Goal: Task Accomplishment & Management: Use online tool/utility

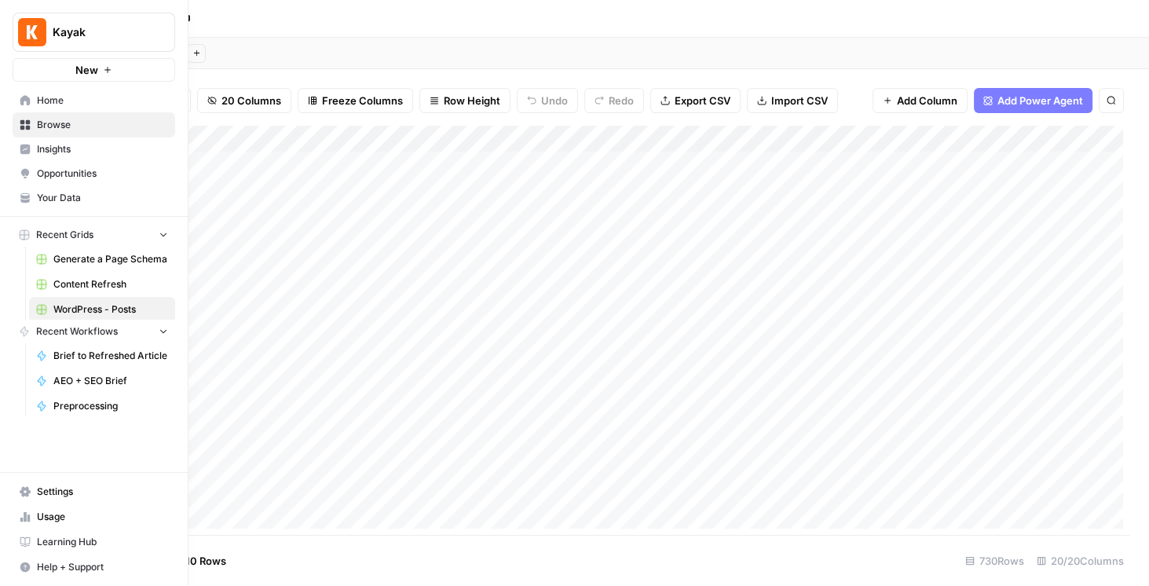
click at [31, 24] on img "Workspace: Kayak" at bounding box center [32, 32] width 28 height 28
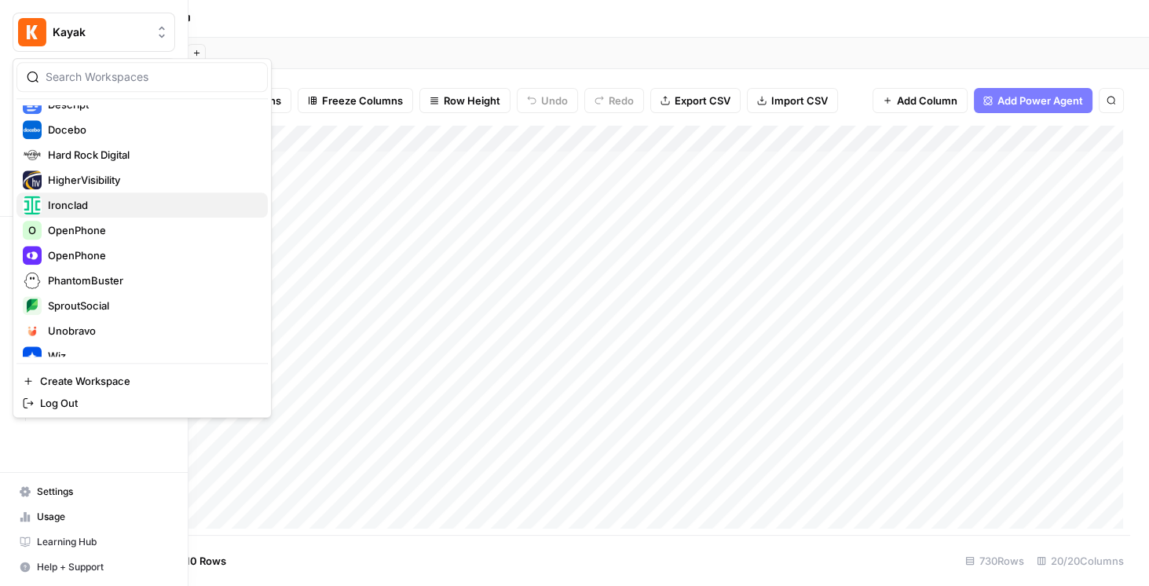
scroll to position [269, 0]
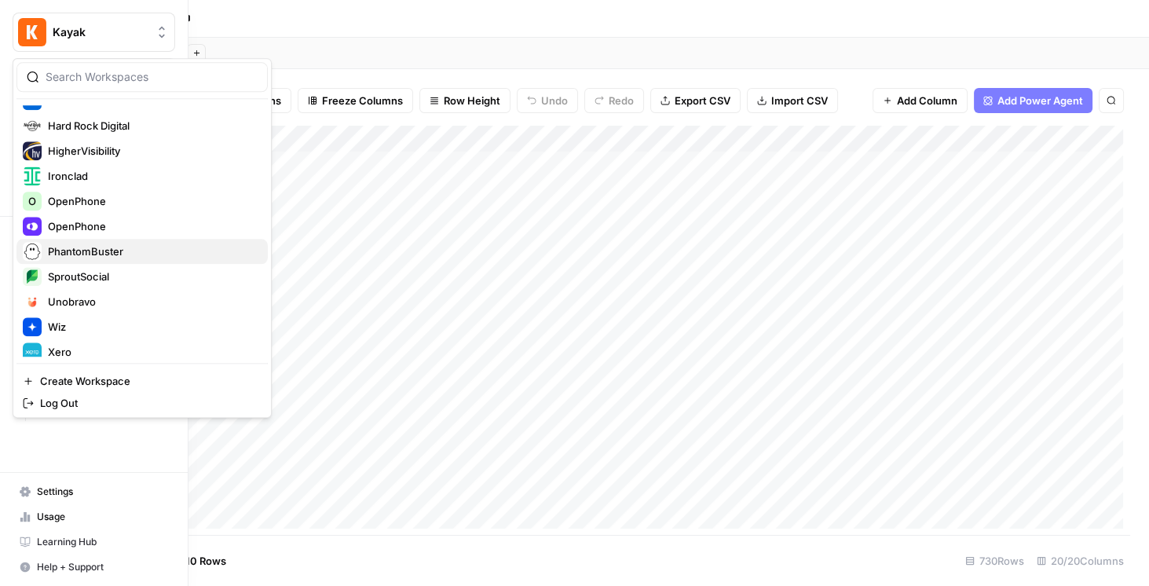
click at [108, 245] on span "PhantomBuster" at bounding box center [151, 251] width 207 height 16
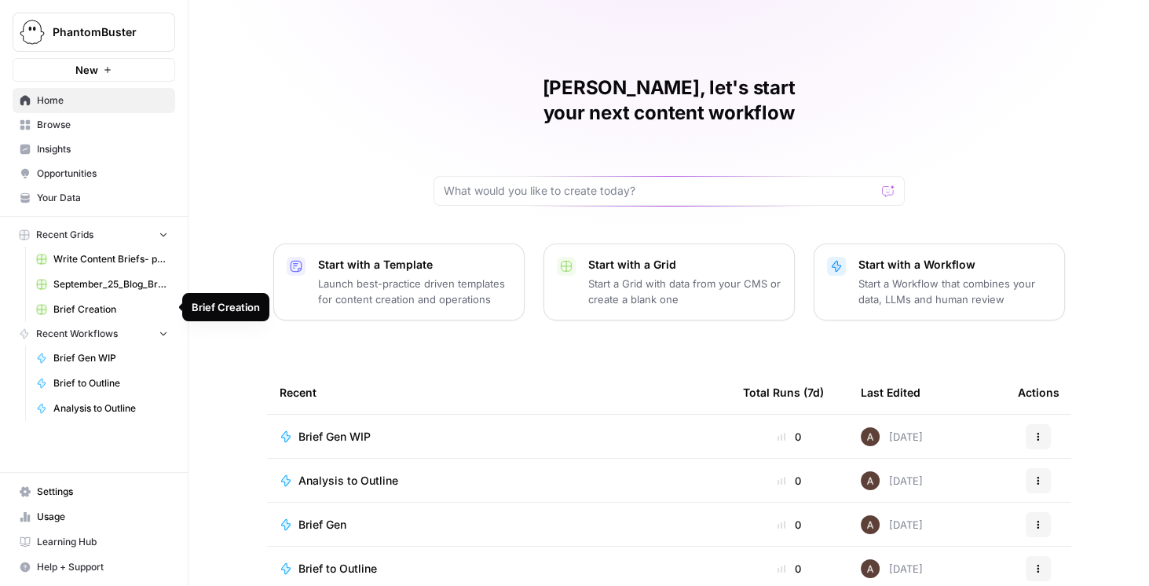
click at [133, 304] on span "Brief Creation" at bounding box center [110, 309] width 115 height 14
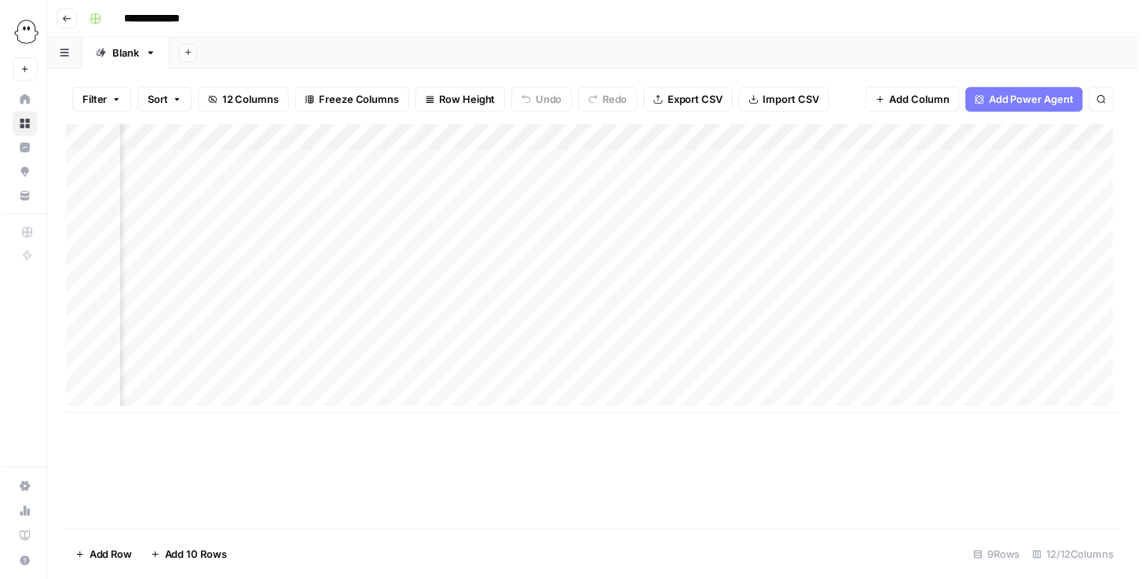
scroll to position [0, 499]
click at [540, 375] on div "Add Column" at bounding box center [597, 272] width 1066 height 292
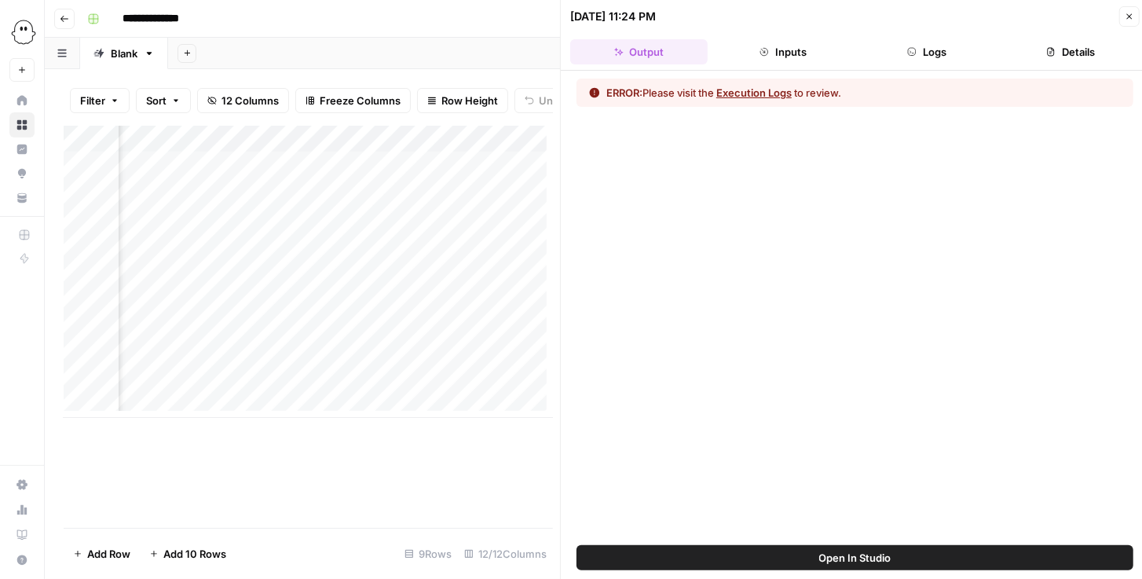
click at [952, 550] on button "Open In Studio" at bounding box center [854, 557] width 557 height 25
click at [307, 386] on div "Add Column" at bounding box center [308, 272] width 489 height 292
click at [520, 446] on div "Add Column" at bounding box center [308, 327] width 489 height 402
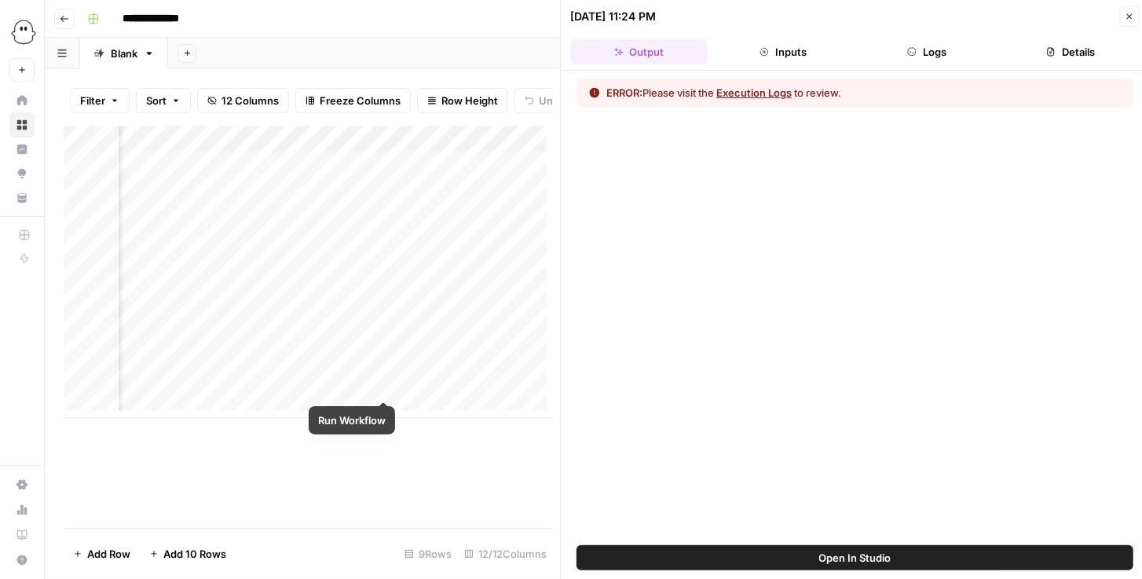
click at [381, 385] on div "Add Column" at bounding box center [308, 272] width 489 height 292
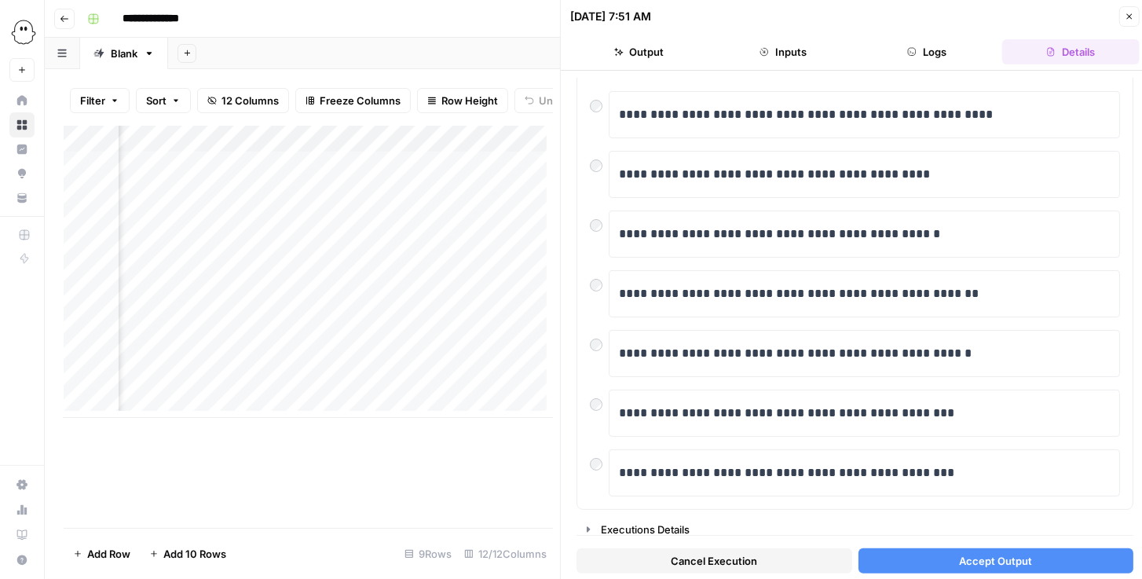
click at [989, 565] on span "Accept Output" at bounding box center [995, 561] width 73 height 16
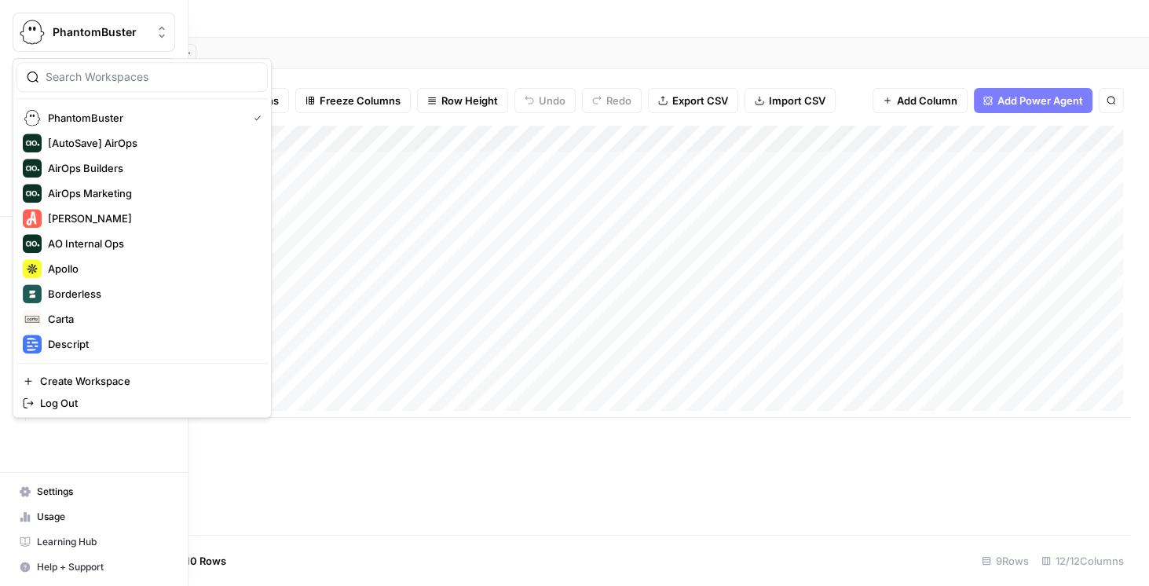
click at [45, 47] on button "PhantomBuster" at bounding box center [94, 32] width 163 height 39
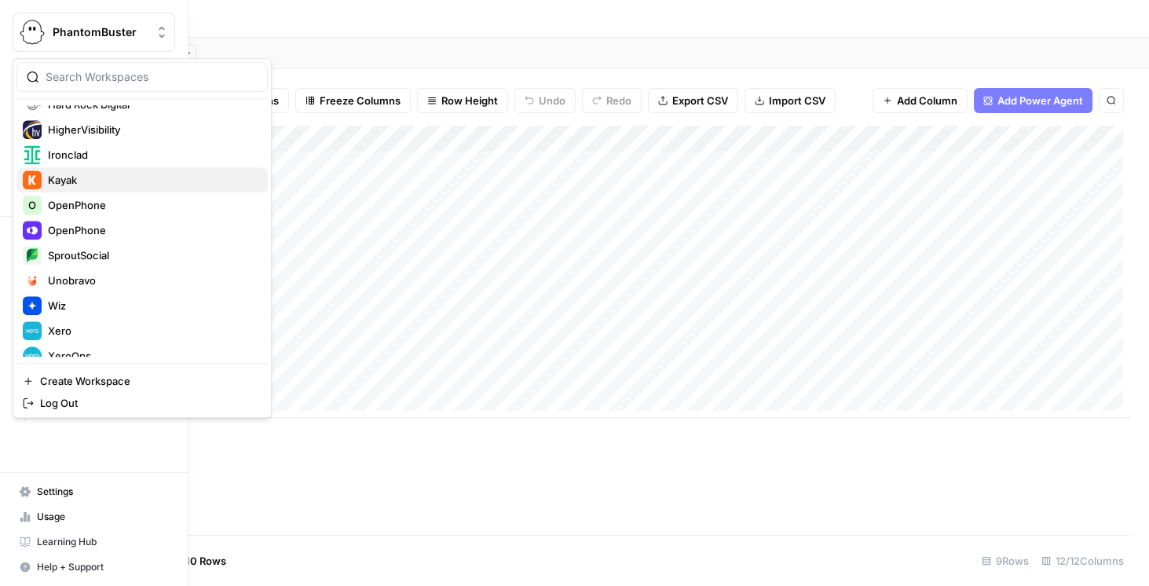
scroll to position [327, 0]
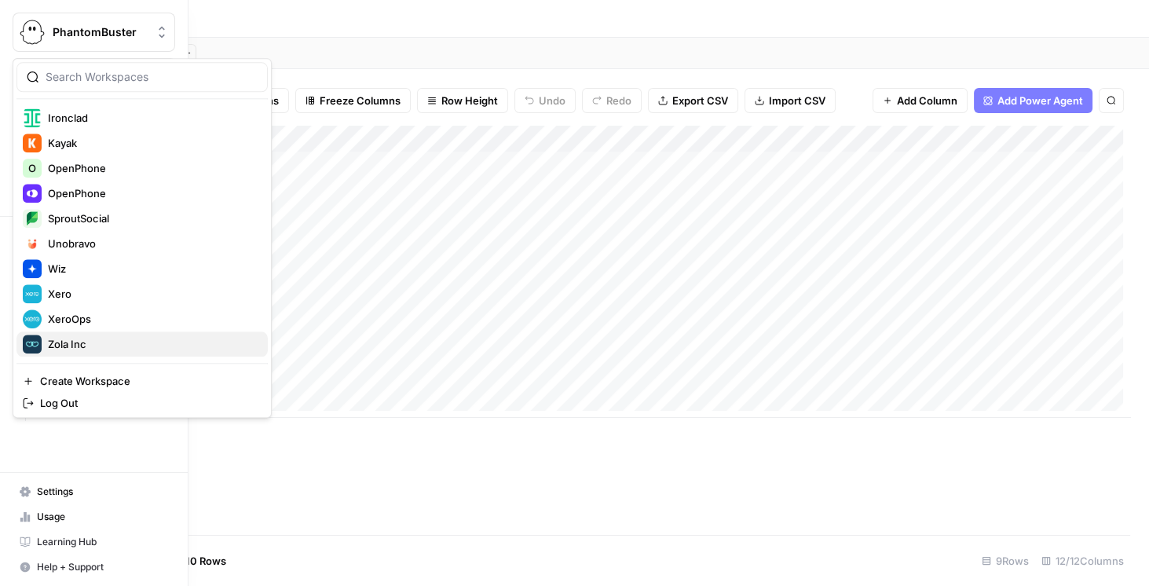
click at [98, 342] on span "Zola Inc" at bounding box center [151, 344] width 207 height 16
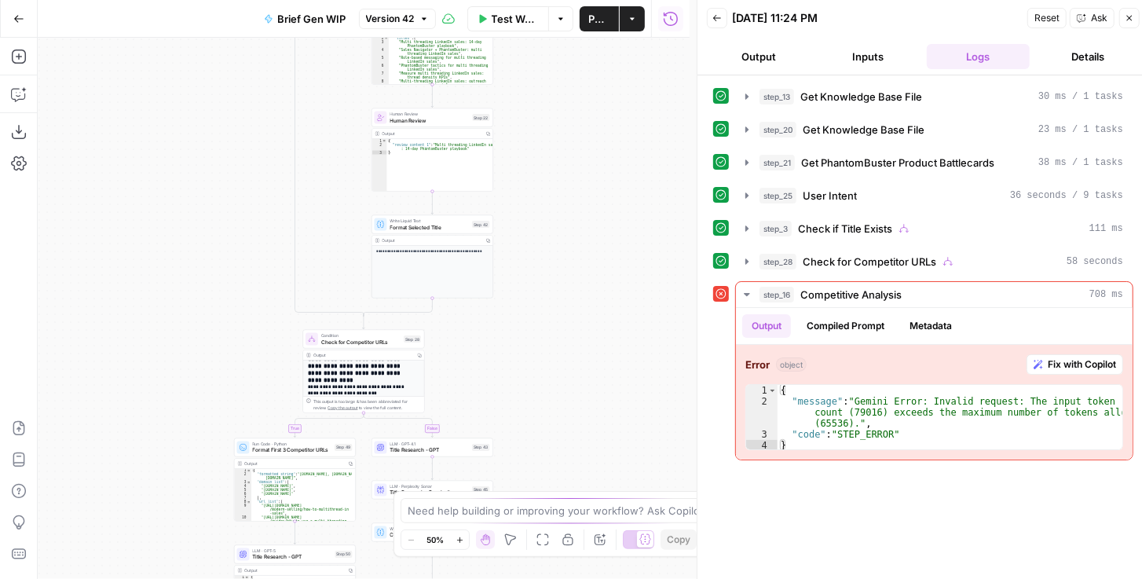
scroll to position [90, 0]
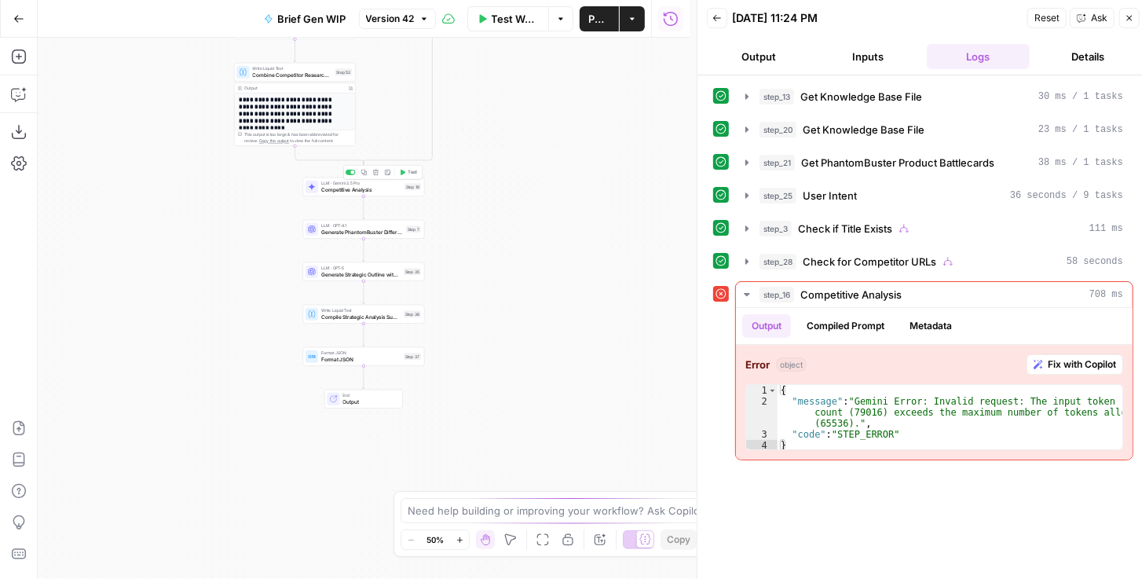
click at [343, 191] on span "Competitive Analysis" at bounding box center [361, 189] width 80 height 8
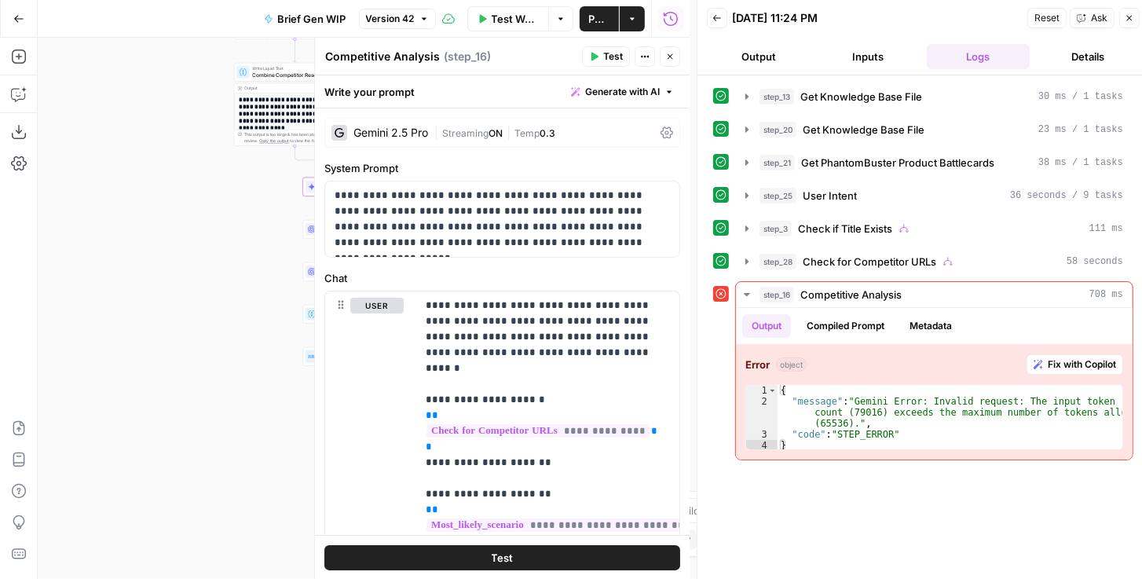
click at [408, 139] on div "Gemini 2.5 Pro" at bounding box center [379, 133] width 97 height 16
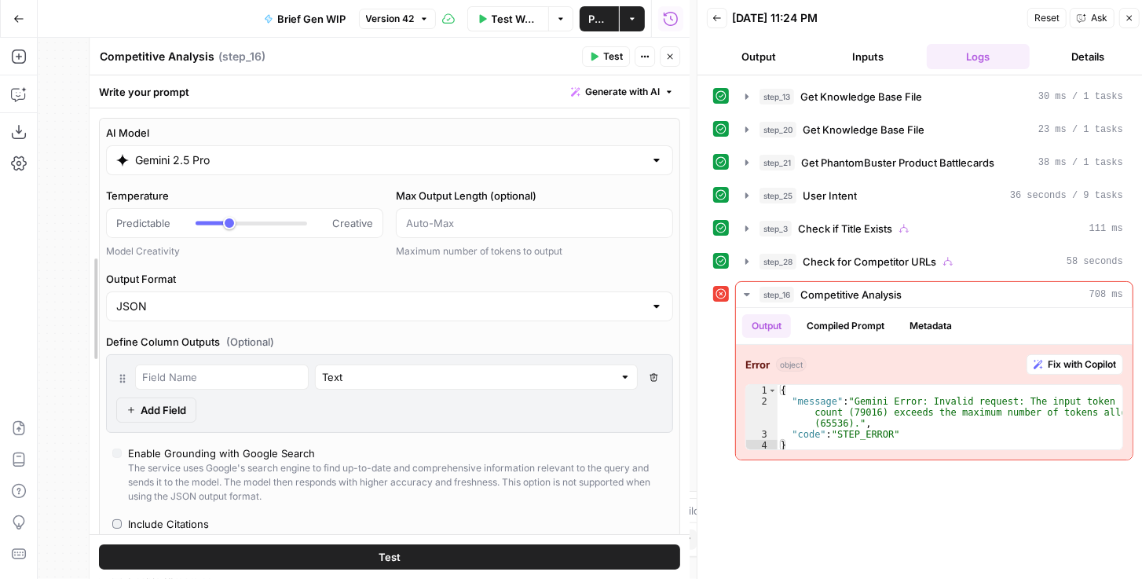
drag, startPoint x: 313, startPoint y: 256, endPoint x: 86, endPoint y: 266, distance: 227.9
click at [86, 267] on div at bounding box center [90, 308] width 16 height 541
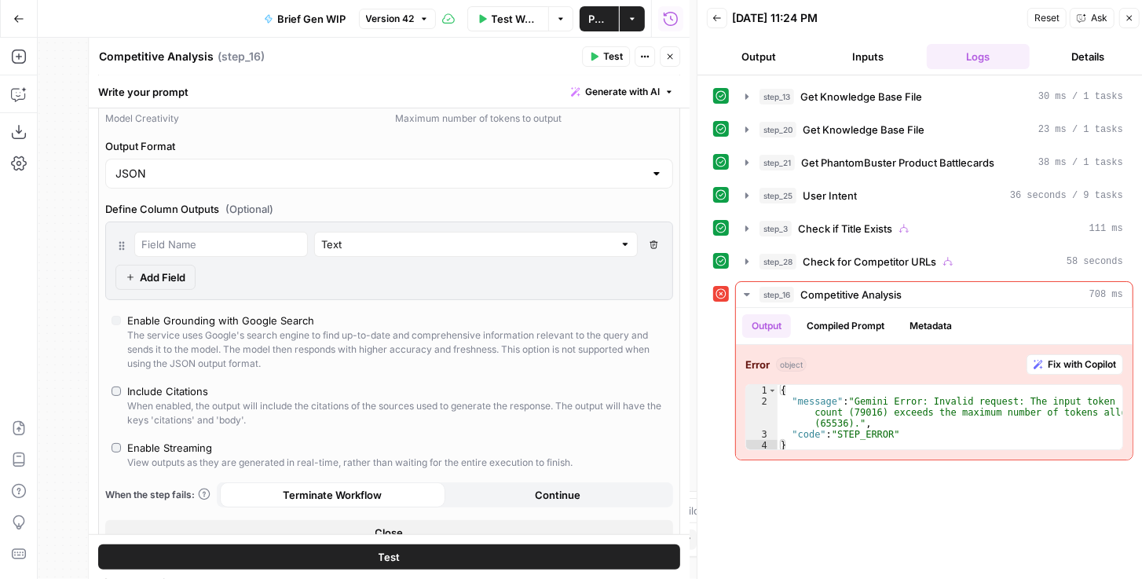
scroll to position [134, 0]
click at [170, 444] on div "Enable Streaming" at bounding box center [169, 446] width 85 height 16
click at [612, 49] on span "Test" at bounding box center [613, 56] width 20 height 14
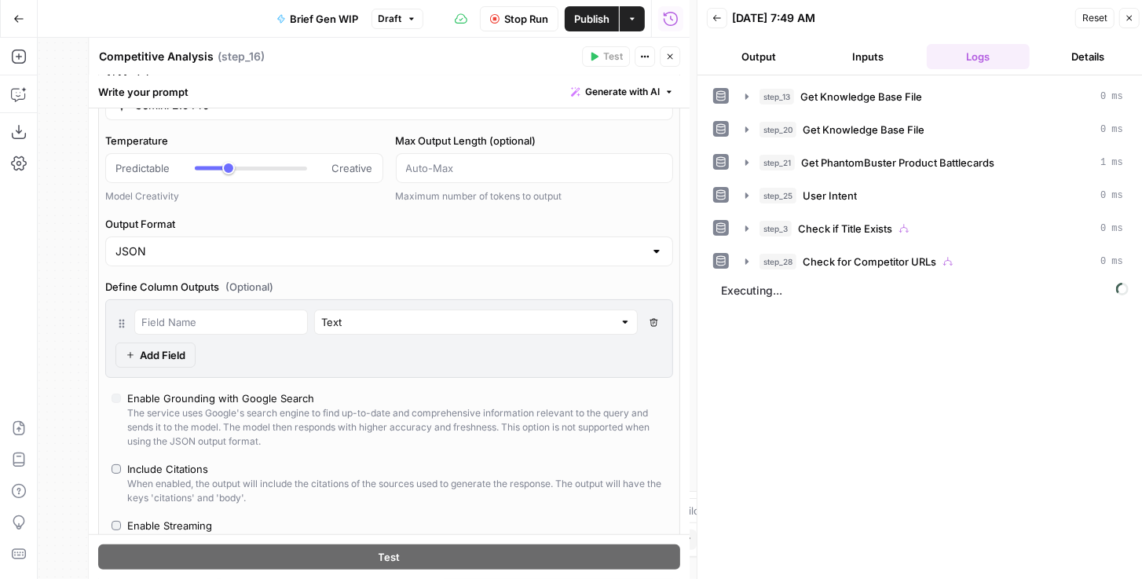
scroll to position [45, 0]
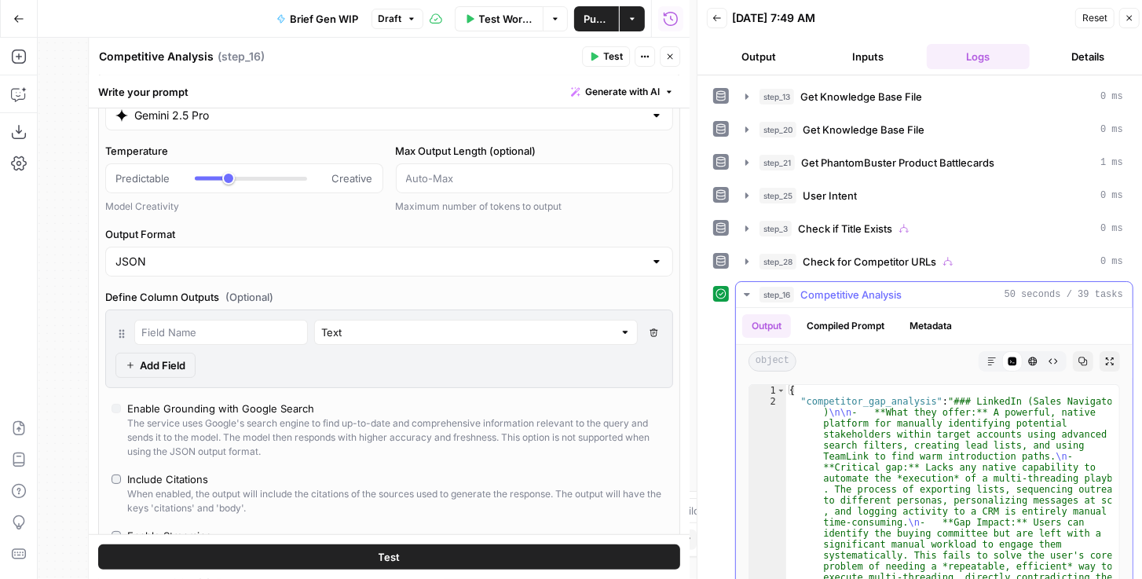
click at [1110, 356] on button "Expand Output" at bounding box center [1109, 361] width 20 height 20
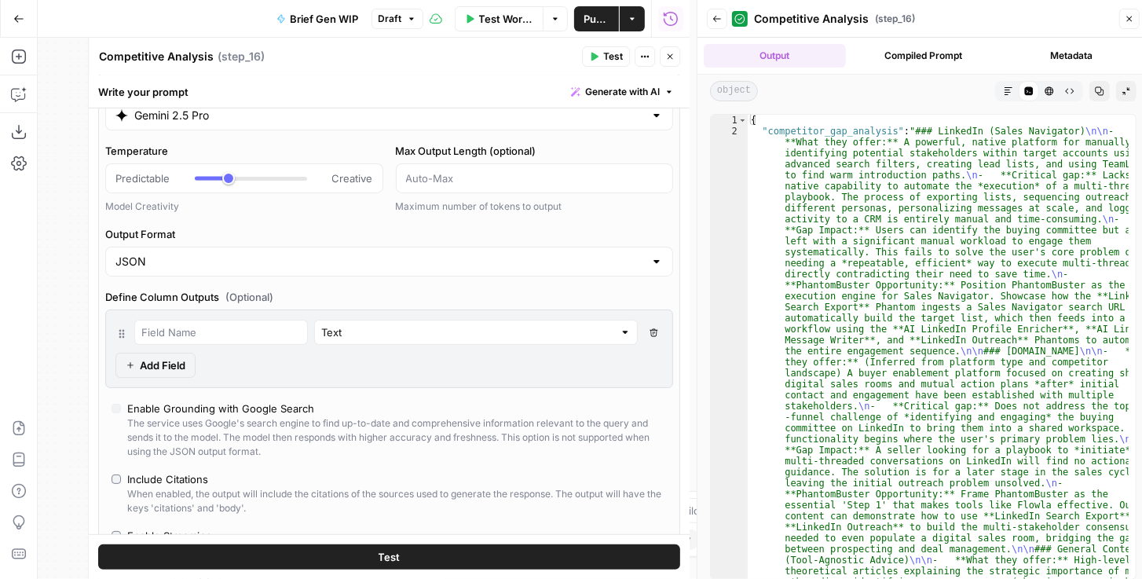
click at [1004, 95] on button "Markdown" at bounding box center [1008, 91] width 20 height 20
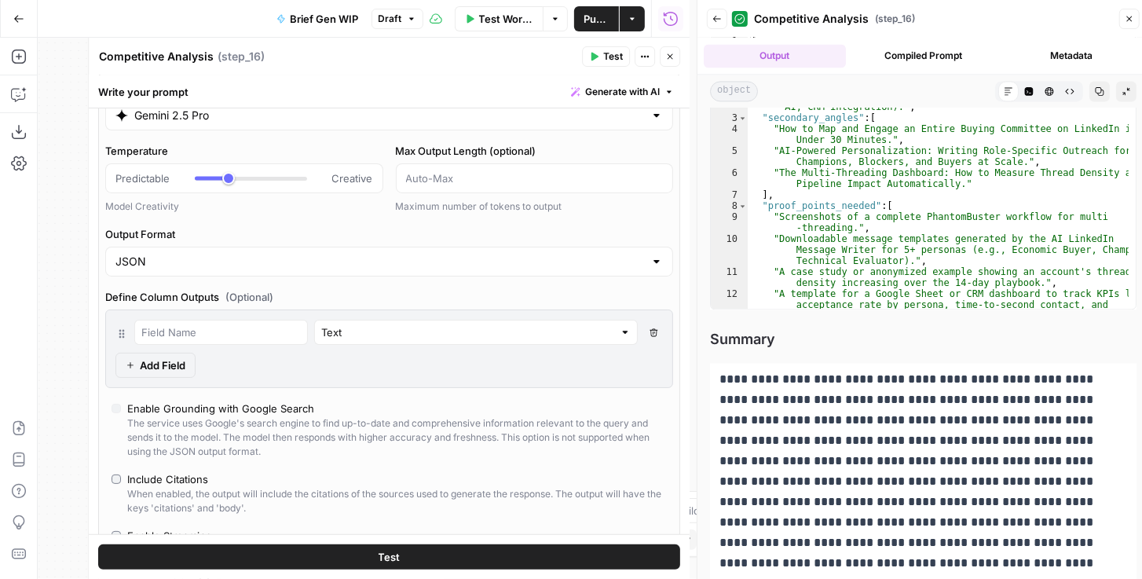
scroll to position [2247, 0]
click at [587, 20] on span "Publish" at bounding box center [596, 19] width 26 height 16
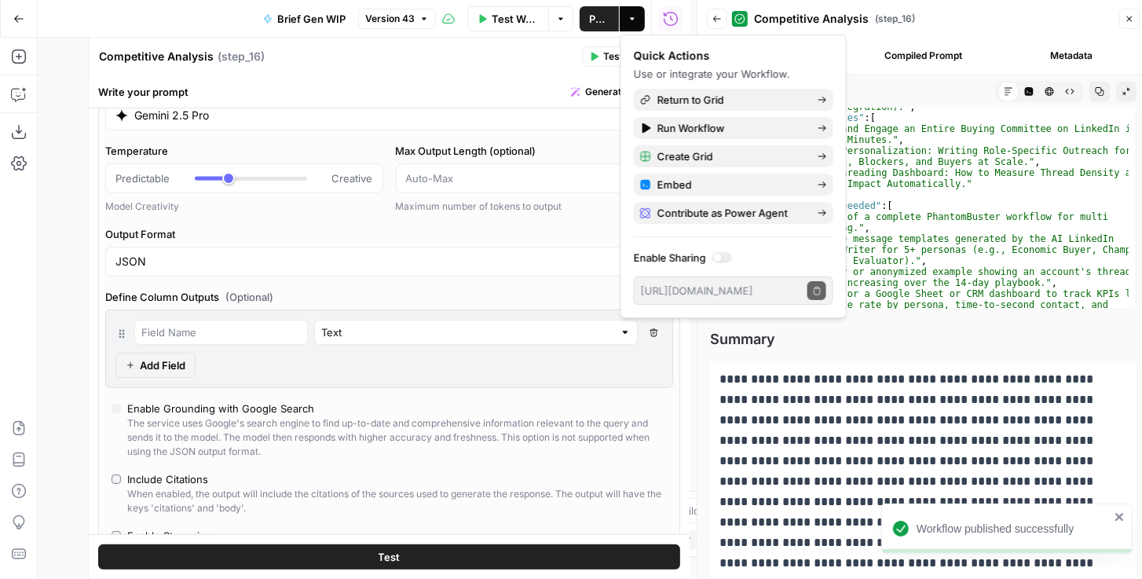
click at [296, 46] on div "Competitive Analysis Competitive Analysis ( step_16 ) Test Actions Close" at bounding box center [389, 56] width 582 height 20
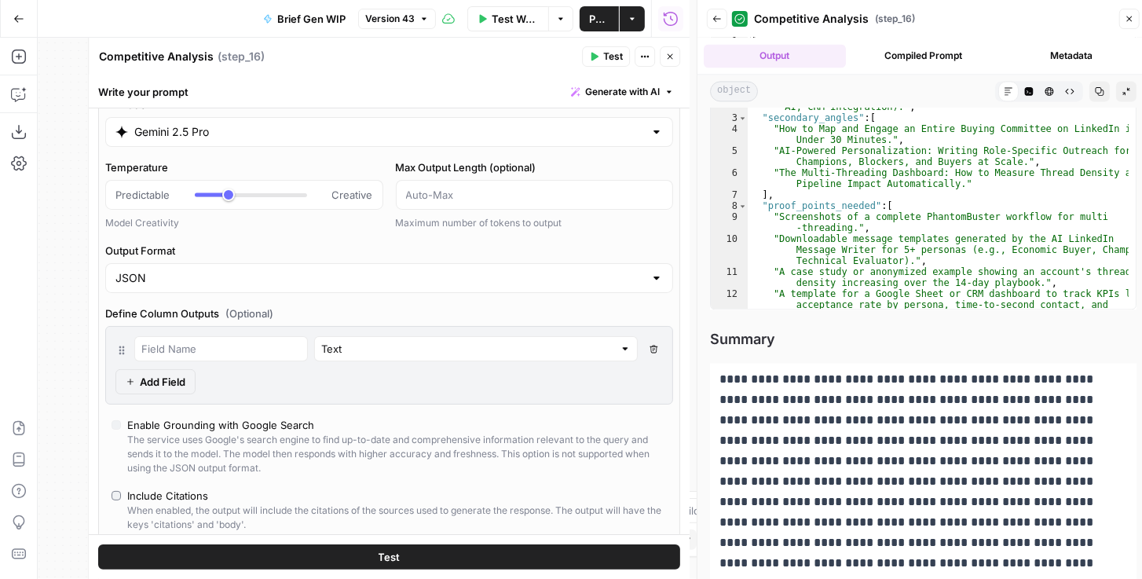
scroll to position [0, 0]
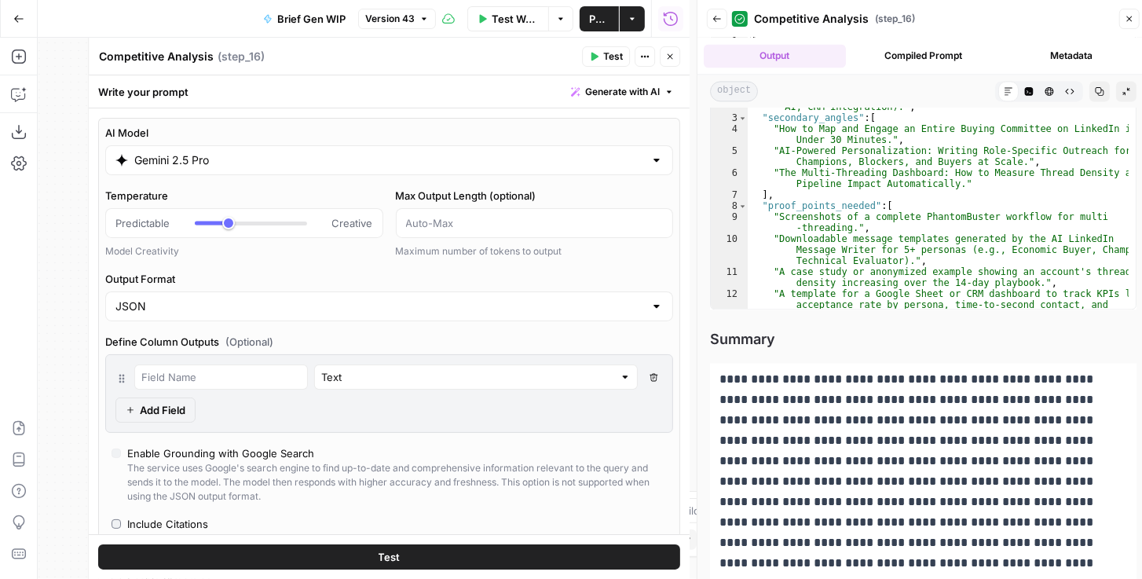
click at [717, 22] on icon "button" at bounding box center [716, 18] width 9 height 9
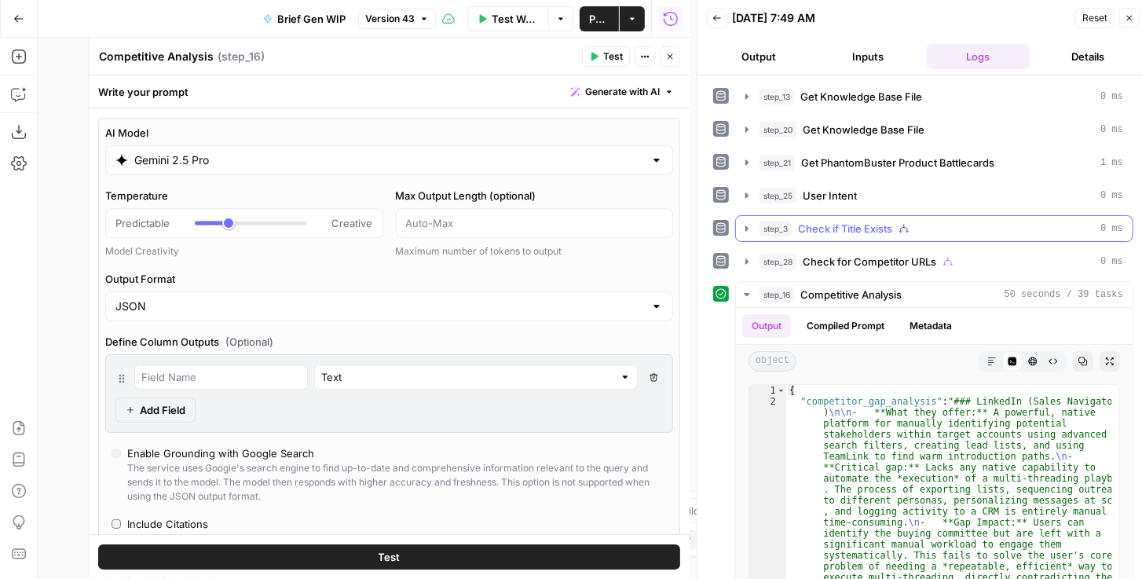
click at [747, 227] on icon "button" at bounding box center [746, 228] width 13 height 13
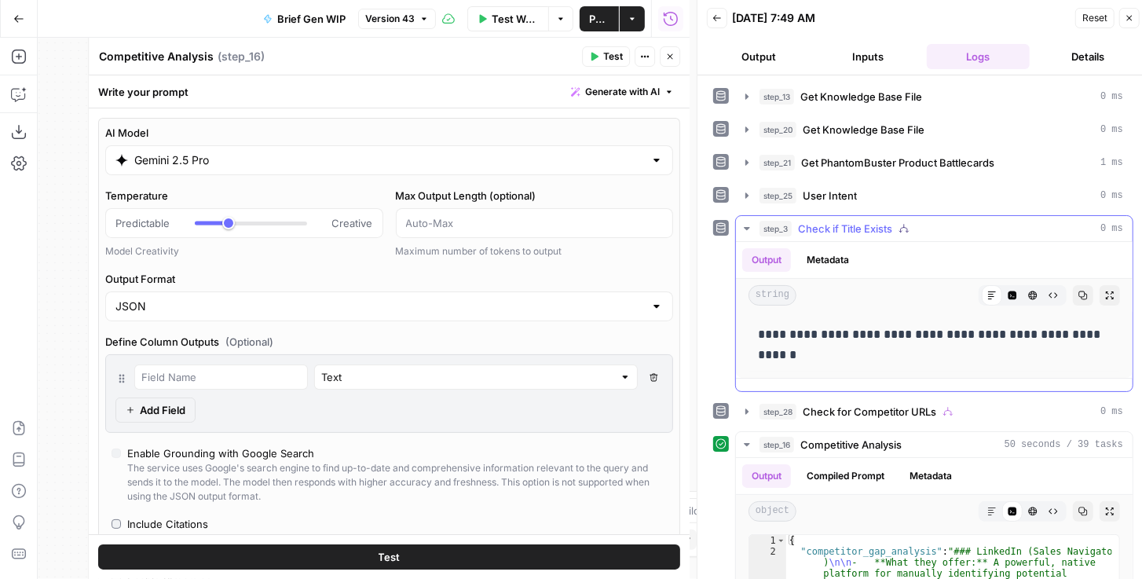
click at [747, 227] on icon "button" at bounding box center [746, 228] width 13 height 13
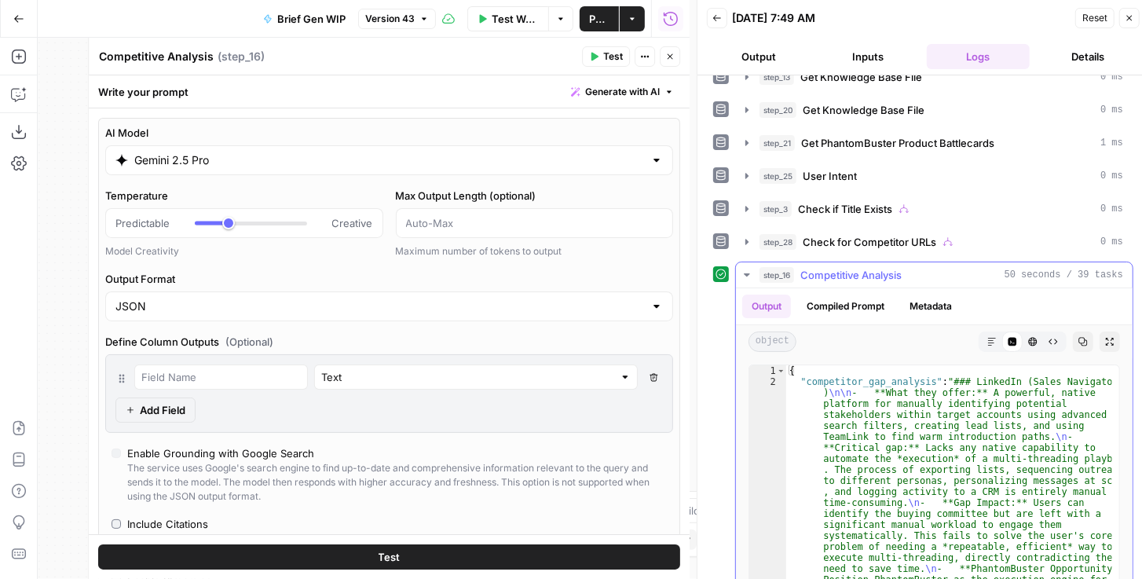
scroll to position [117, 0]
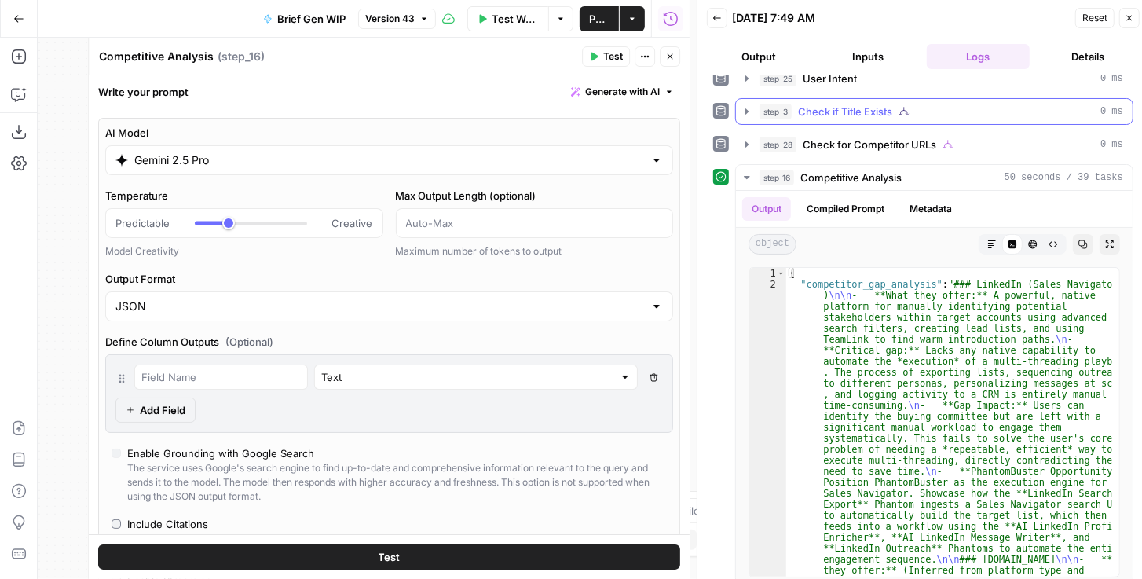
click at [750, 108] on icon "button" at bounding box center [746, 111] width 13 height 13
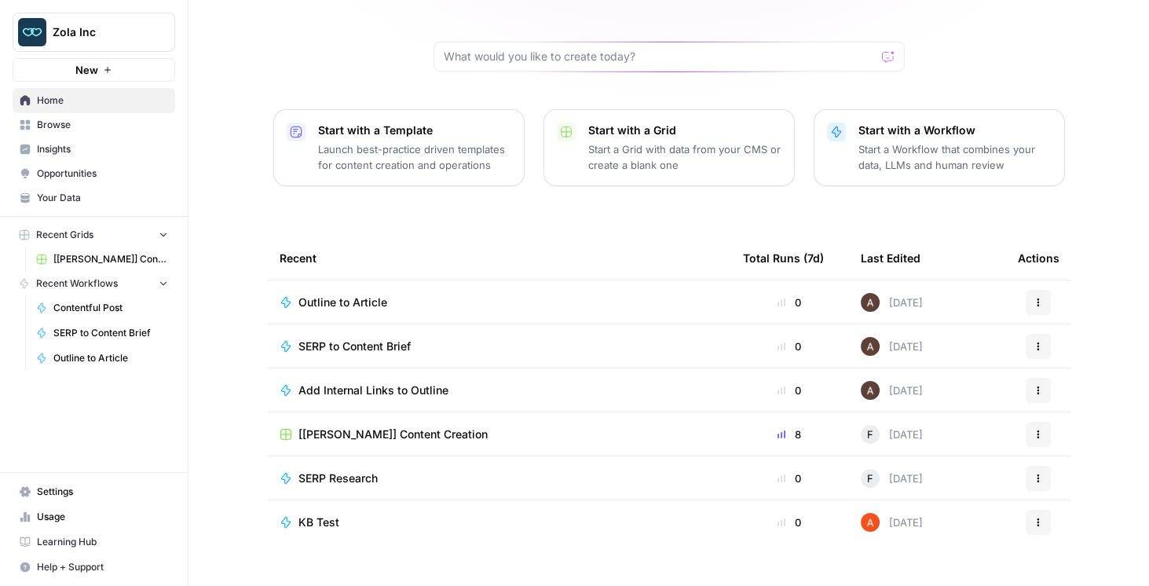
scroll to position [135, 0]
click at [396, 415] on td "[[PERSON_NAME]] Content Creation" at bounding box center [498, 432] width 463 height 43
click at [391, 426] on span "[Zola] Content Creation" at bounding box center [392, 434] width 189 height 16
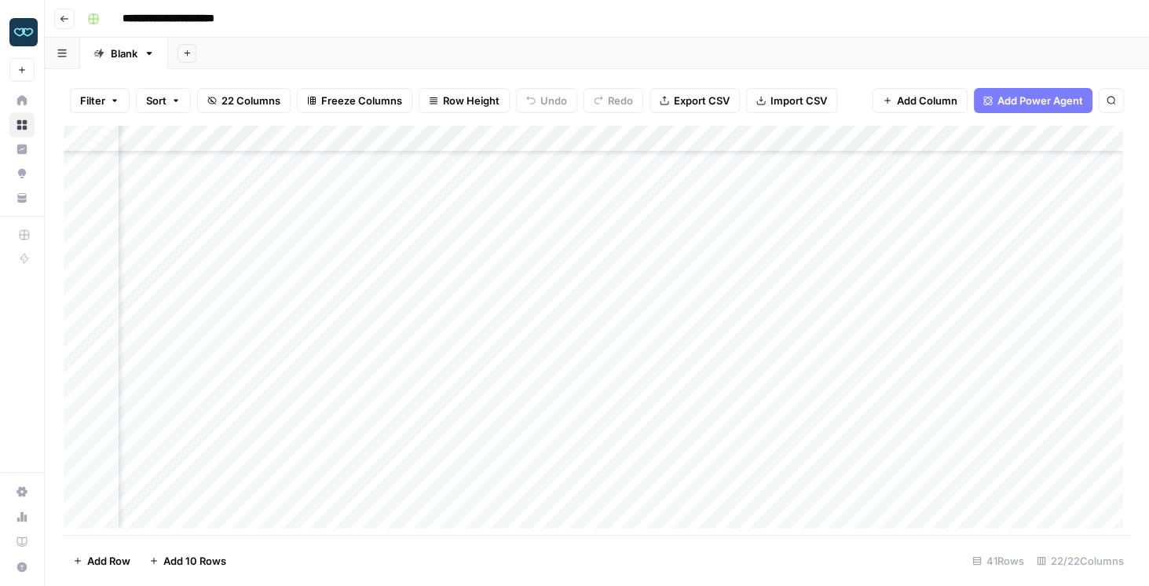
scroll to position [654, 1169]
click at [791, 137] on div "Add Column" at bounding box center [597, 330] width 1066 height 409
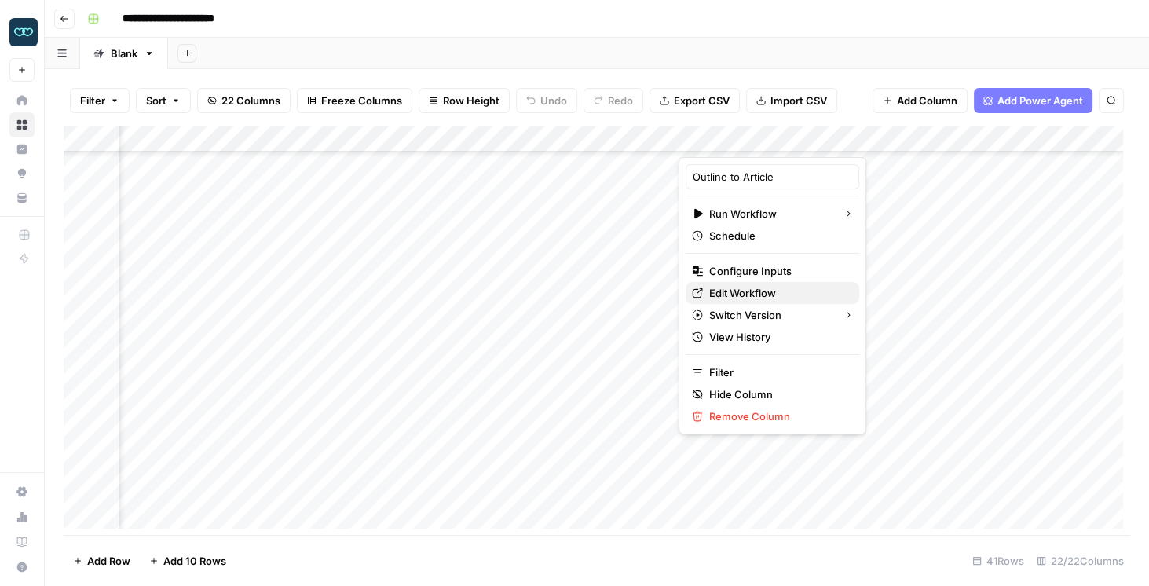
click at [751, 296] on span "Edit Workflow" at bounding box center [777, 293] width 137 height 16
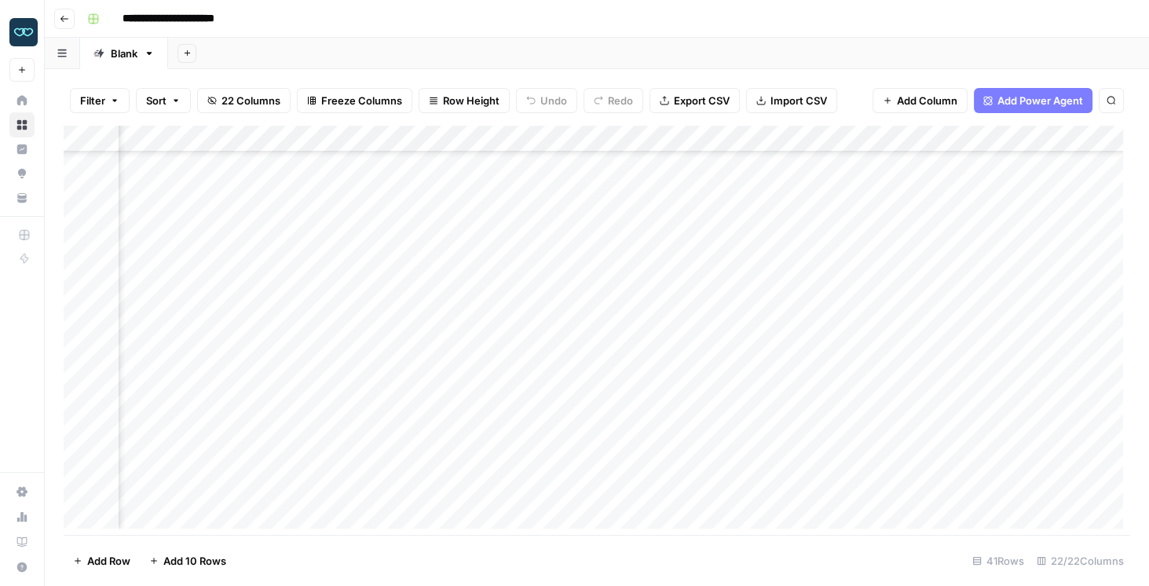
scroll to position [564, 1212]
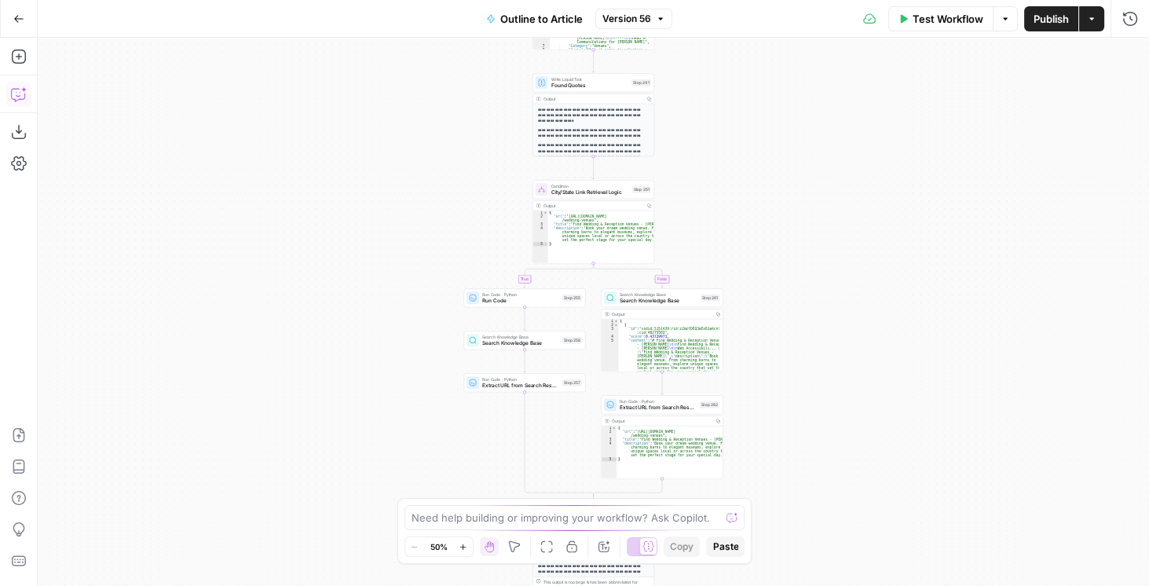
click at [17, 97] on icon "button" at bounding box center [19, 94] width 16 height 16
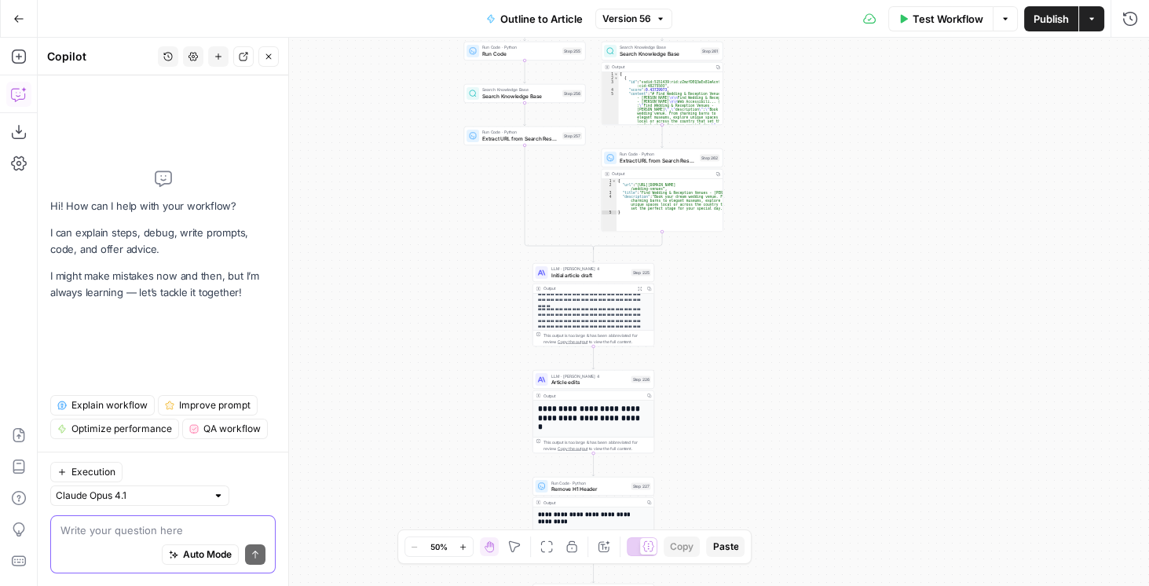
scroll to position [134, 0]
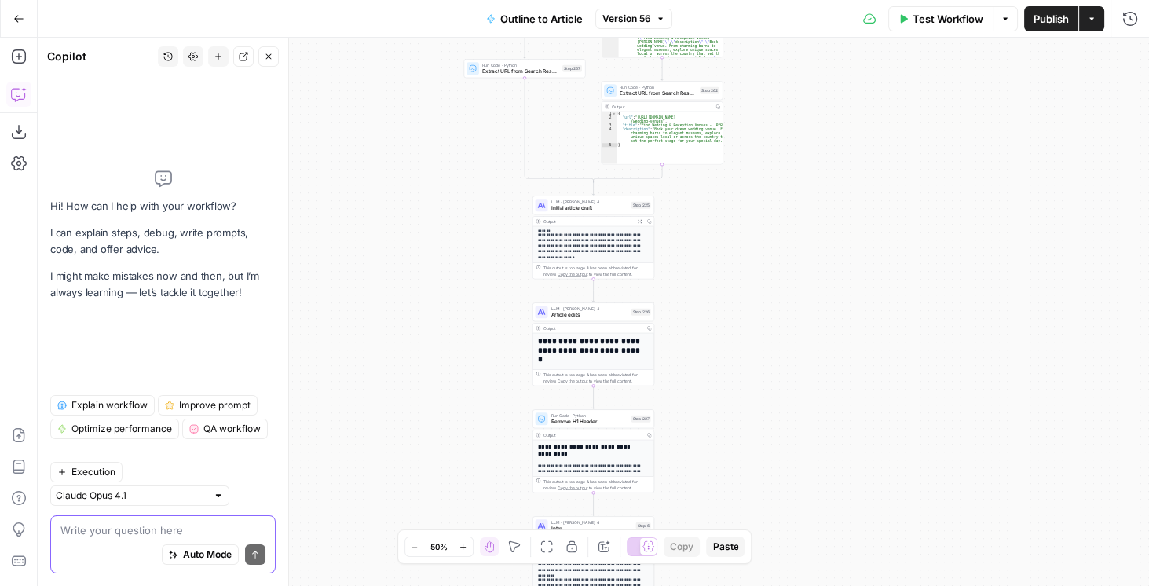
click at [94, 535] on textarea at bounding box center [162, 530] width 205 height 16
paste textarea "initial article draft' step to ensure that the first time the phrase 'Zola Wedd…"
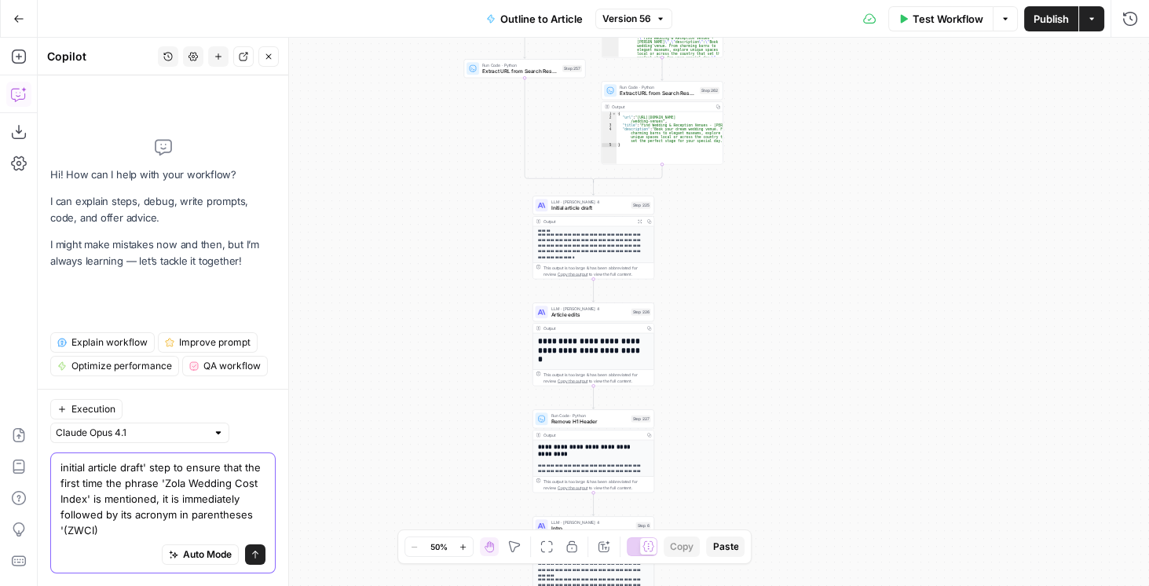
drag, startPoint x: 181, startPoint y: 470, endPoint x: 70, endPoint y: 459, distance: 111.3
click at [66, 459] on textarea "initial article draft' step to ensure that the first time the phrase 'Zola Wedd…" at bounding box center [162, 498] width 205 height 79
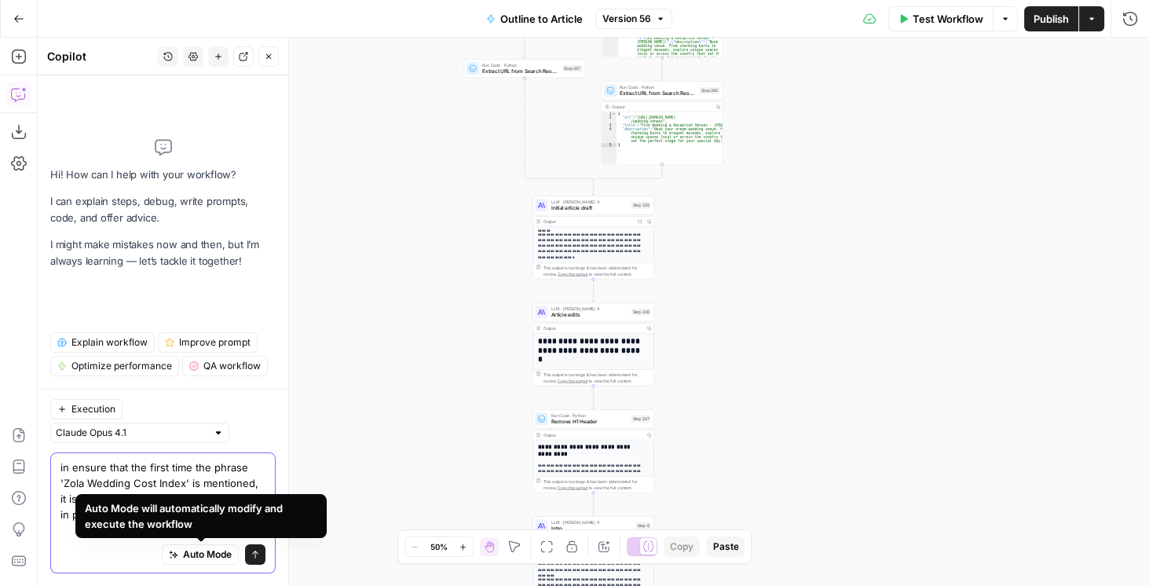
scroll to position [0, 0]
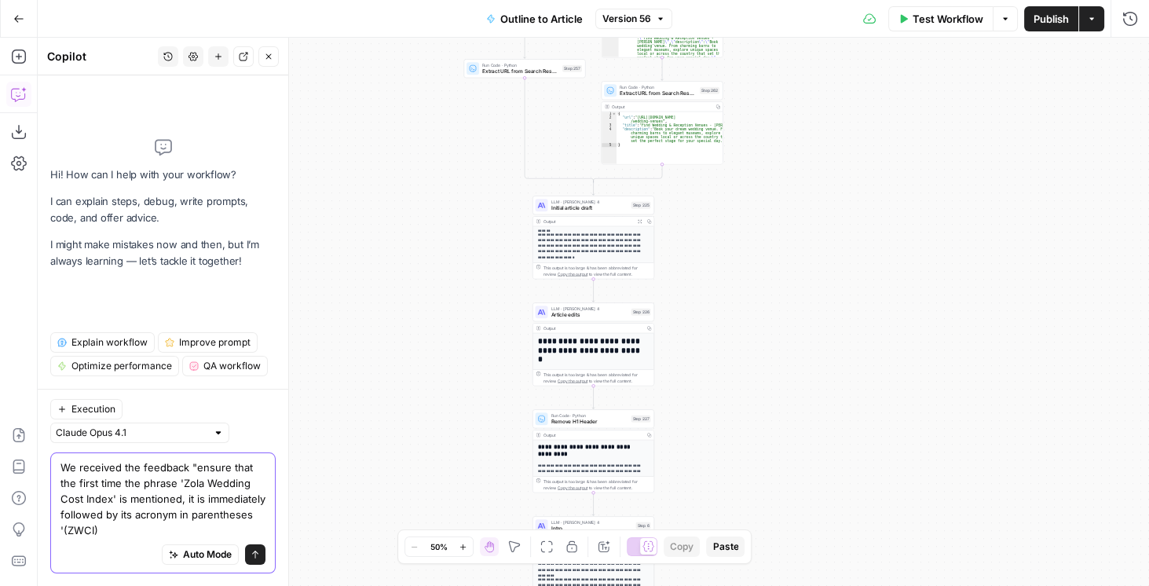
click at [162, 530] on textarea "We received the feedback "ensure that the first time the phrase 'Zola Wedding C…" at bounding box center [162, 498] width 205 height 79
type textarea "We received the feedback "ensure that the first time the phrase 'Zola Wedding C…"
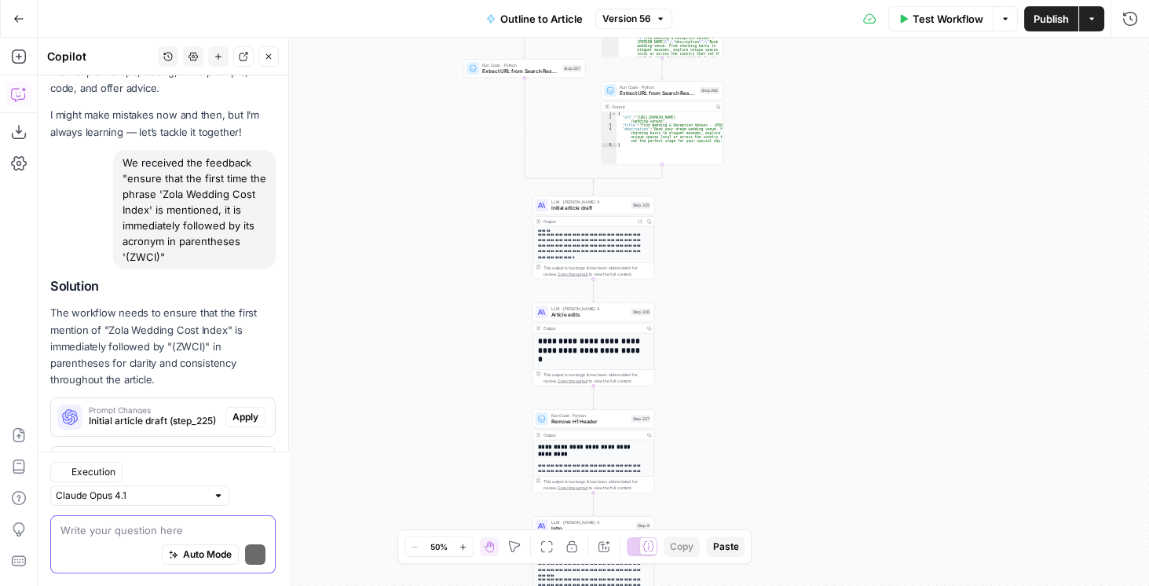
scroll to position [119, 0]
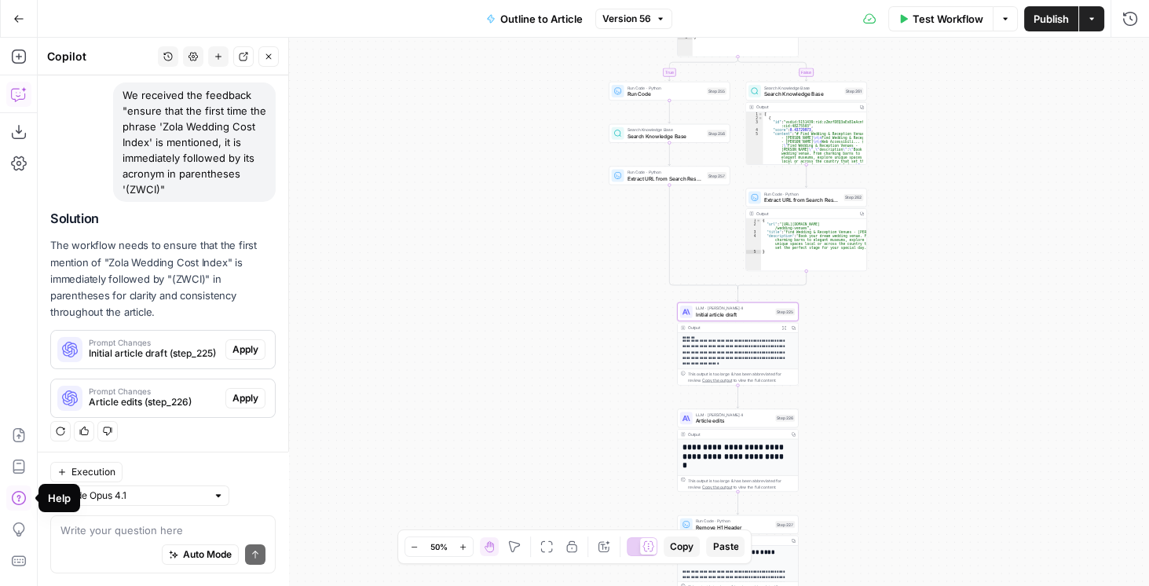
click at [241, 342] on span "Apply" at bounding box center [245, 349] width 26 height 14
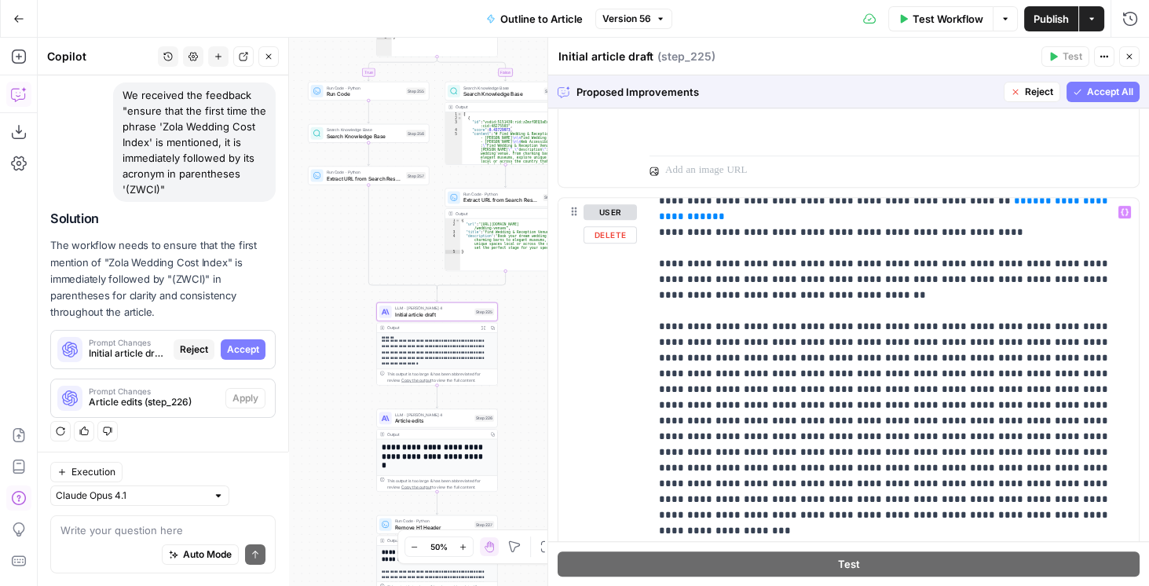
scroll to position [1571, 0]
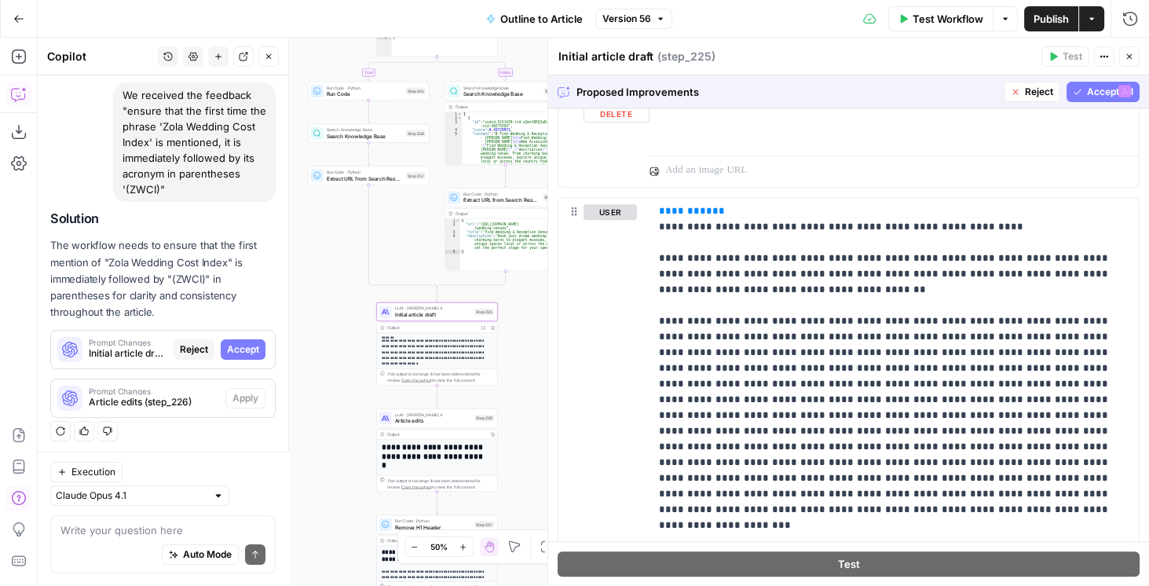
drag, startPoint x: 1014, startPoint y: 97, endPoint x: 993, endPoint y: 118, distance: 29.4
click at [1014, 97] on button "Reject" at bounding box center [1032, 92] width 57 height 20
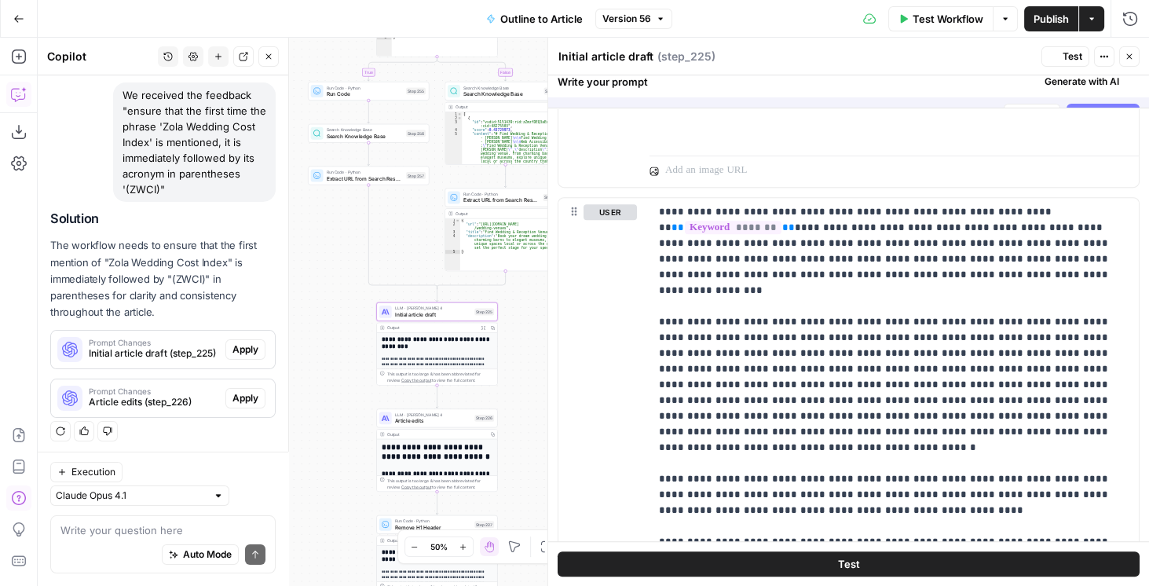
scroll to position [0, 0]
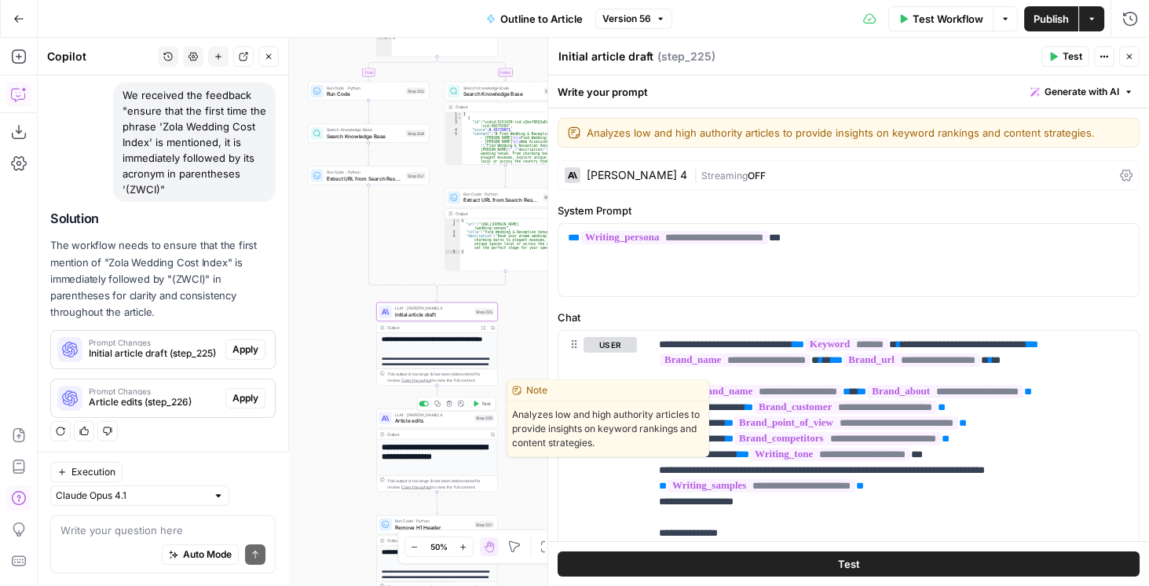
click at [455, 418] on span "Article edits" at bounding box center [433, 421] width 77 height 8
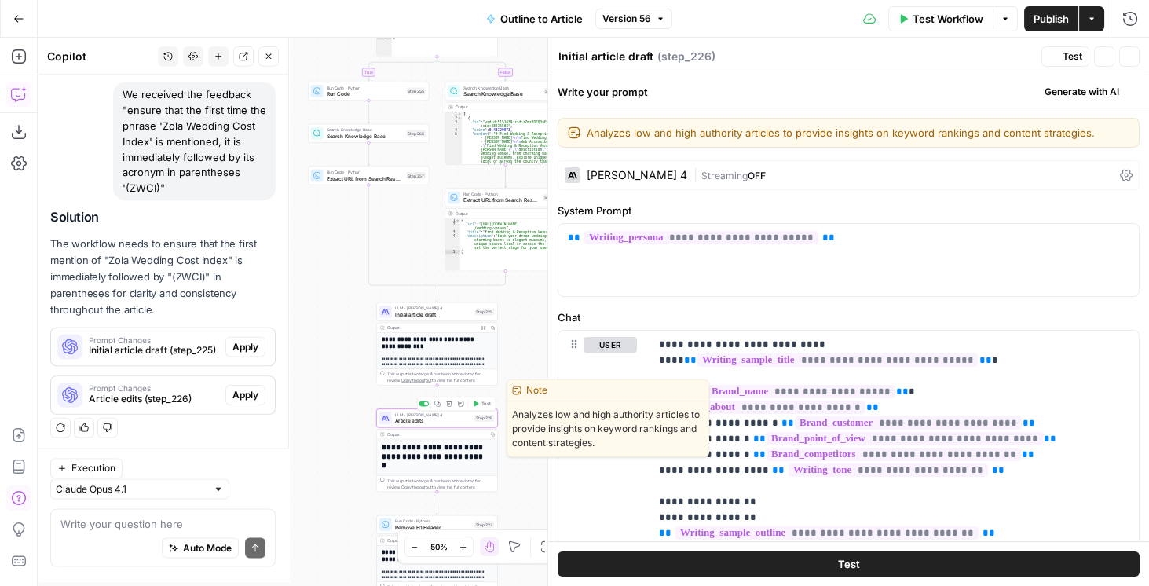
type textarea "Article edits"
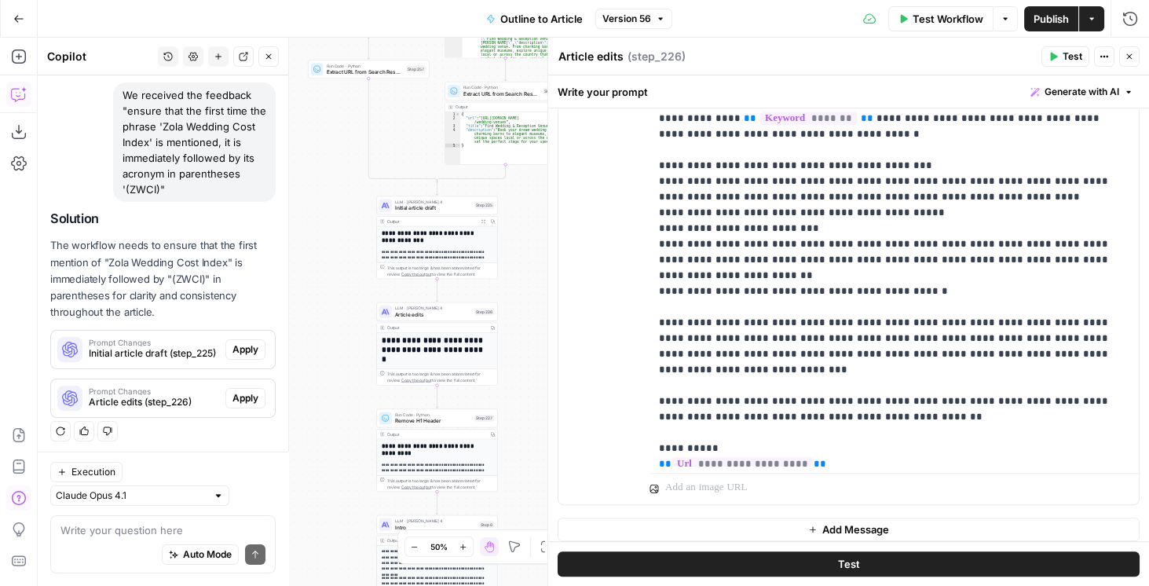
scroll to position [82, 0]
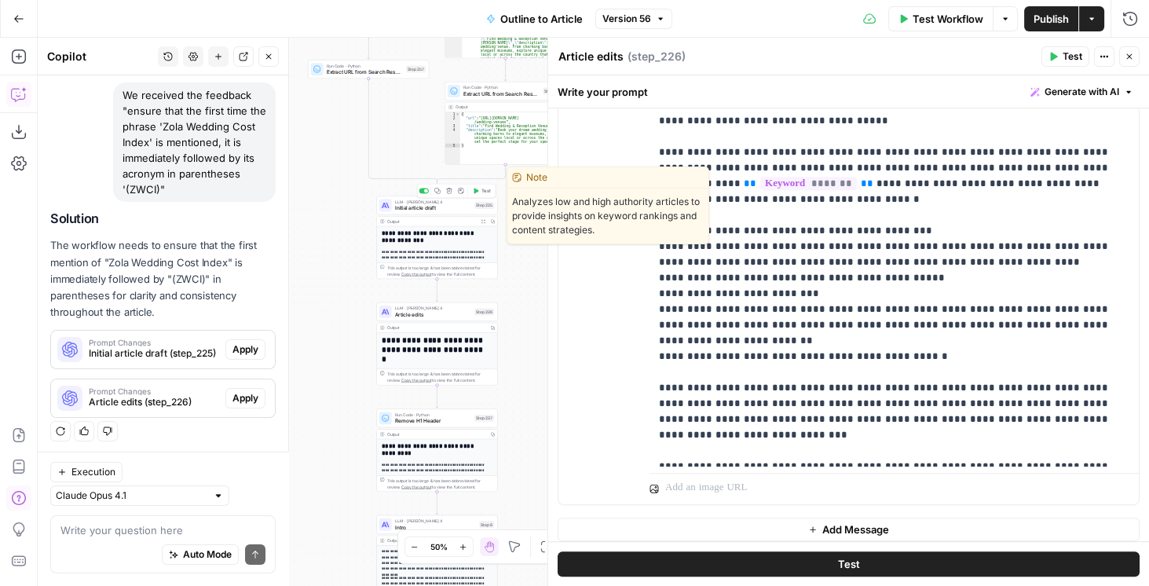
click at [443, 207] on span "Initial article draft" at bounding box center [433, 208] width 77 height 8
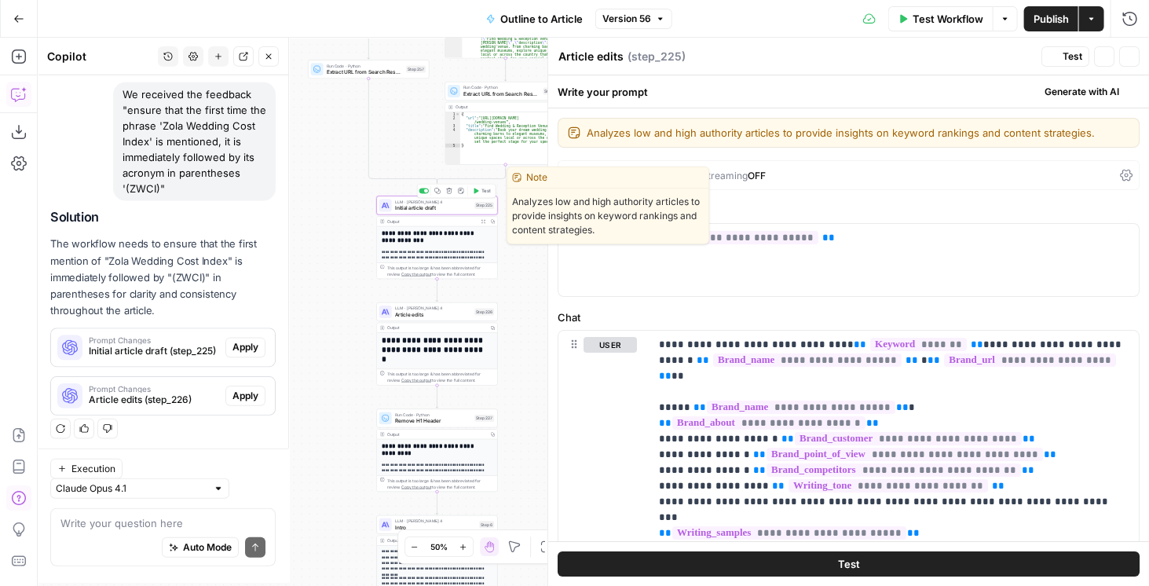
type textarea "Initial article draft"
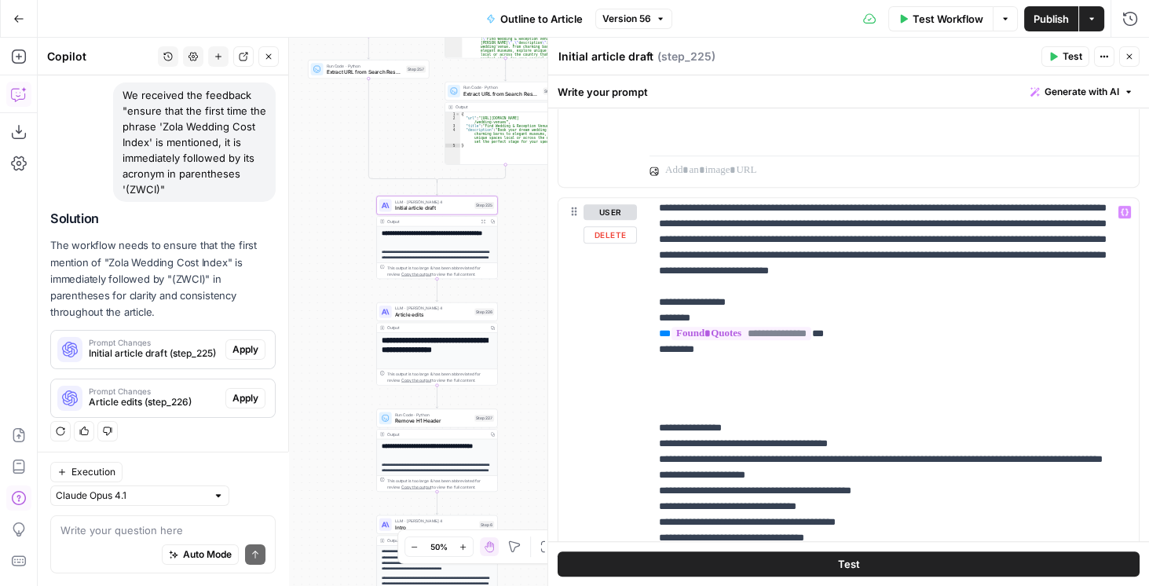
scroll to position [1493, 0]
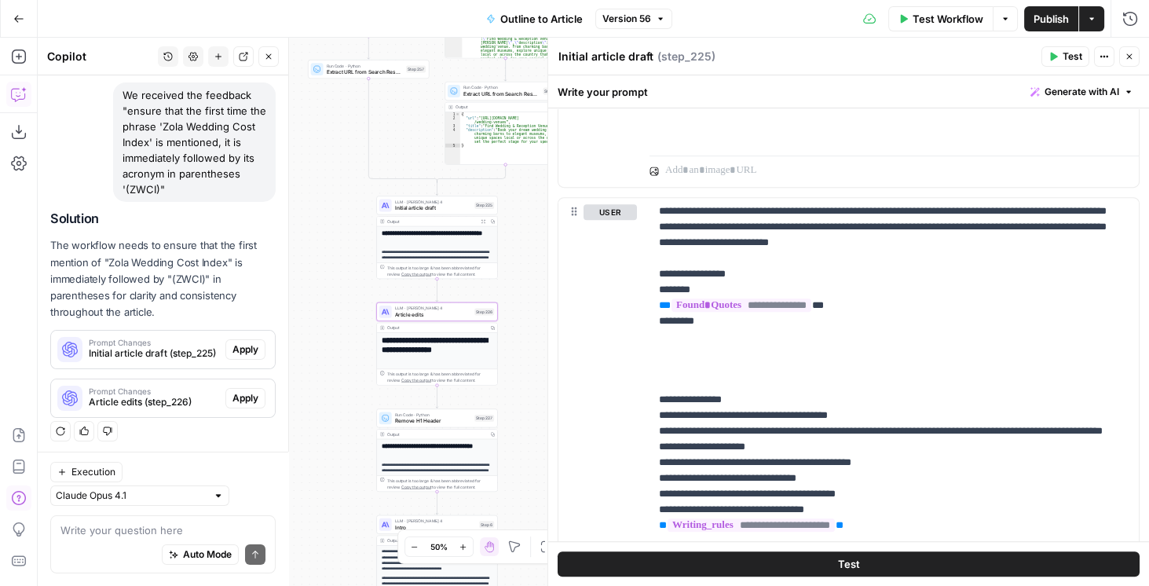
click at [248, 396] on span "Apply" at bounding box center [245, 398] width 26 height 14
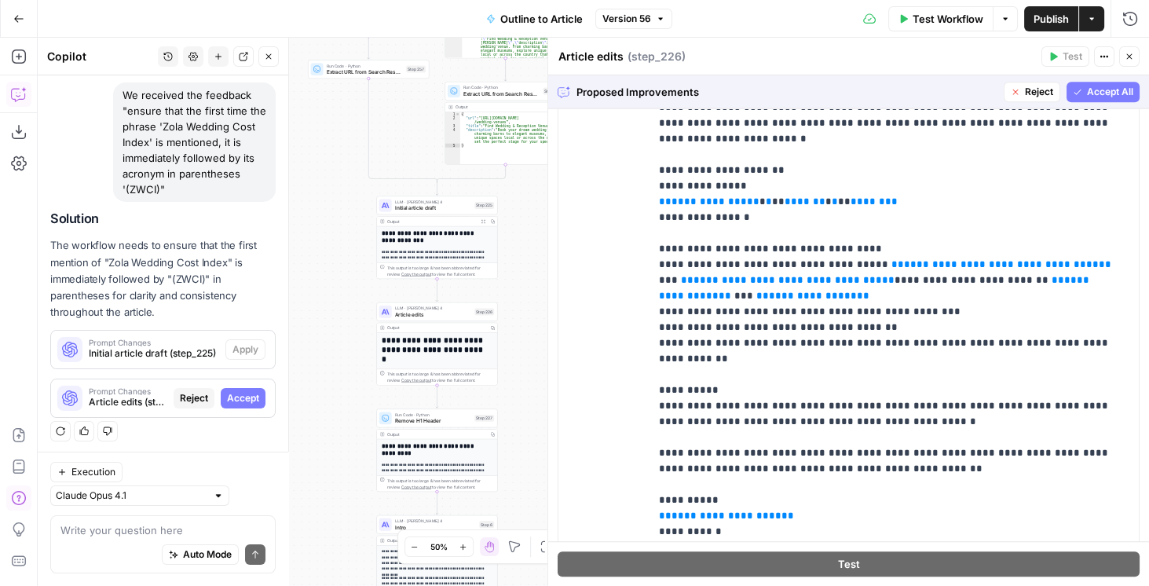
scroll to position [0, 0]
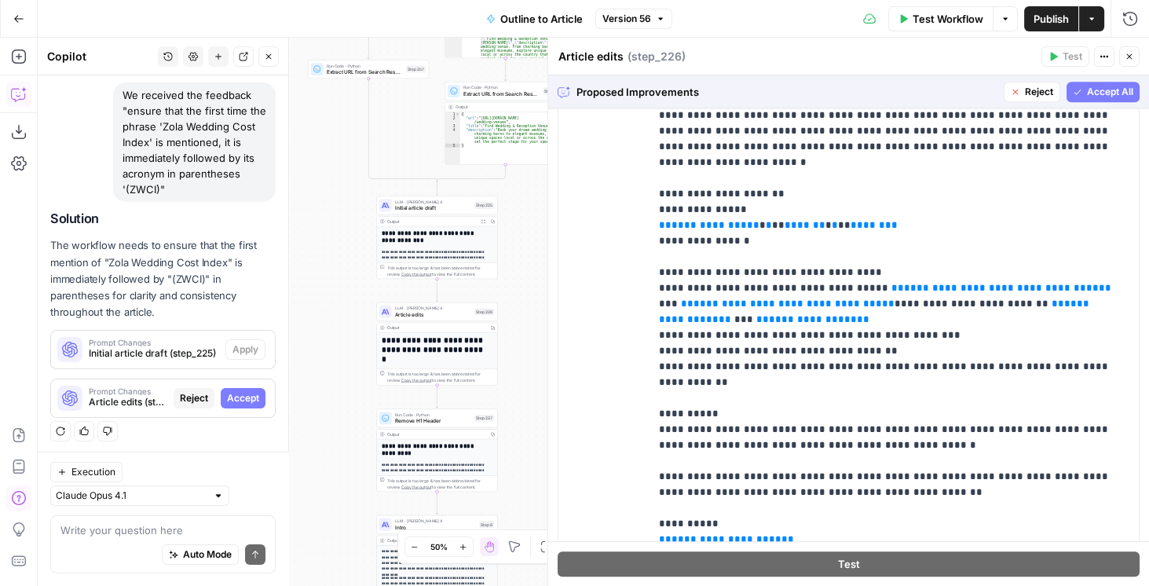
click at [1087, 96] on span "Accept All" at bounding box center [1110, 92] width 46 height 14
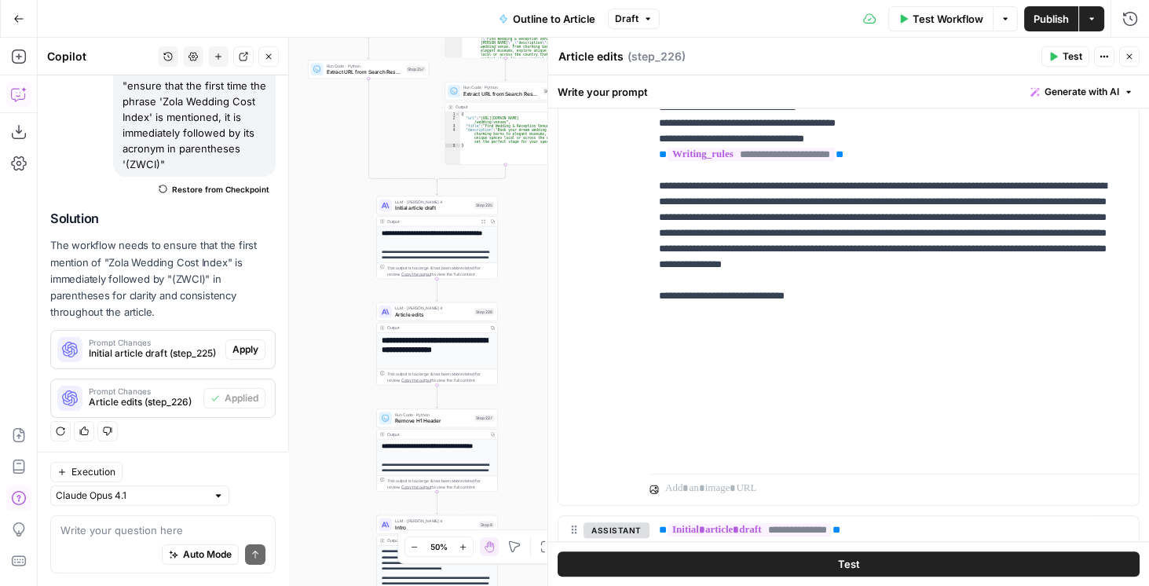
scroll to position [1684, 0]
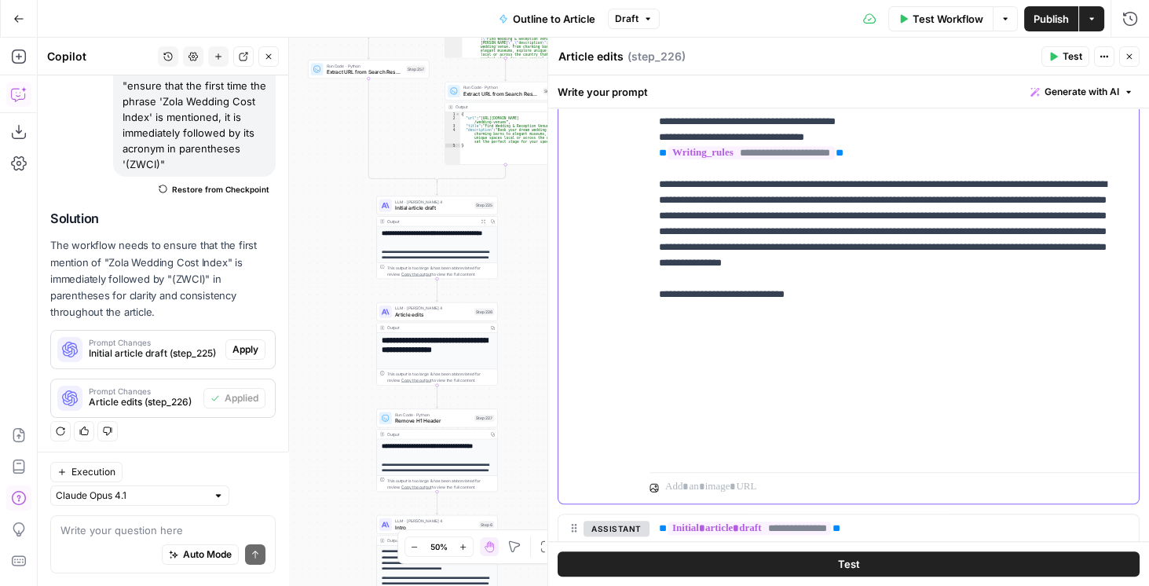
drag, startPoint x: 824, startPoint y: 410, endPoint x: 634, endPoint y: 324, distance: 208.7
click at [634, 324] on div "**********" at bounding box center [848, 164] width 580 height 677
copy p "**********"
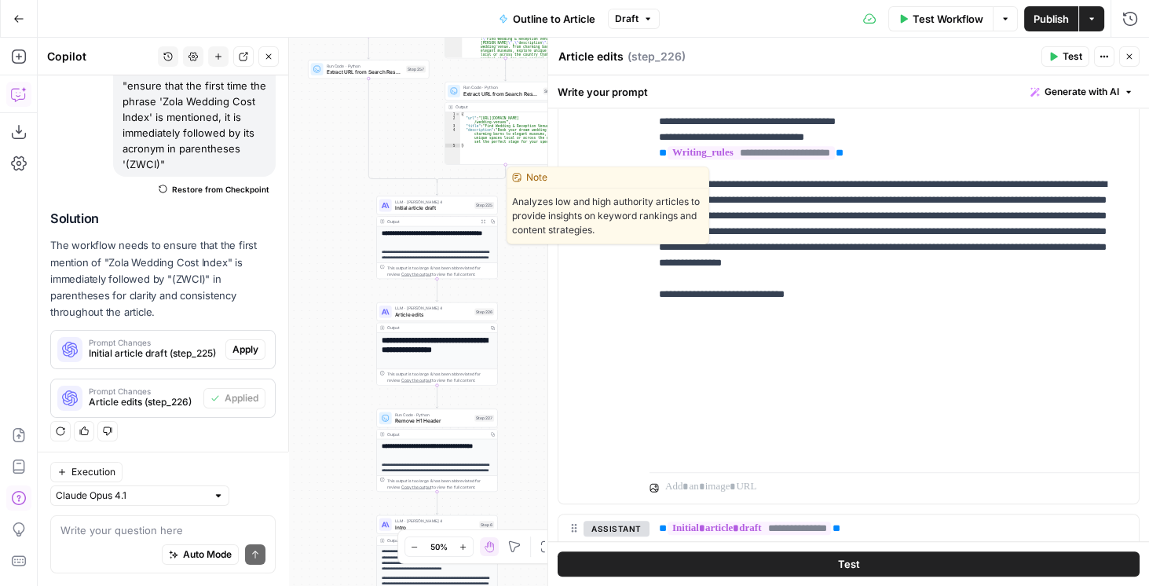
click at [453, 210] on span "Initial article draft" at bounding box center [433, 208] width 77 height 8
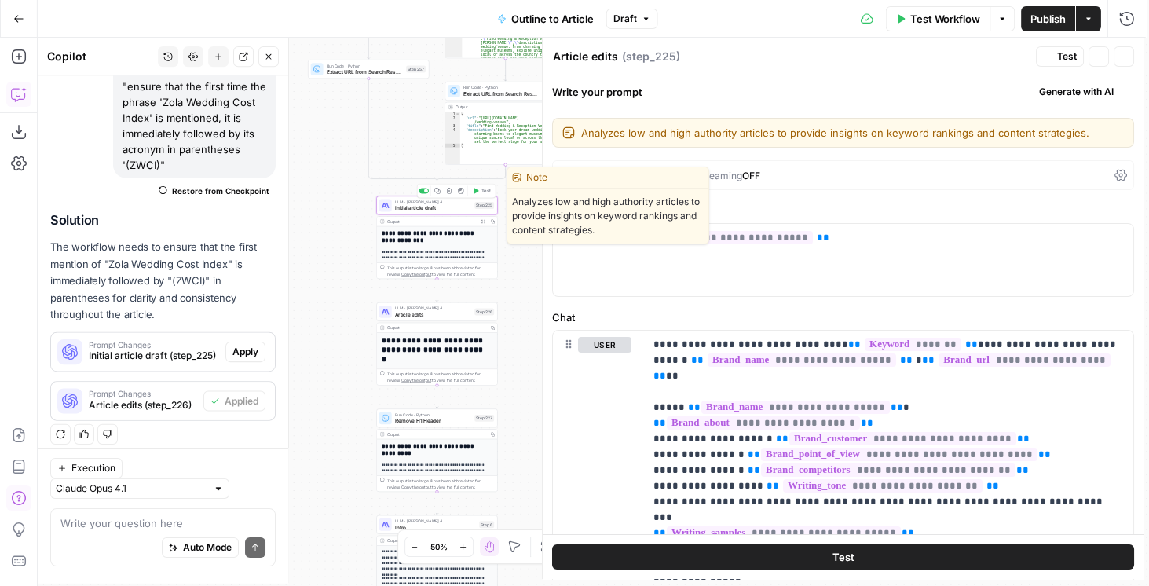
type textarea "Initial article draft"
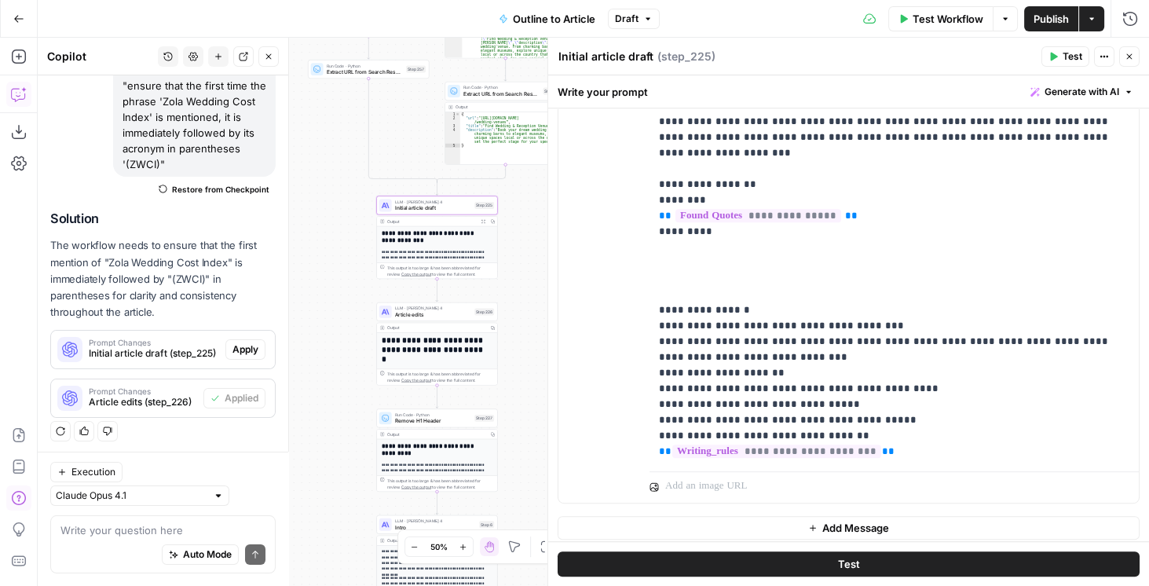
scroll to position [1317, 0]
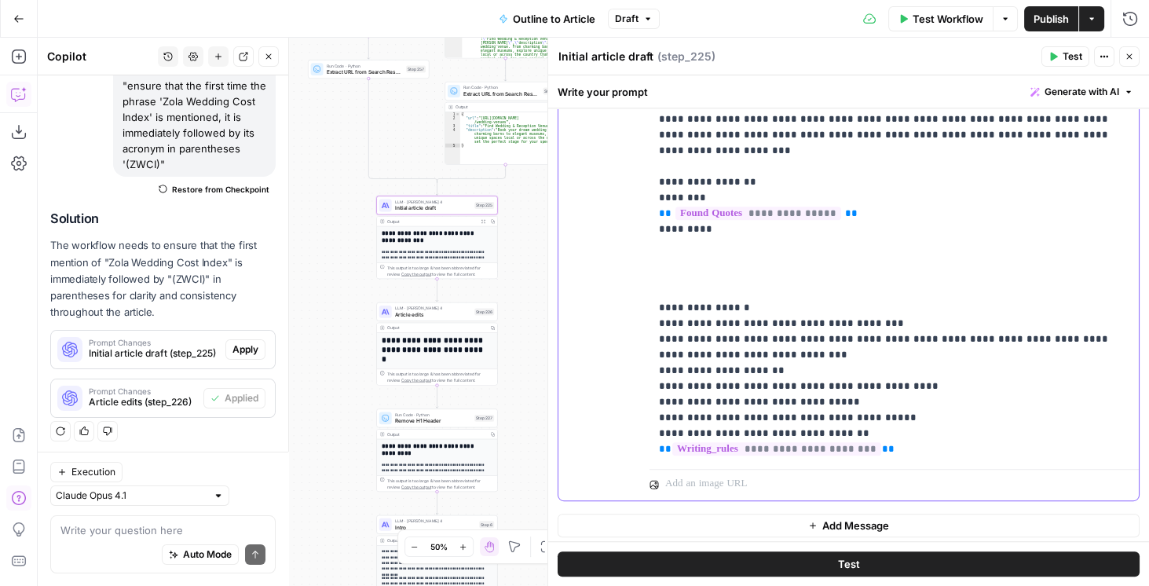
drag, startPoint x: 1048, startPoint y: 414, endPoint x: 623, endPoint y: 383, distance: 425.9
click at [623, 383] on div "**********" at bounding box center [848, 161] width 580 height 677
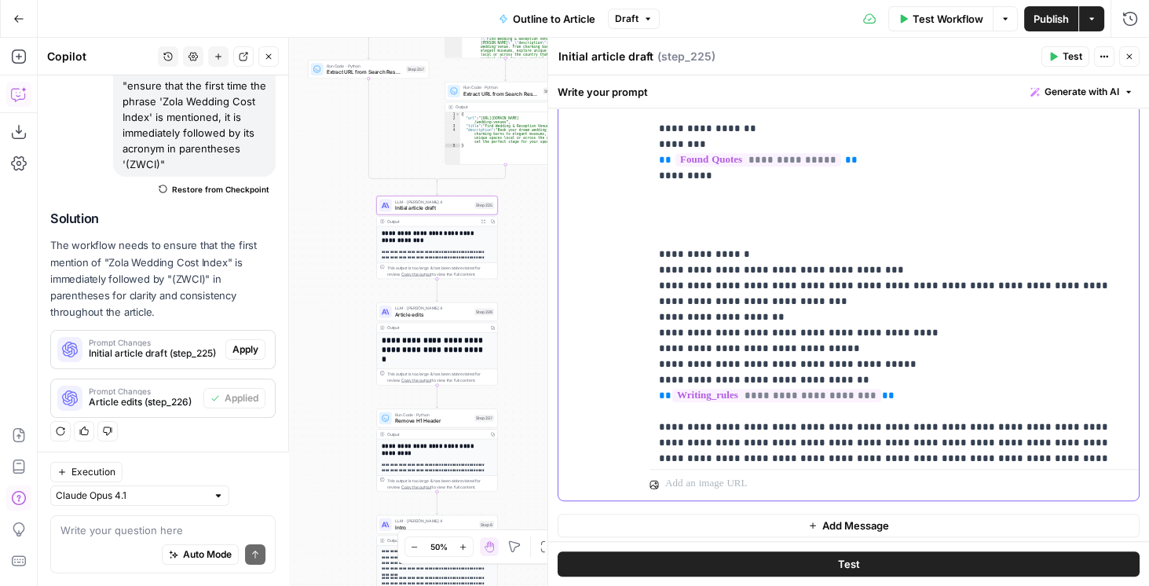
scroll to position [1556, 0]
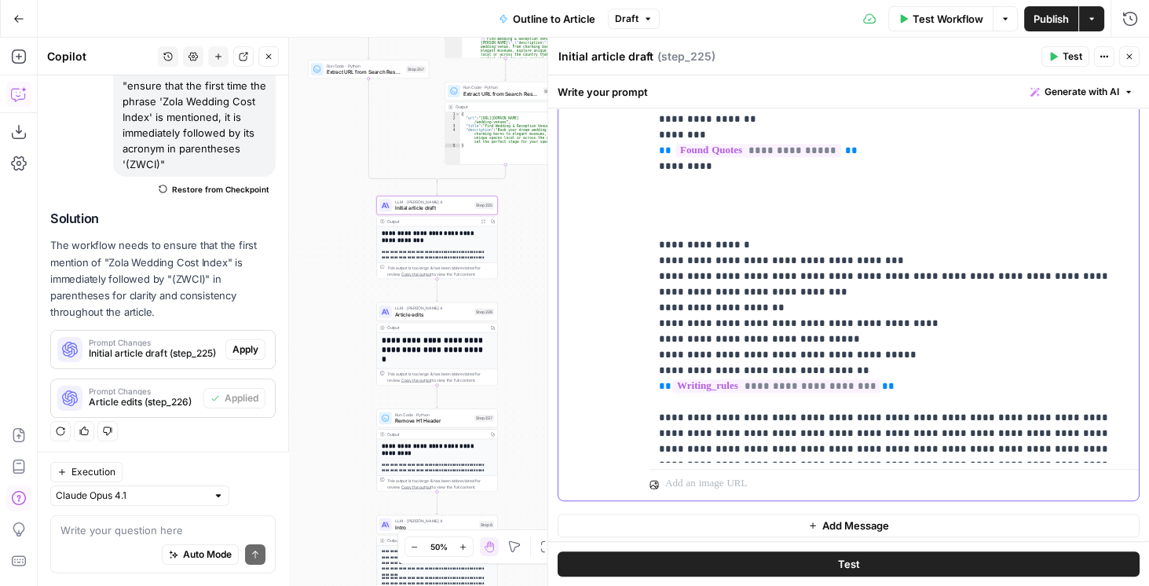
drag, startPoint x: 827, startPoint y: 415, endPoint x: 809, endPoint y: 382, distance: 37.6
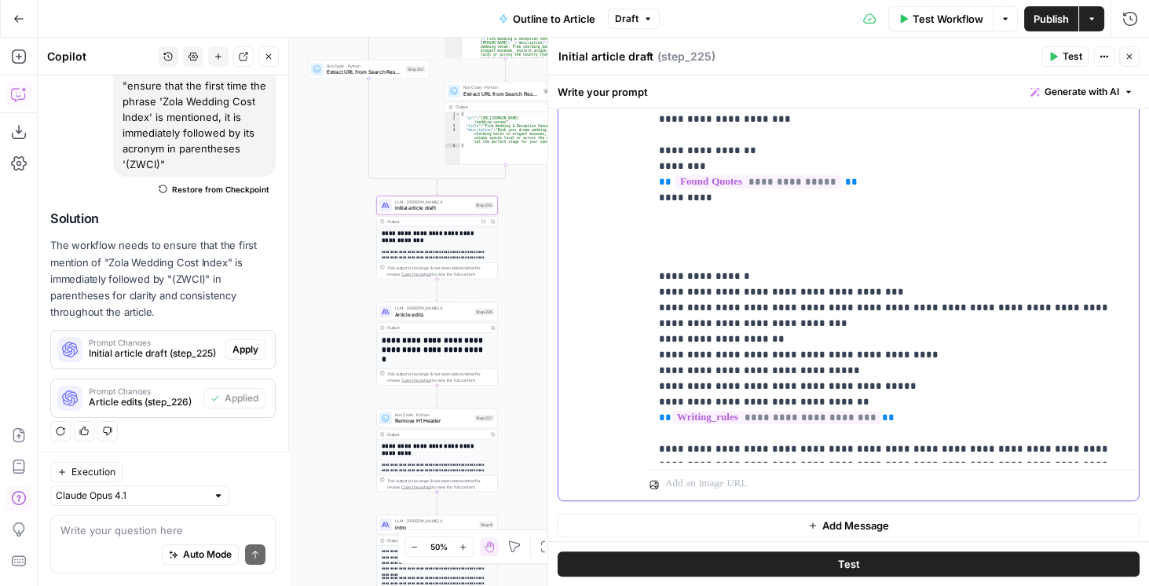
scroll to position [1524, 0]
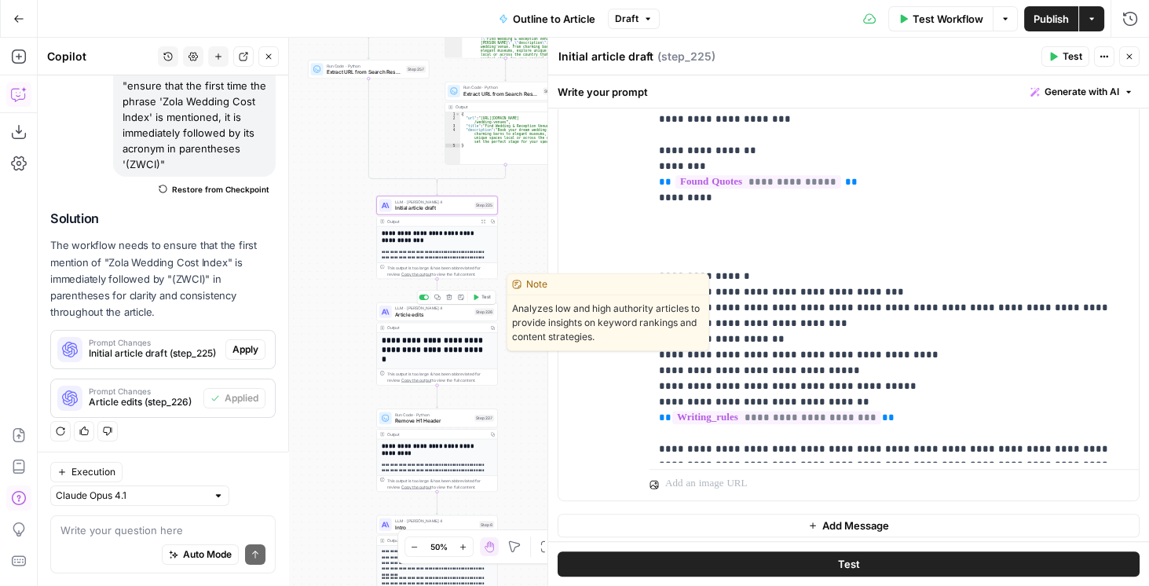
click at [458, 318] on div "LLM · Claude Sonnet 4 Article edits Step 226 Copy step Delete step Edit Note Te…" at bounding box center [436, 311] width 121 height 19
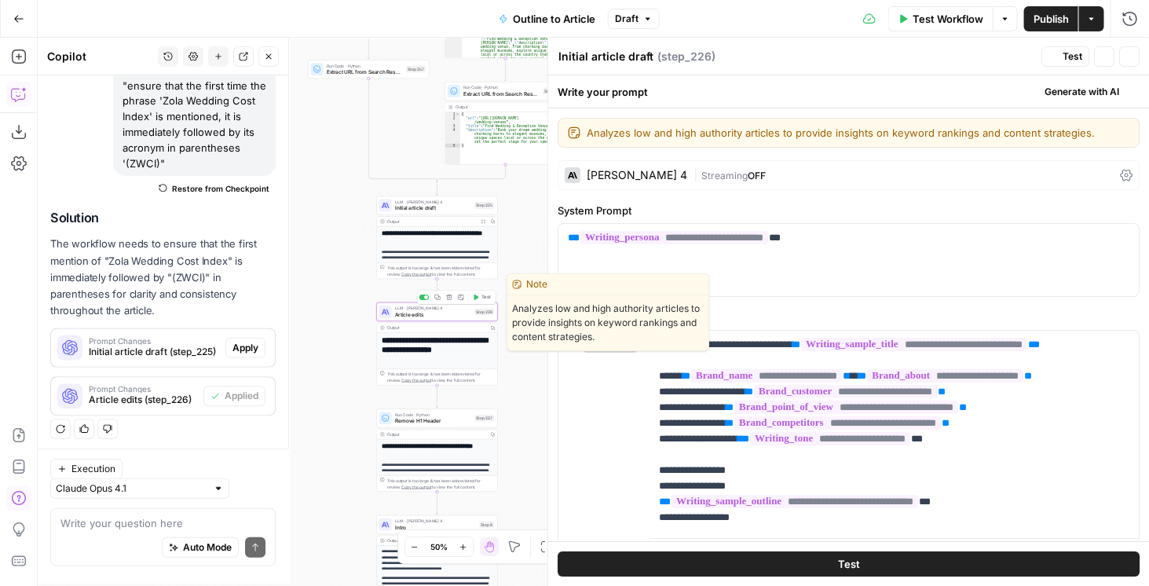
type textarea "Article edits"
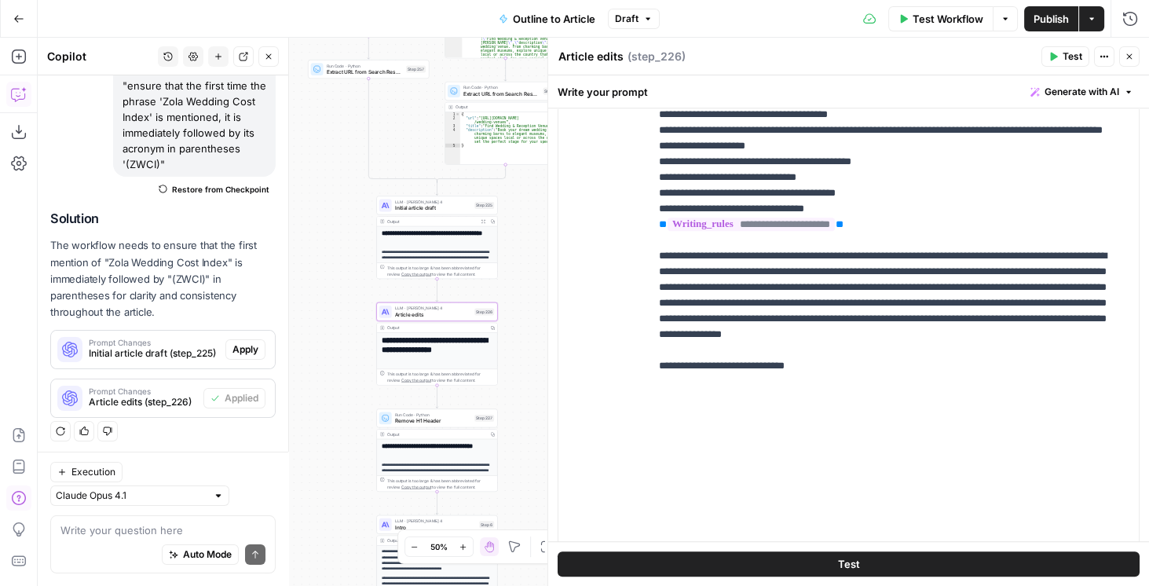
scroll to position [1615, 0]
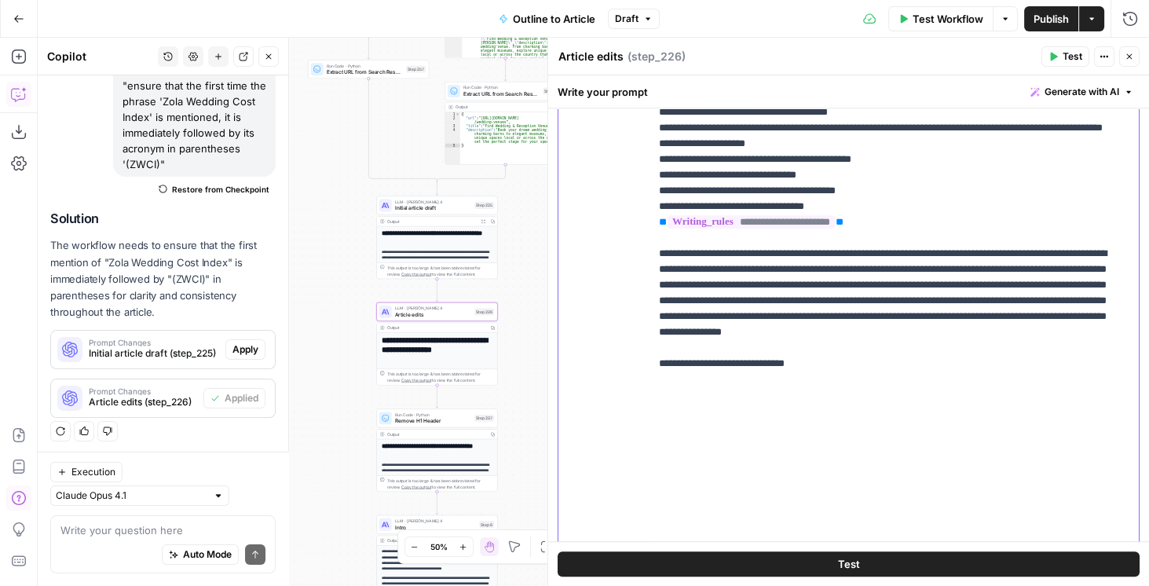
drag, startPoint x: 842, startPoint y: 485, endPoint x: 813, endPoint y: 452, distance: 44.0
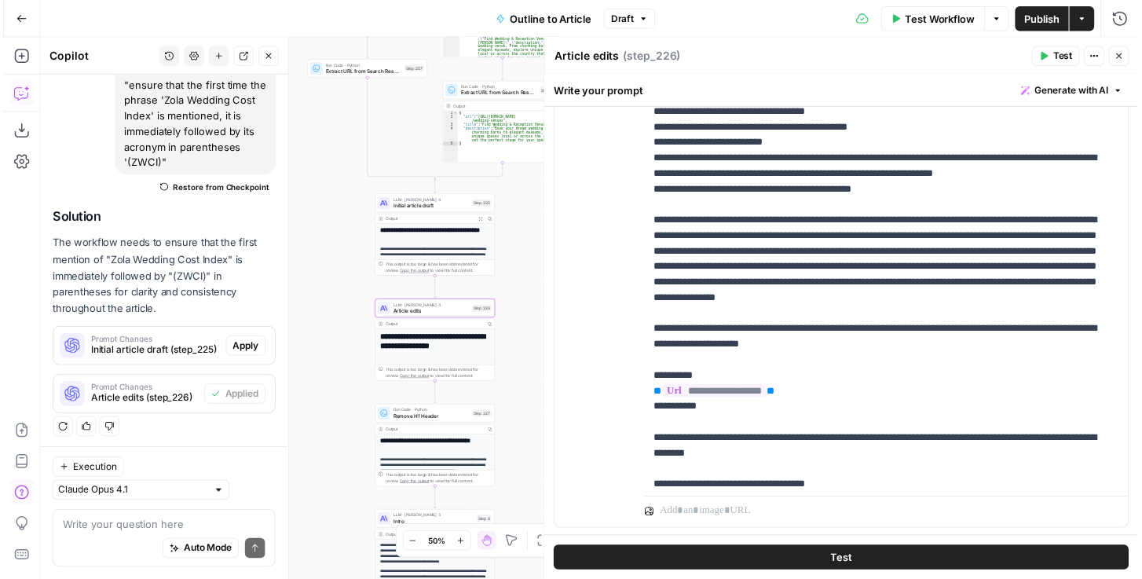
scroll to position [2492, 0]
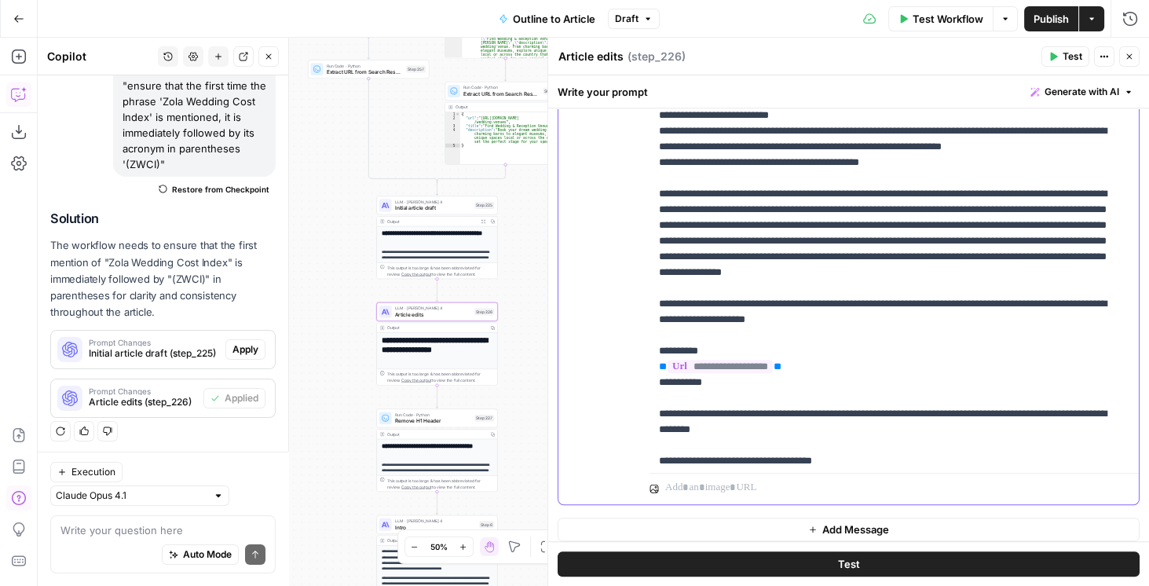
drag, startPoint x: 836, startPoint y: 355, endPoint x: 815, endPoint y: 331, distance: 32.3
click at [815, 331] on p "**********" at bounding box center [888, 264] width 458 height 1131
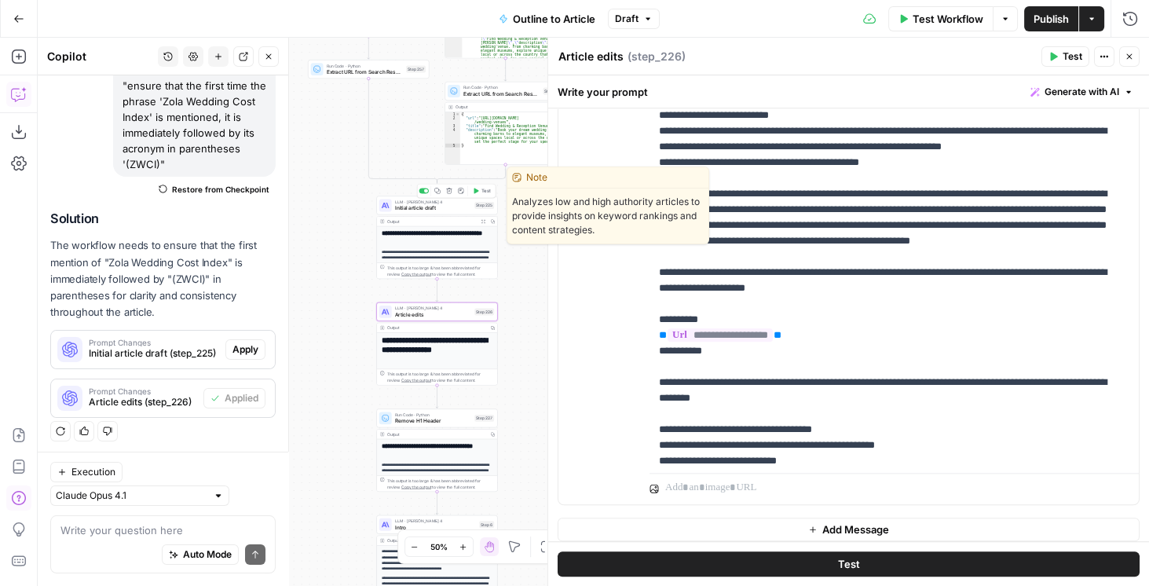
click at [481, 192] on span "Test" at bounding box center [485, 190] width 9 height 7
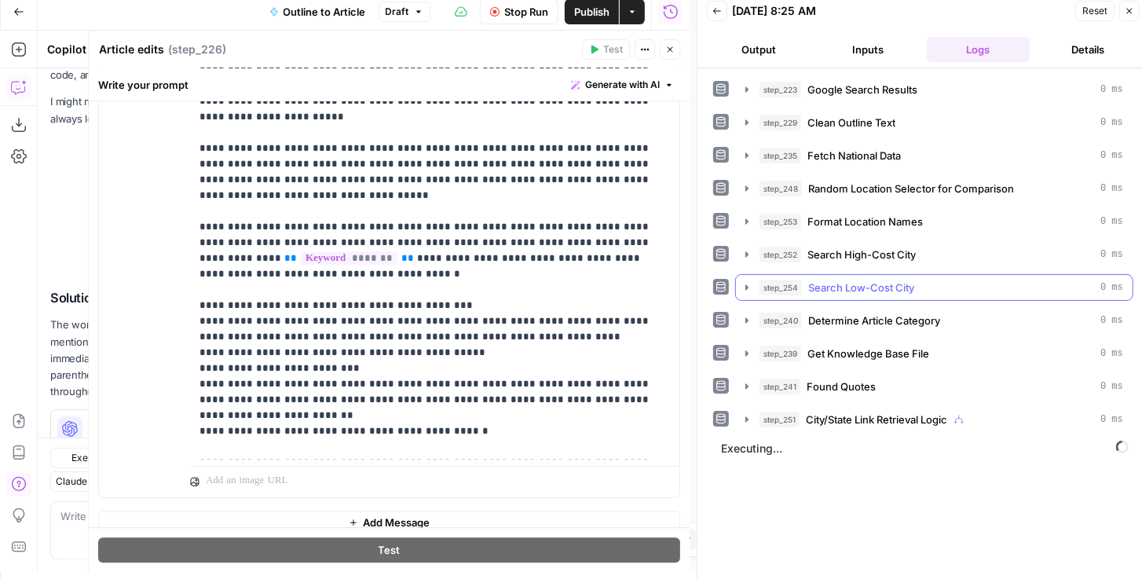
scroll to position [2492, 0]
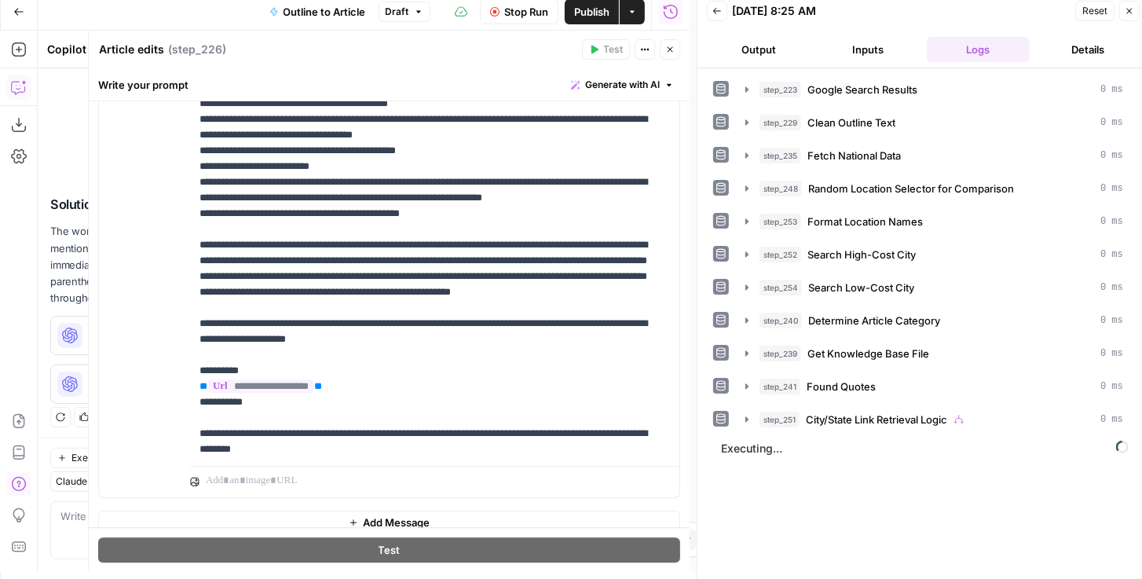
scroll to position [134, 0]
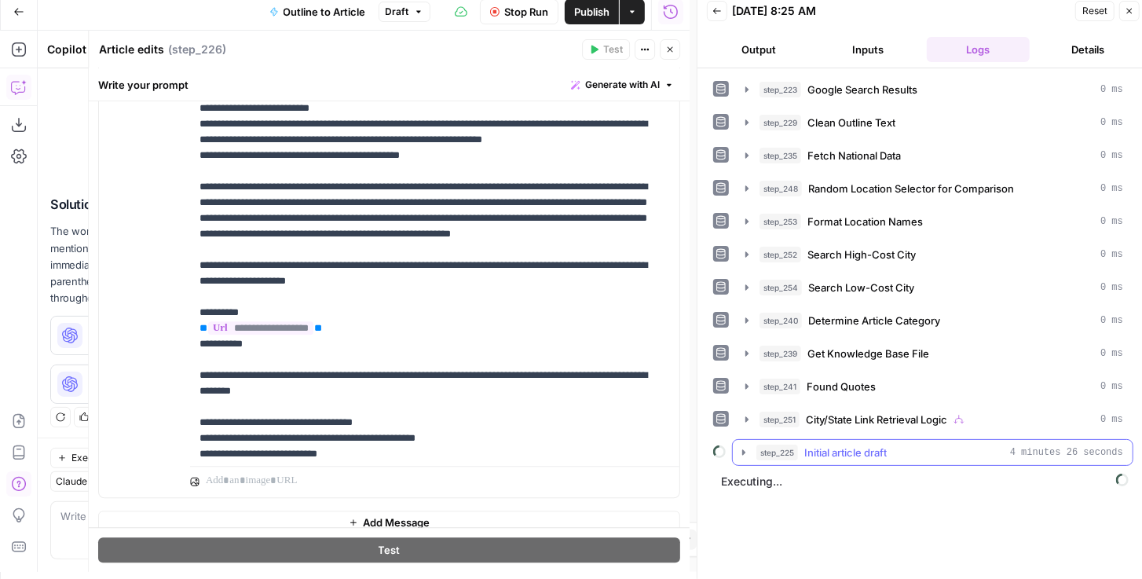
click at [744, 446] on icon "button" at bounding box center [743, 452] width 13 height 13
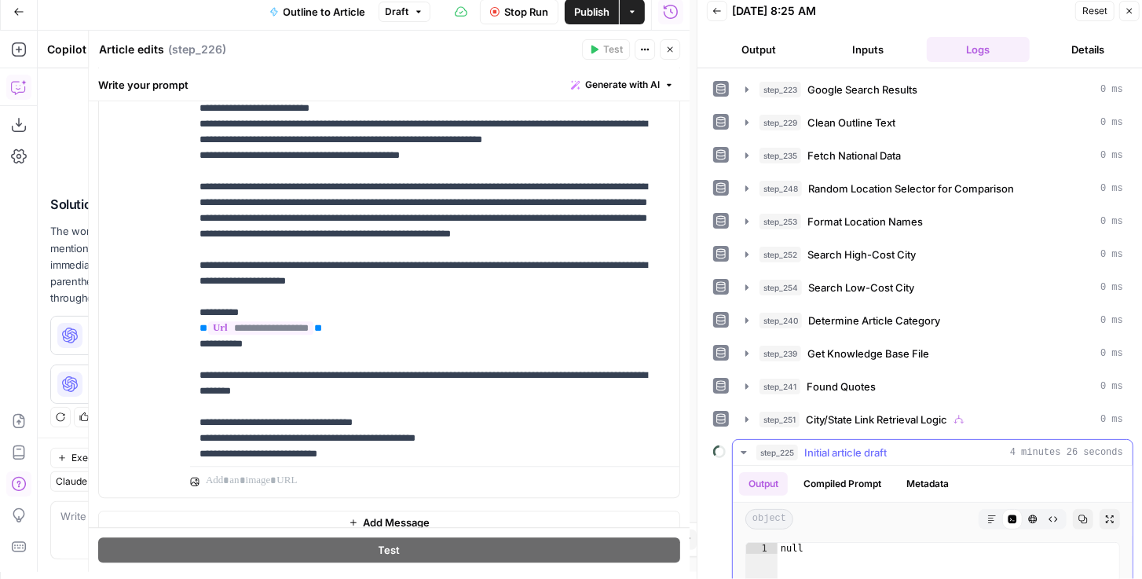
click at [743, 446] on icon "button" at bounding box center [743, 452] width 13 height 13
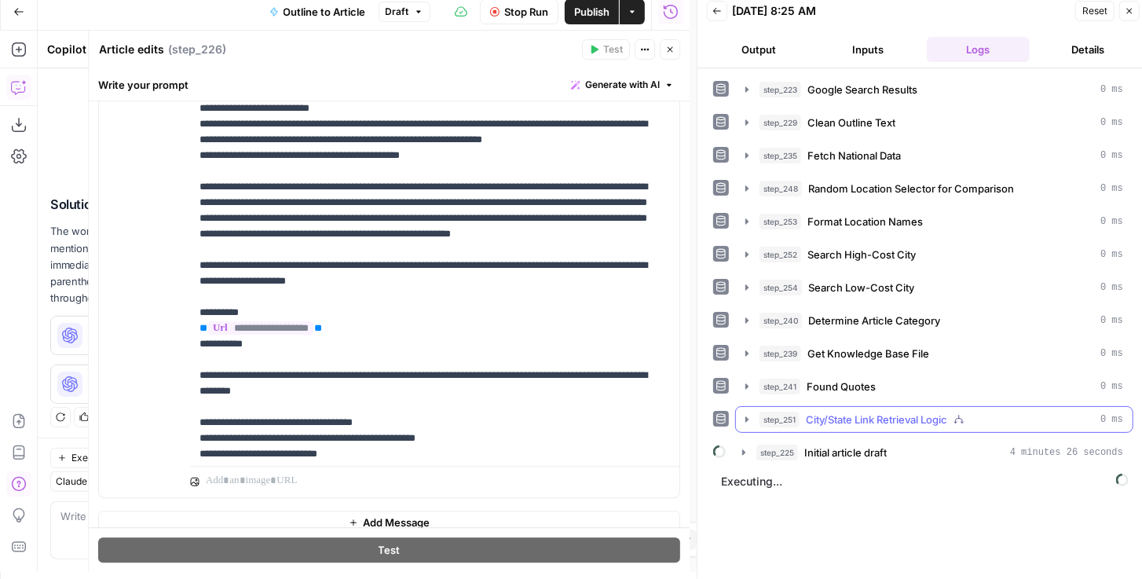
click at [744, 419] on button "step_251 City/State Link Retrieval Logic 0 ms" at bounding box center [934, 419] width 397 height 25
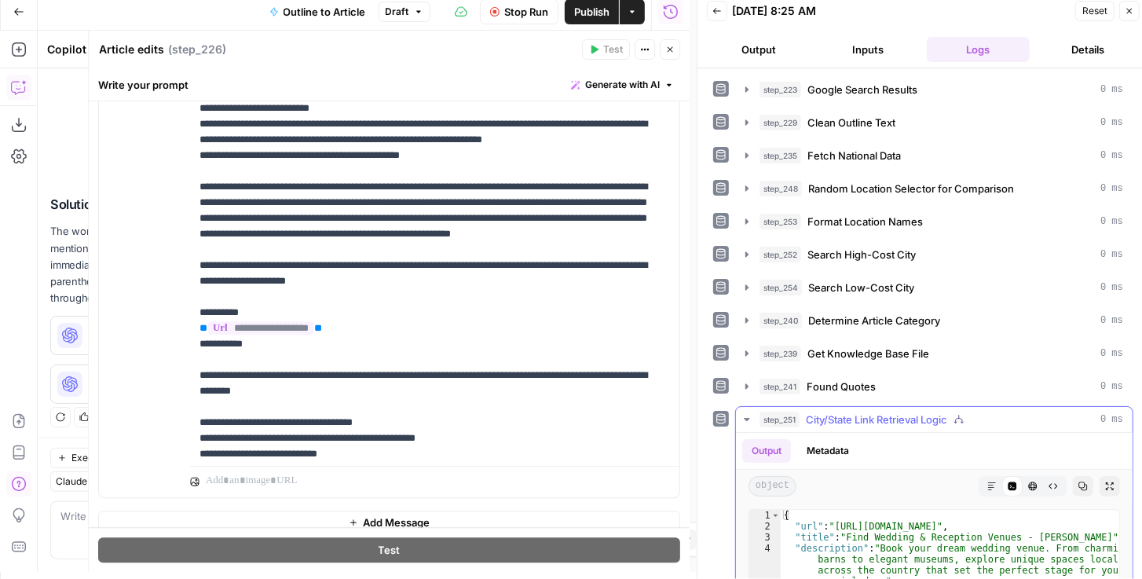
click at [744, 419] on button "step_251 City/State Link Retrieval Logic 0 ms" at bounding box center [934, 419] width 397 height 25
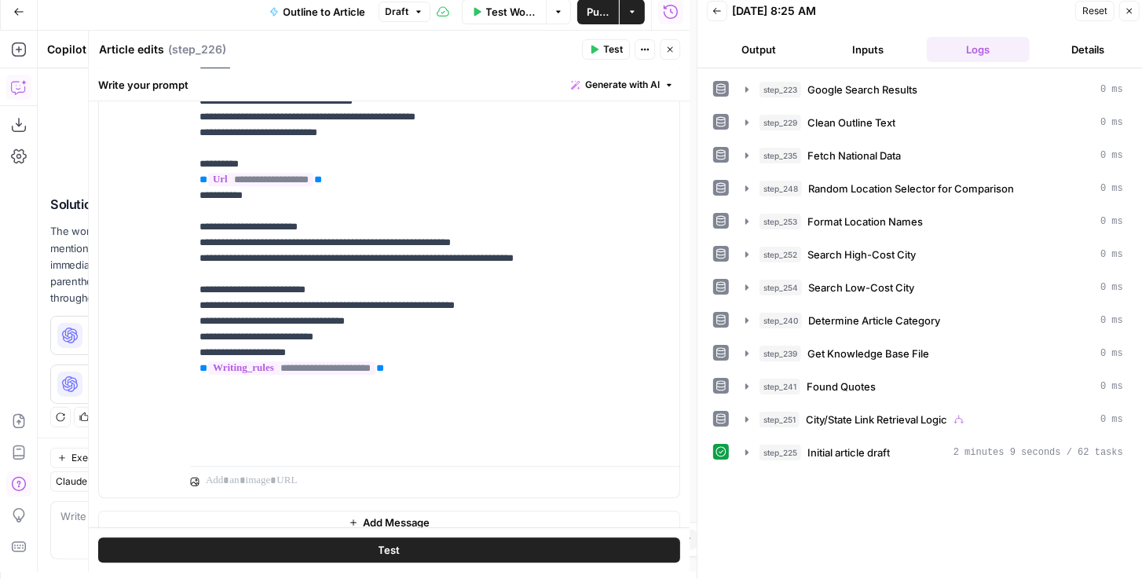
scroll to position [472, 0]
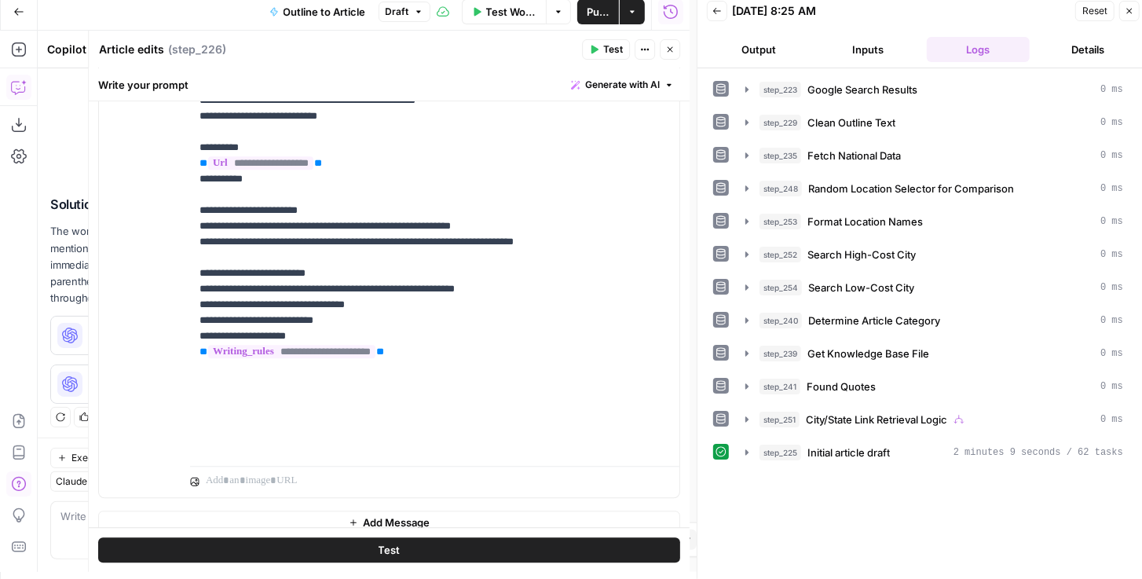
click at [672, 54] on button "Close" at bounding box center [670, 49] width 20 height 20
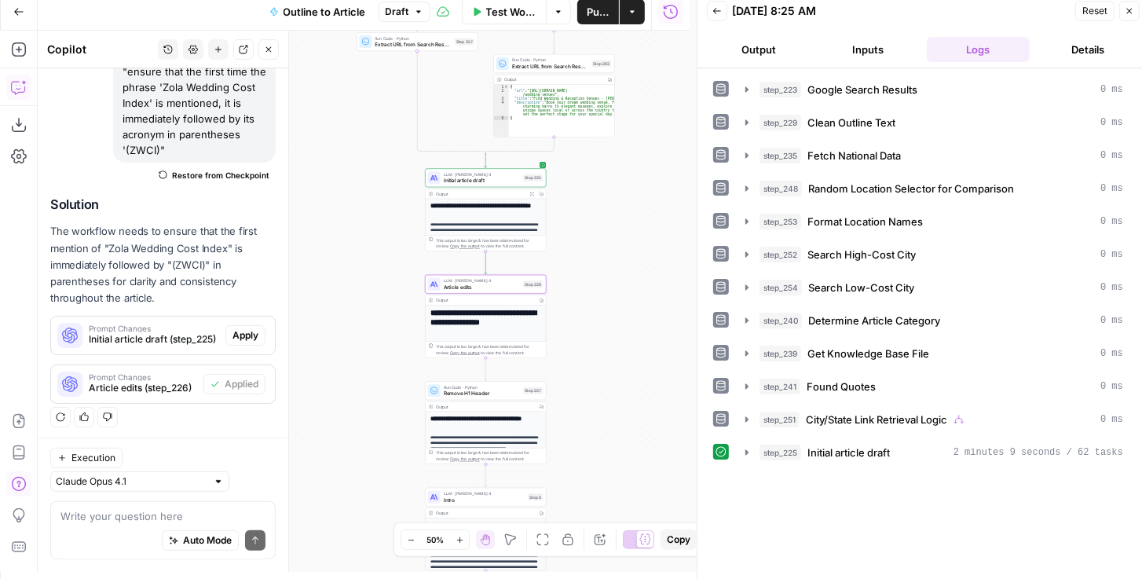
drag, startPoint x: 584, startPoint y: 244, endPoint x: 633, endPoint y: 224, distance: 52.8
click at [633, 224] on div "**********" at bounding box center [364, 301] width 652 height 541
click at [749, 446] on icon "button" at bounding box center [746, 452] width 13 height 13
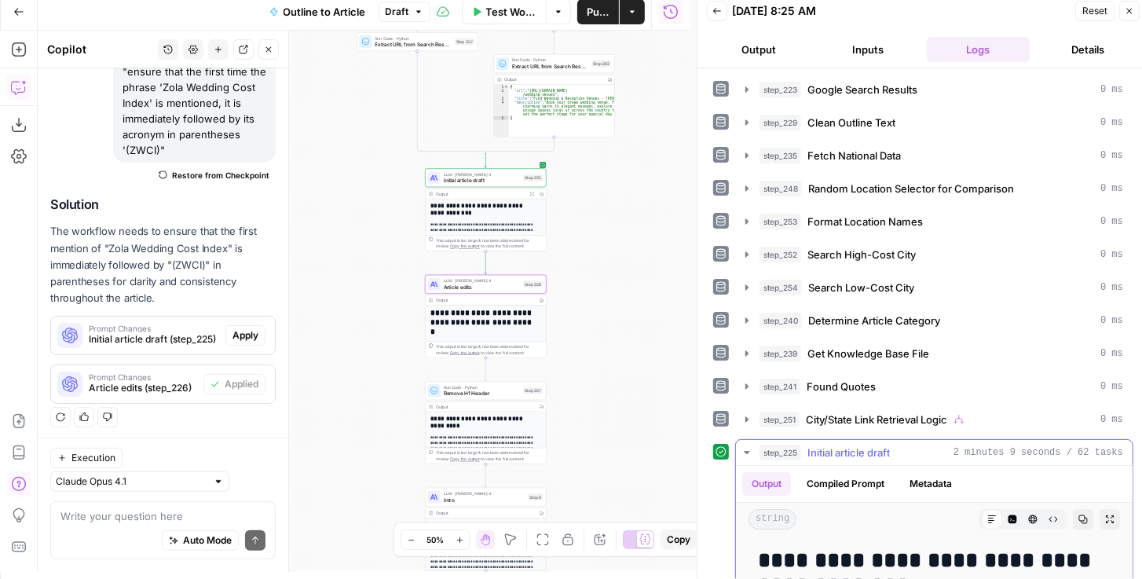
click at [1099, 509] on button "Expand Output" at bounding box center [1109, 519] width 20 height 20
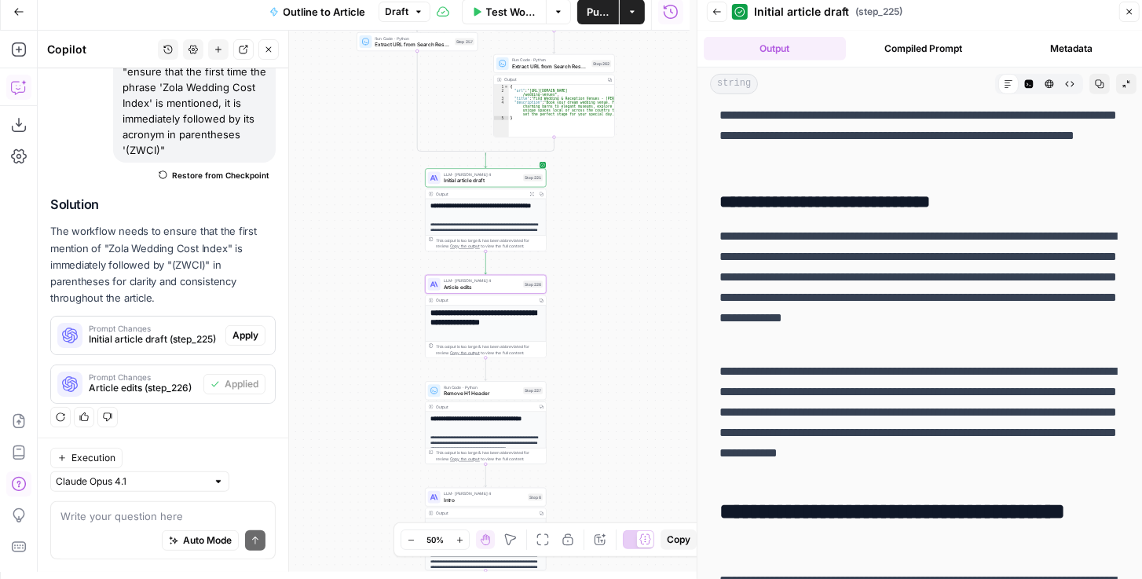
scroll to position [493, 0]
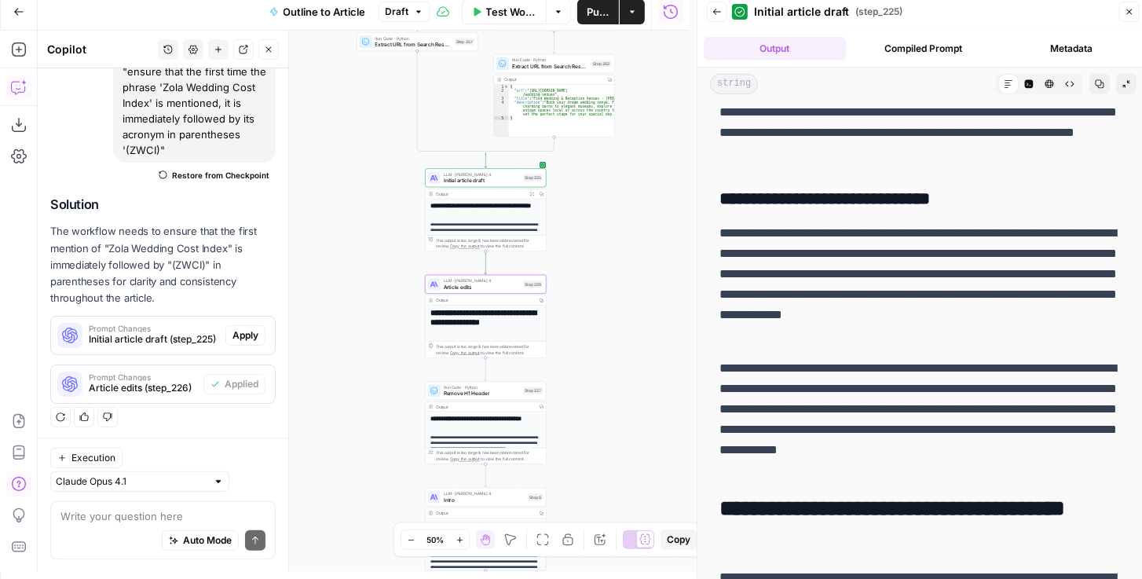
click at [601, 13] on span "Publish" at bounding box center [598, 12] width 23 height 16
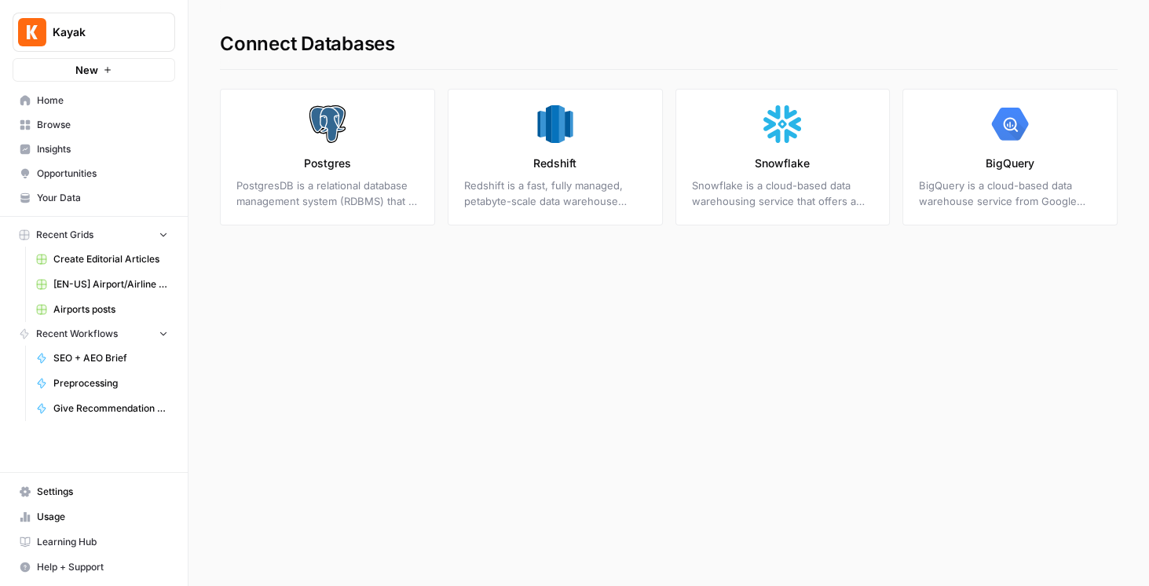
click at [815, 261] on div "Connect Databases Postgres PostgresDB is a relational database management syste…" at bounding box center [668, 293] width 960 height 586
click at [119, 260] on span "Create Editorial Articles" at bounding box center [110, 259] width 115 height 14
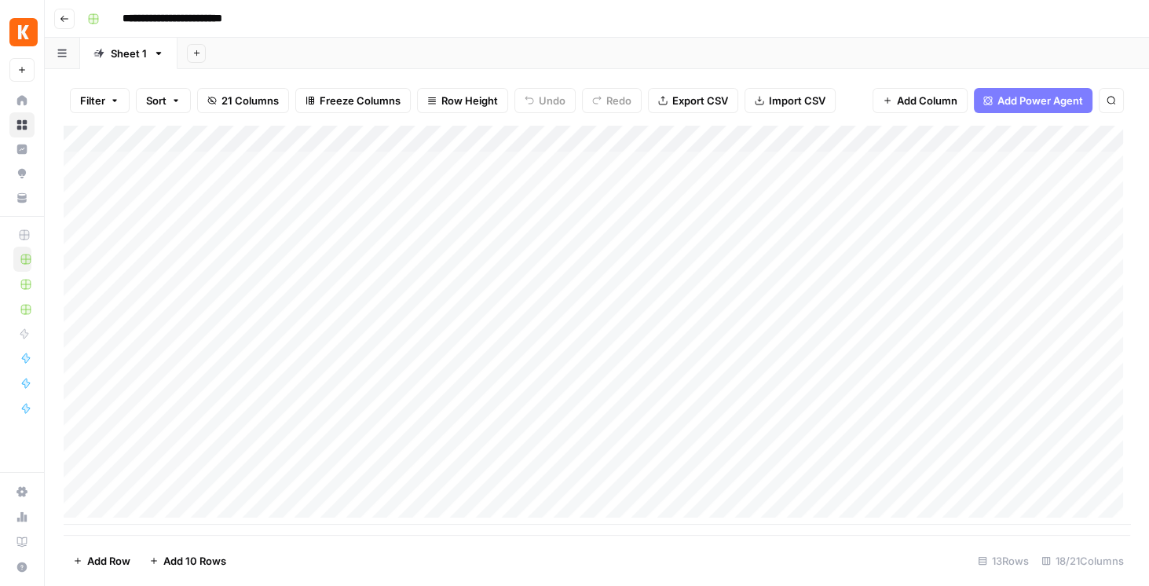
click at [73, 14] on button "Go back" at bounding box center [64, 19] width 20 height 20
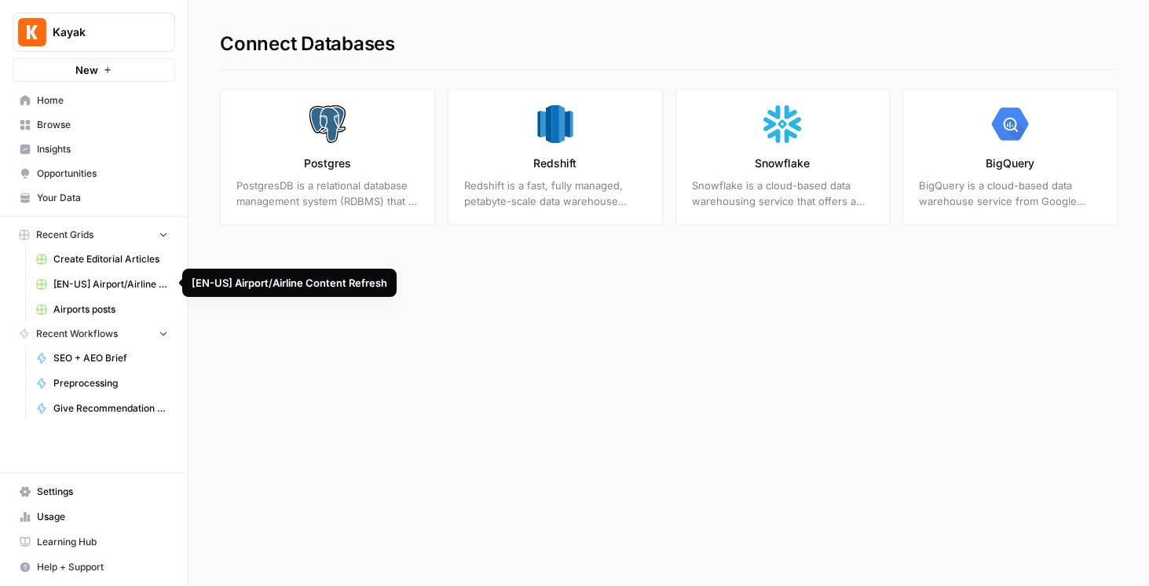
click at [98, 277] on span "[EN-US] Airport/Airline Content Refresh" at bounding box center [110, 284] width 115 height 14
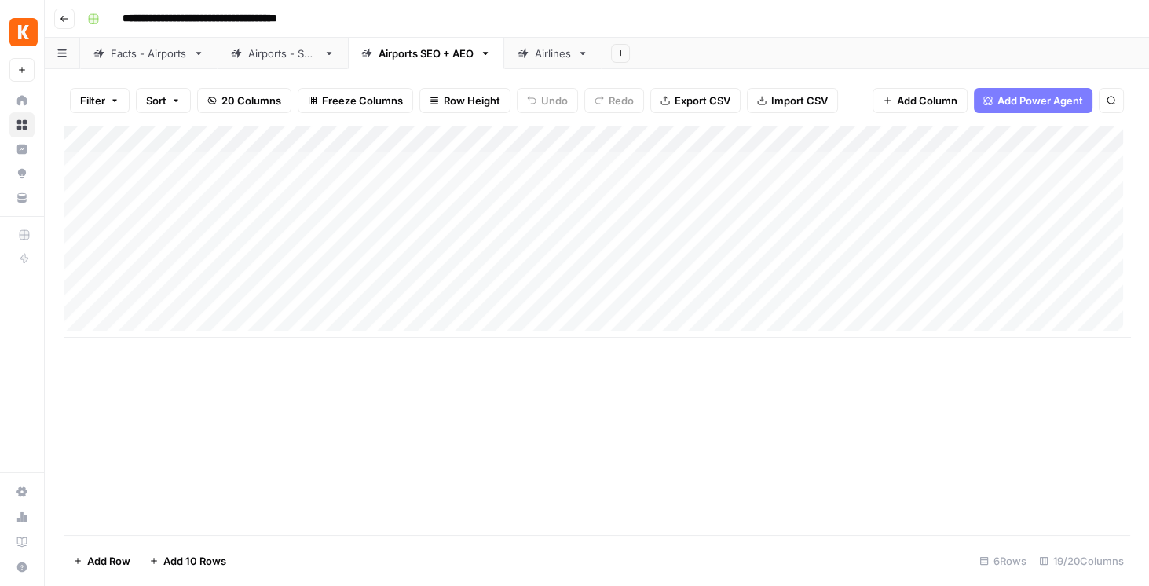
click at [67, 17] on icon "button" at bounding box center [64, 18] width 9 height 9
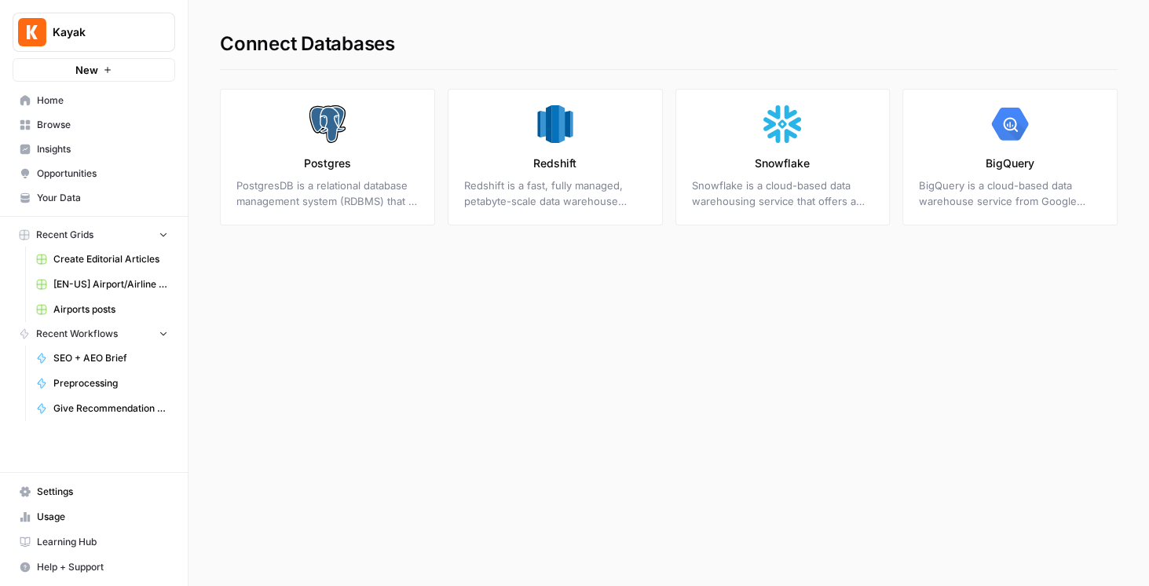
click at [82, 132] on link "Browse" at bounding box center [94, 124] width 163 height 25
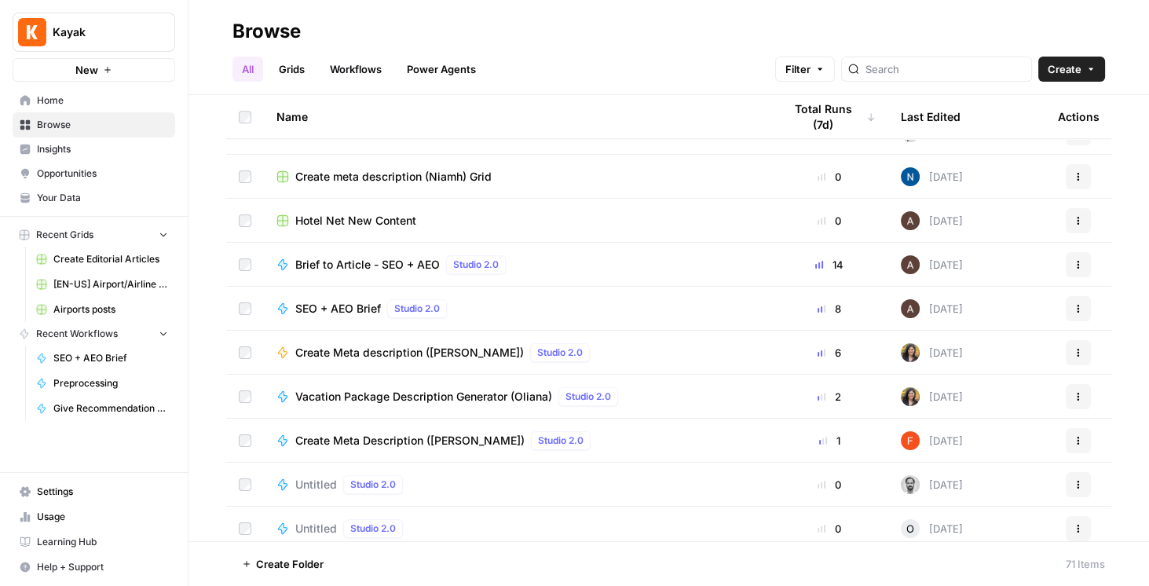
scroll to position [1435, 0]
click at [302, 68] on link "Grids" at bounding box center [291, 69] width 45 height 25
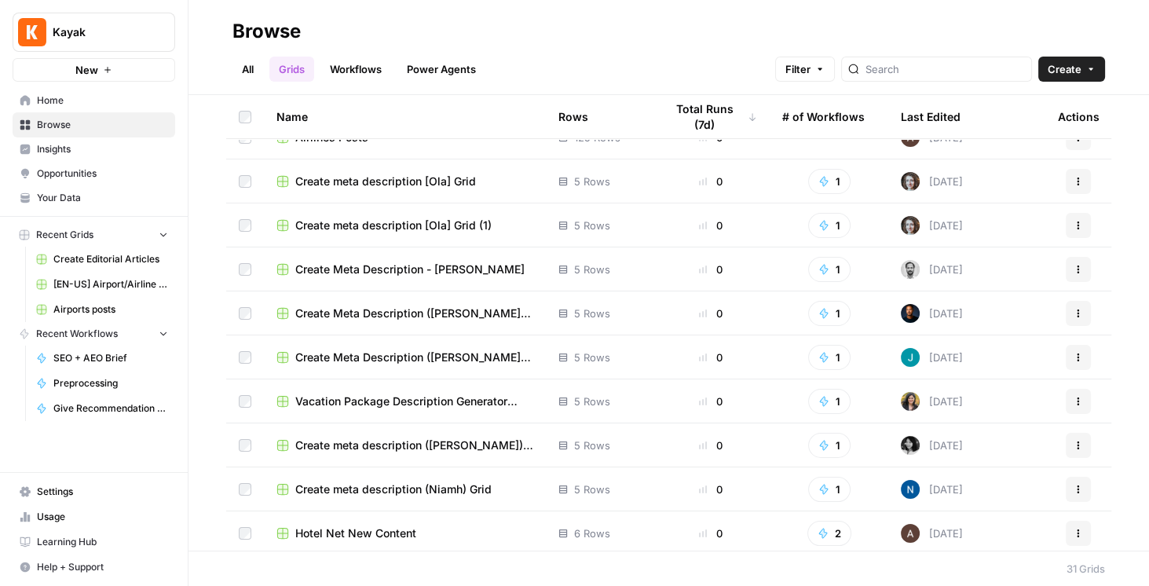
scroll to position [951, 0]
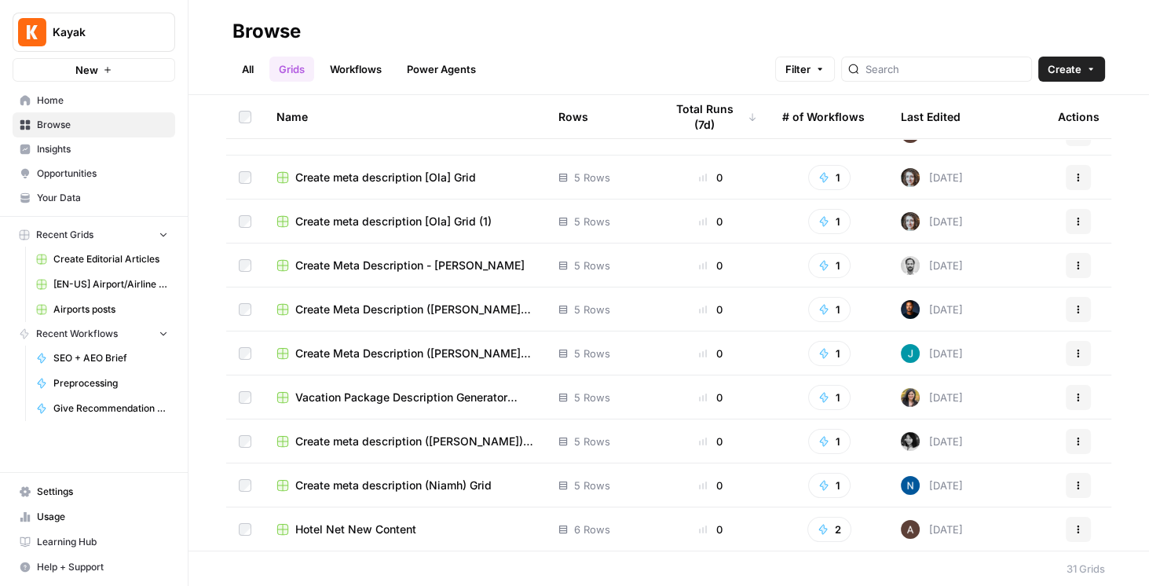
click at [380, 527] on span "Hotel Net New Content" at bounding box center [355, 529] width 121 height 16
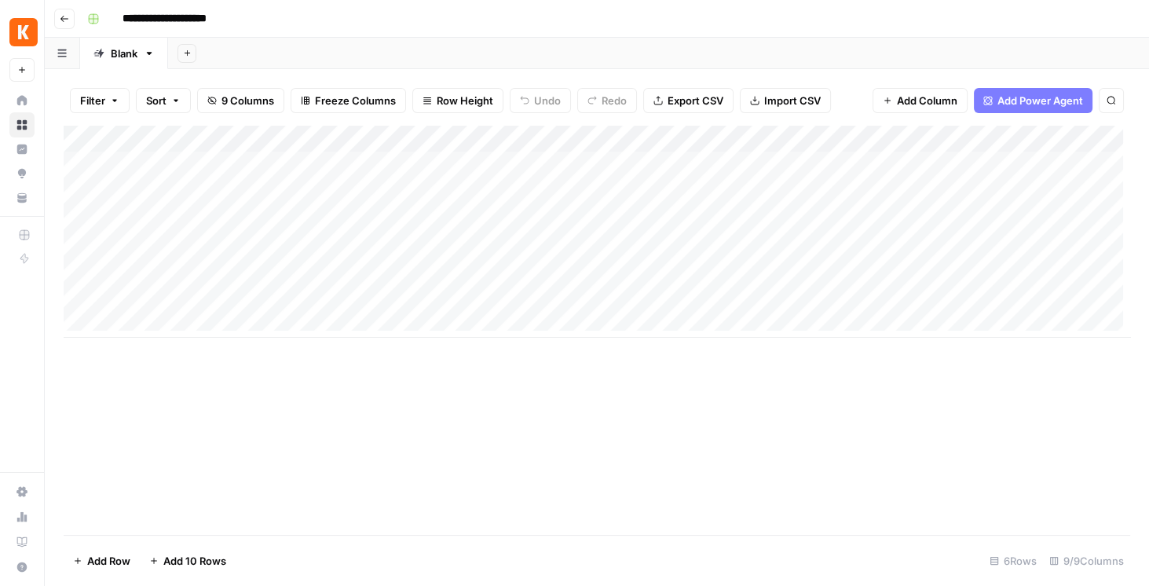
click at [540, 141] on div "Add Column" at bounding box center [597, 232] width 1066 height 212
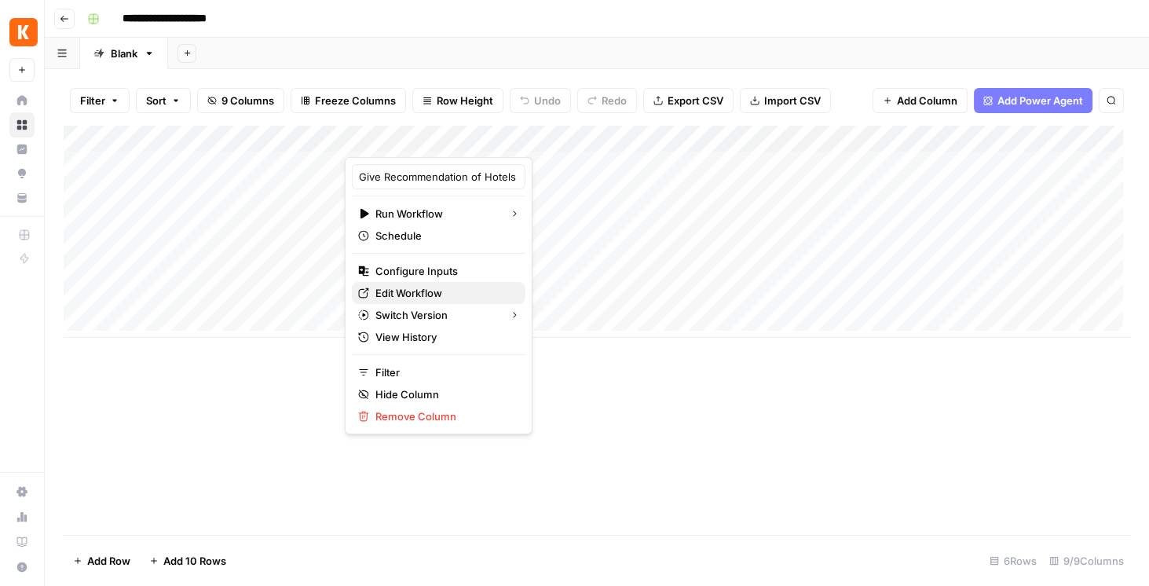
click at [430, 285] on span "Edit Workflow" at bounding box center [443, 293] width 137 height 16
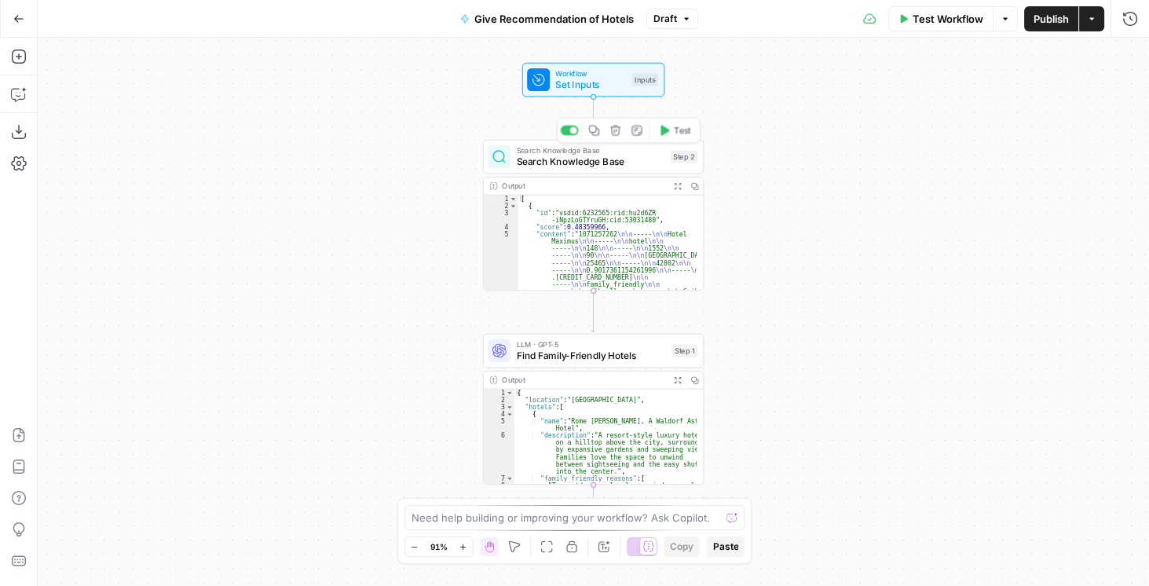
click at [576, 156] on span "Search Knowledge Base" at bounding box center [590, 162] width 148 height 14
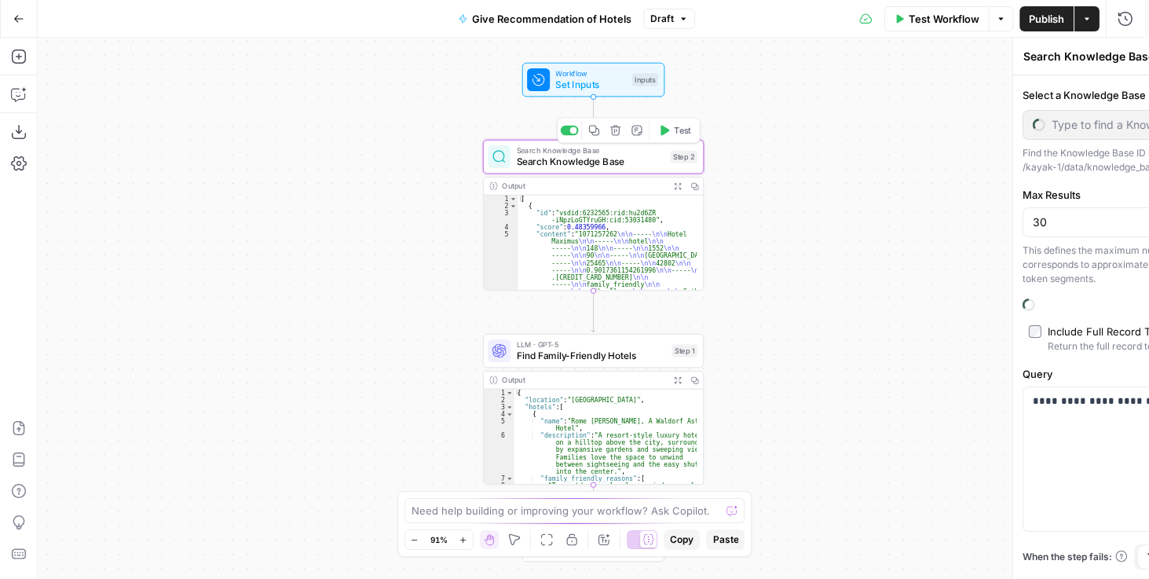
type input "Family Friendly Hotel List Features"
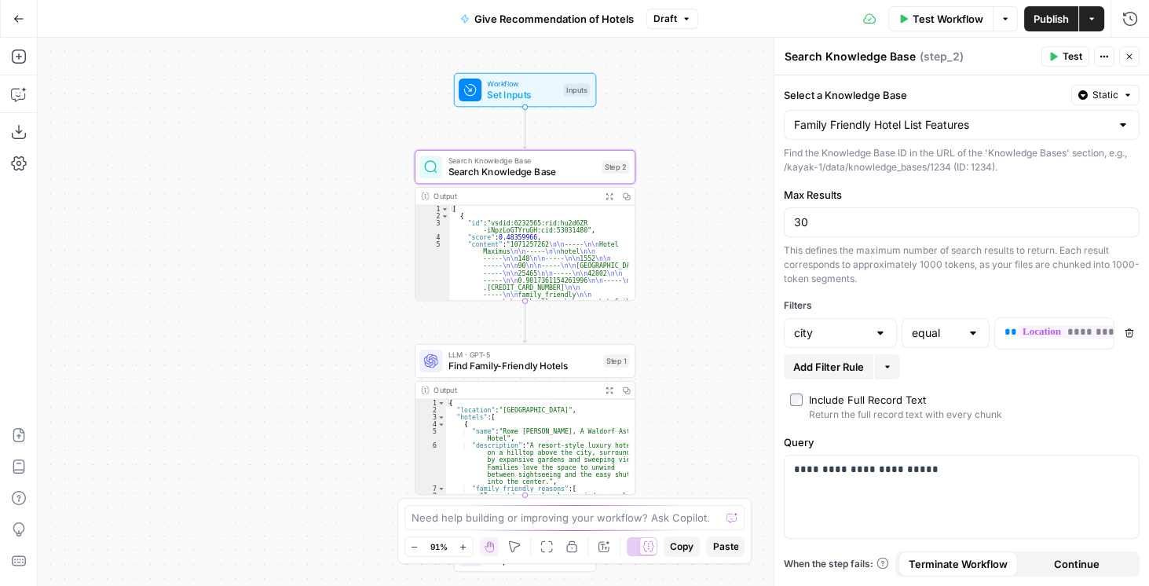
drag, startPoint x: 448, startPoint y: 213, endPoint x: 368, endPoint y: 220, distance: 79.6
click at [368, 220] on div "Workflow Set Inputs Inputs Search Knowledge Base Search Knowledge Base Step 2 O…" at bounding box center [593, 312] width 1111 height 548
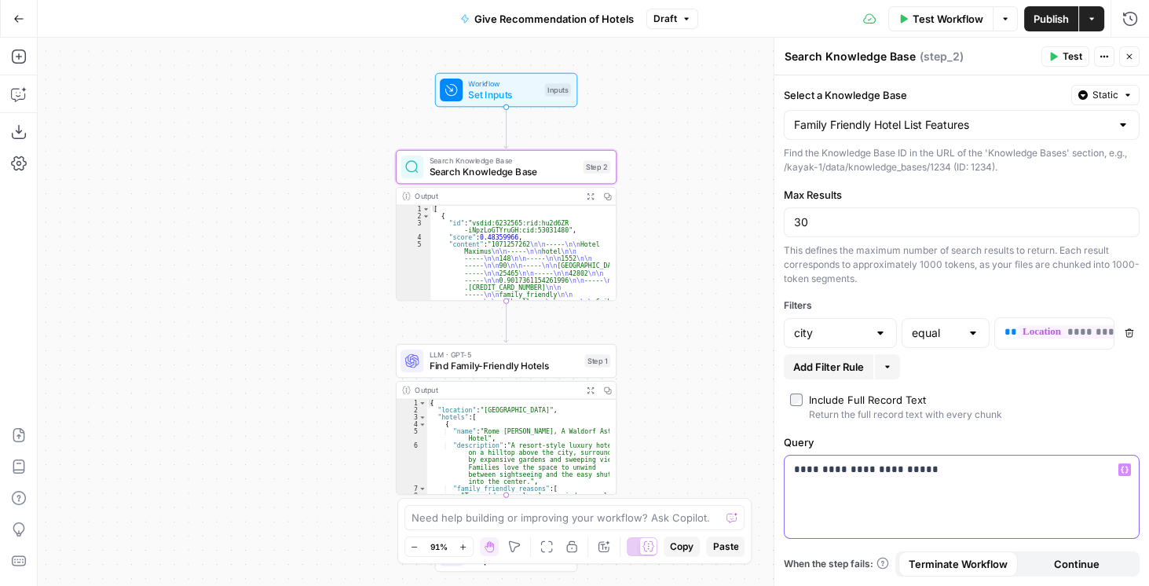
click at [949, 471] on p "**********" at bounding box center [962, 470] width 336 height 16
drag, startPoint x: 999, startPoint y: 466, endPoint x: 951, endPoint y: 469, distance: 48.0
click at [951, 469] on p "**********" at bounding box center [962, 470] width 336 height 16
click at [1019, 471] on p "**********" at bounding box center [962, 470] width 336 height 16
click at [1054, 55] on icon "button" at bounding box center [1053, 57] width 7 height 9
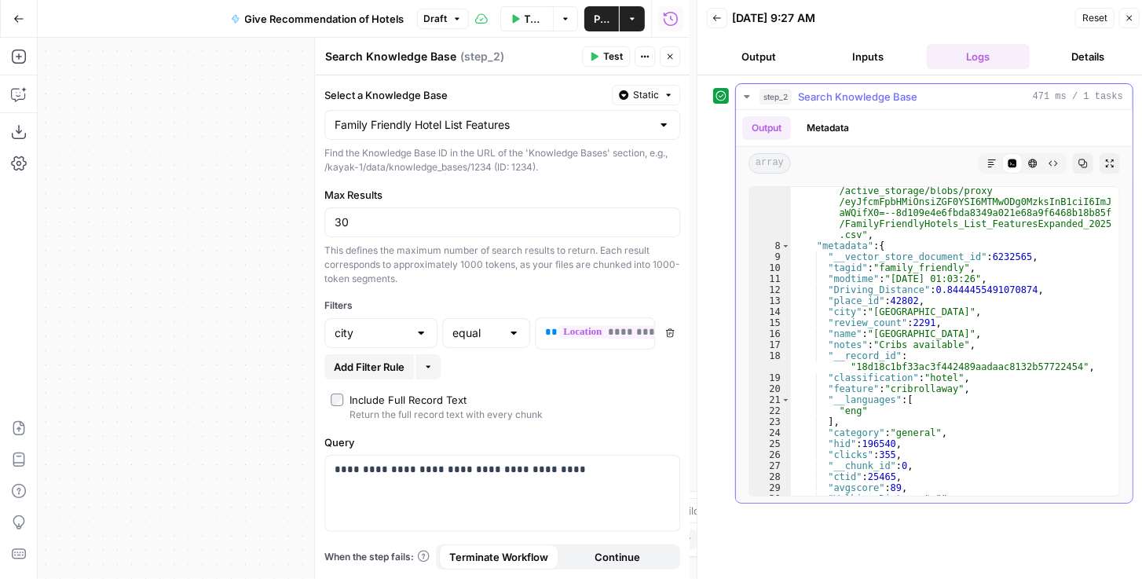
scroll to position [215, 0]
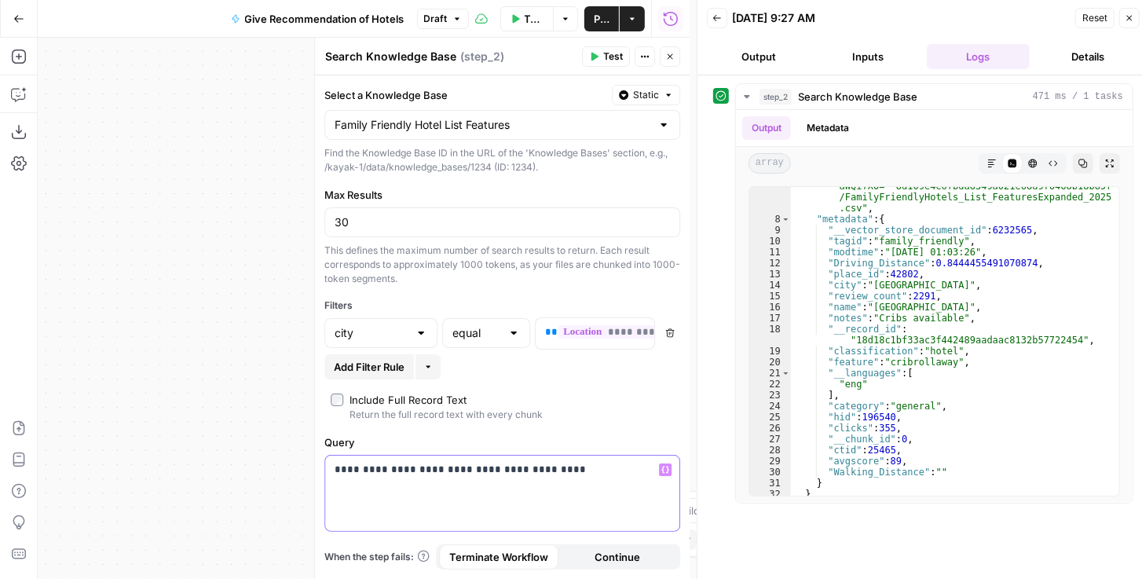
click at [446, 467] on p "**********" at bounding box center [503, 470] width 336 height 16
click at [613, 60] on span "Test" at bounding box center [613, 56] width 20 height 14
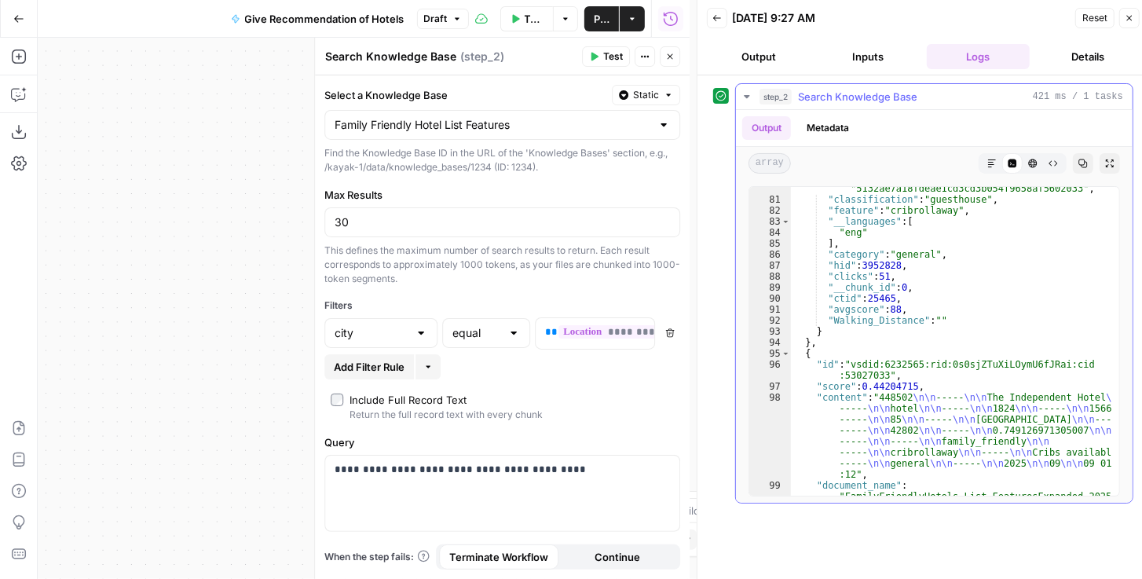
scroll to position [1642, 0]
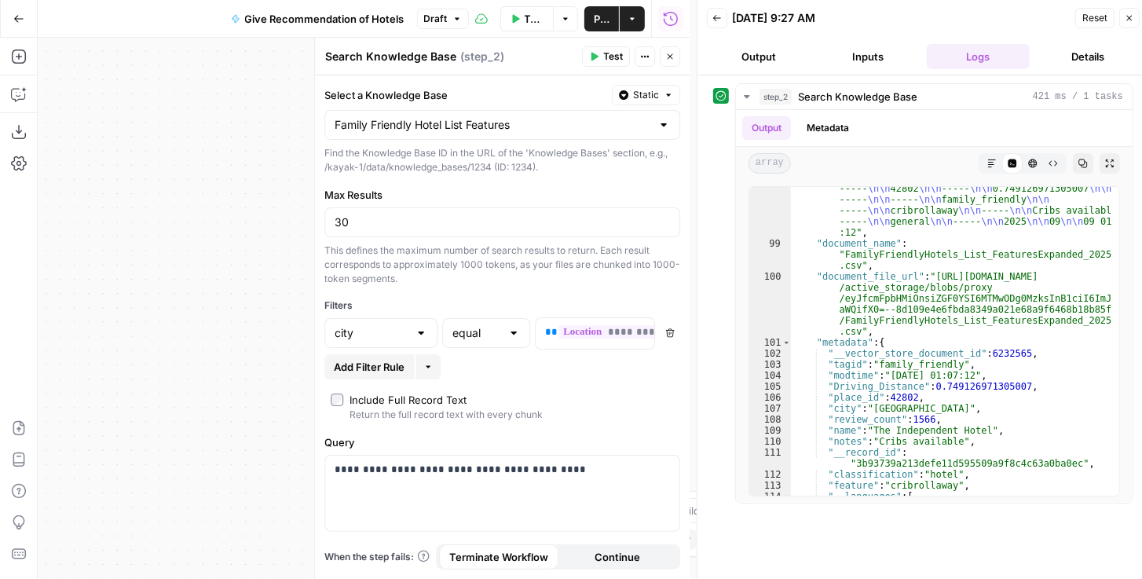
click at [675, 63] on button "Close" at bounding box center [670, 56] width 20 height 20
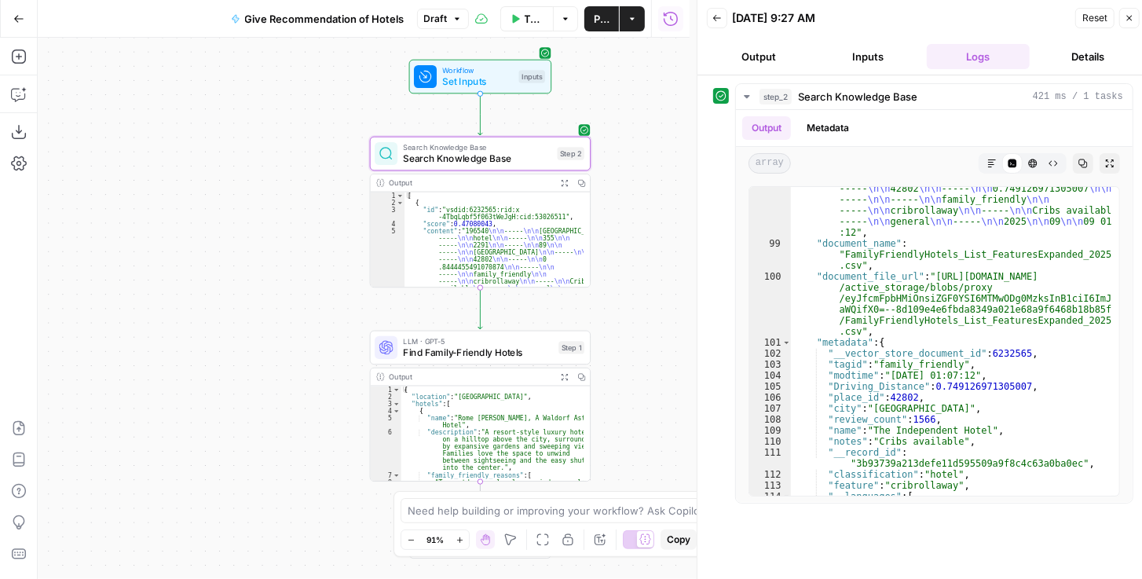
drag, startPoint x: 300, startPoint y: 208, endPoint x: 236, endPoint y: 177, distance: 70.6
click at [240, 178] on div "Workflow Set Inputs Inputs Search Knowledge Base Search Knowledge Base Step 2 O…" at bounding box center [364, 308] width 652 height 541
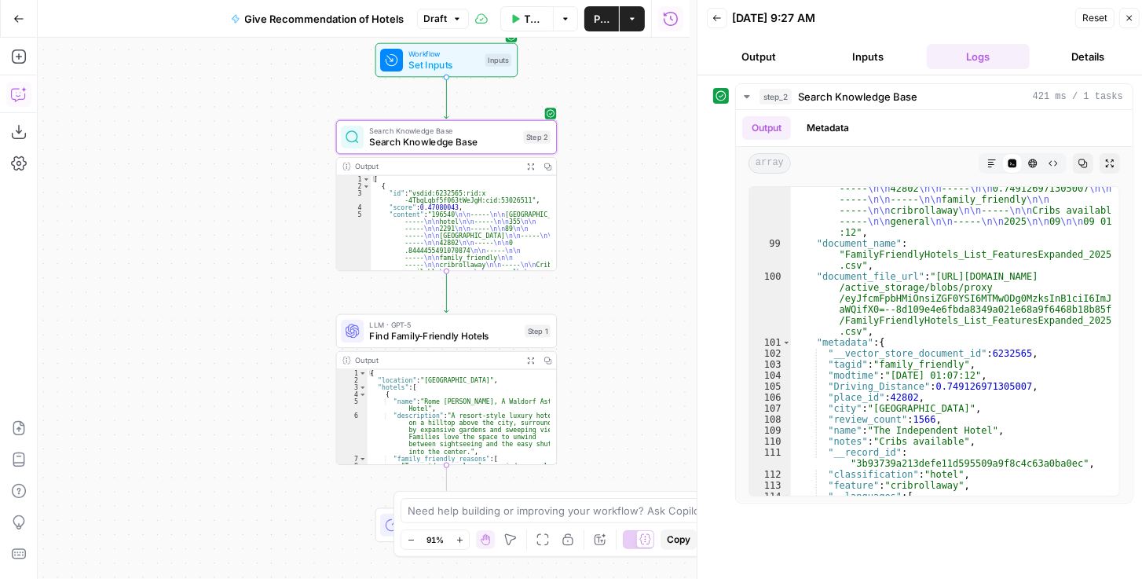
click at [16, 92] on icon "button" at bounding box center [19, 94] width 16 height 16
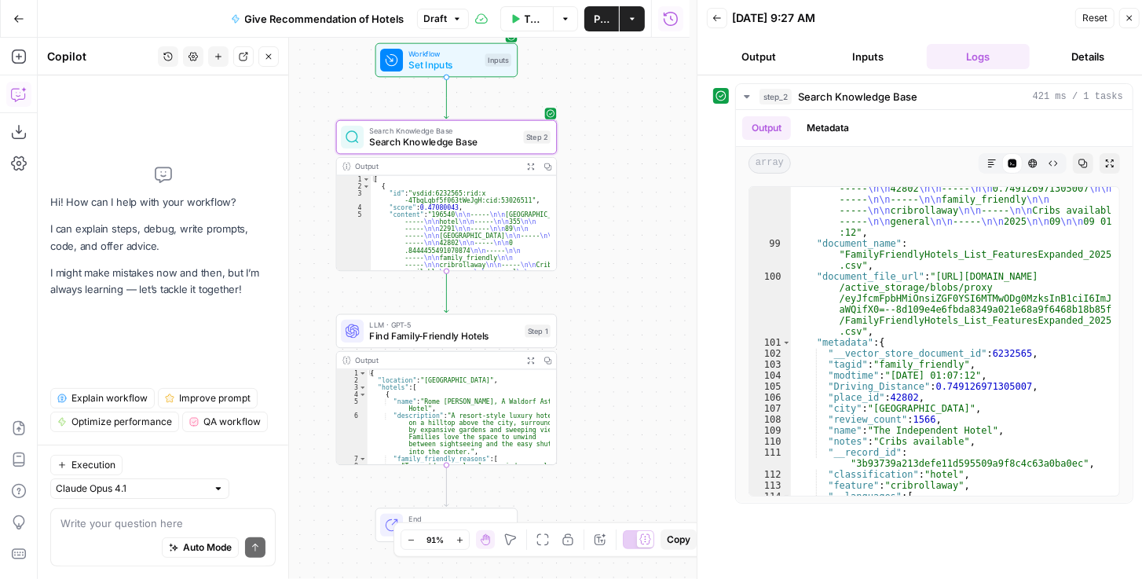
click at [98, 523] on textarea at bounding box center [162, 523] width 205 height 16
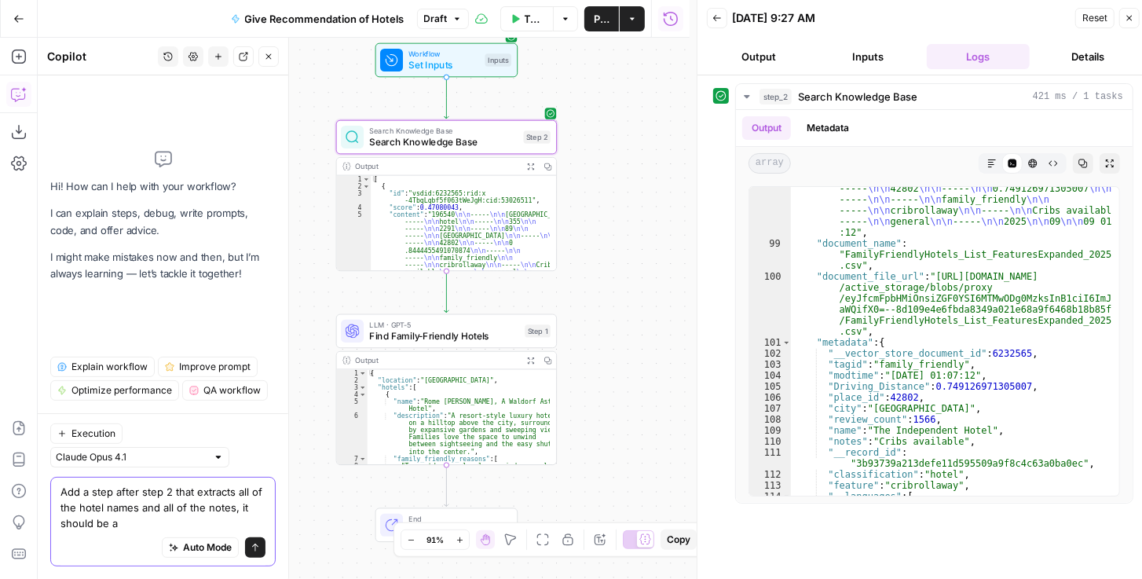
click at [148, 527] on textarea "Add a step after step 2 that extracts all of the hotel names and all of the not…" at bounding box center [162, 507] width 205 height 47
click at [164, 521] on textarea "Add a step after step 2 that extracts all of the hotel names and all of the not…" at bounding box center [162, 507] width 205 height 47
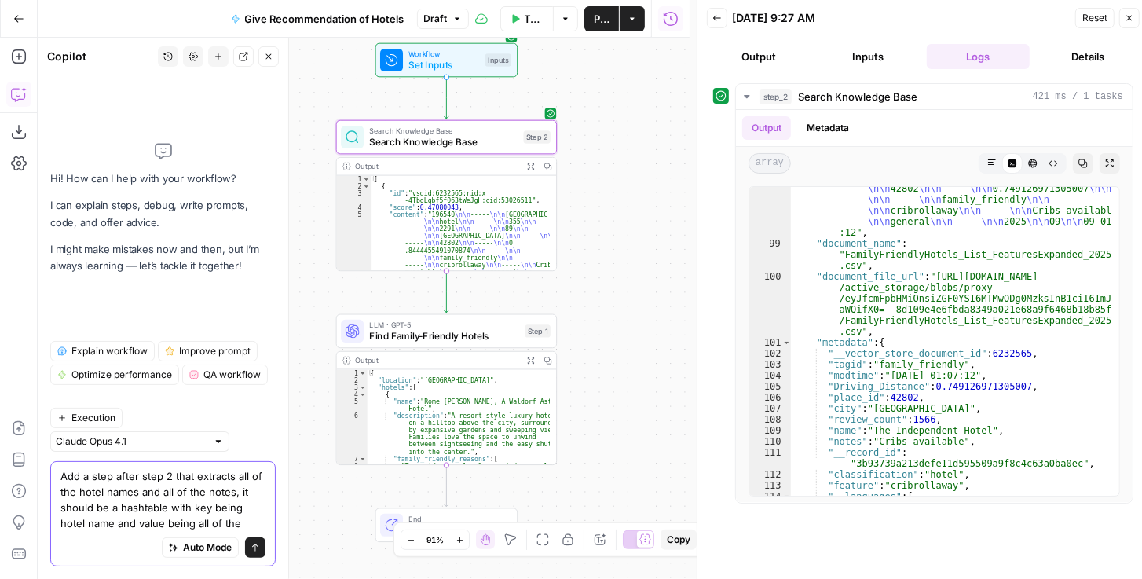
type textarea "Add a step after step 2 that extracts all of the hotel names and all of the not…"
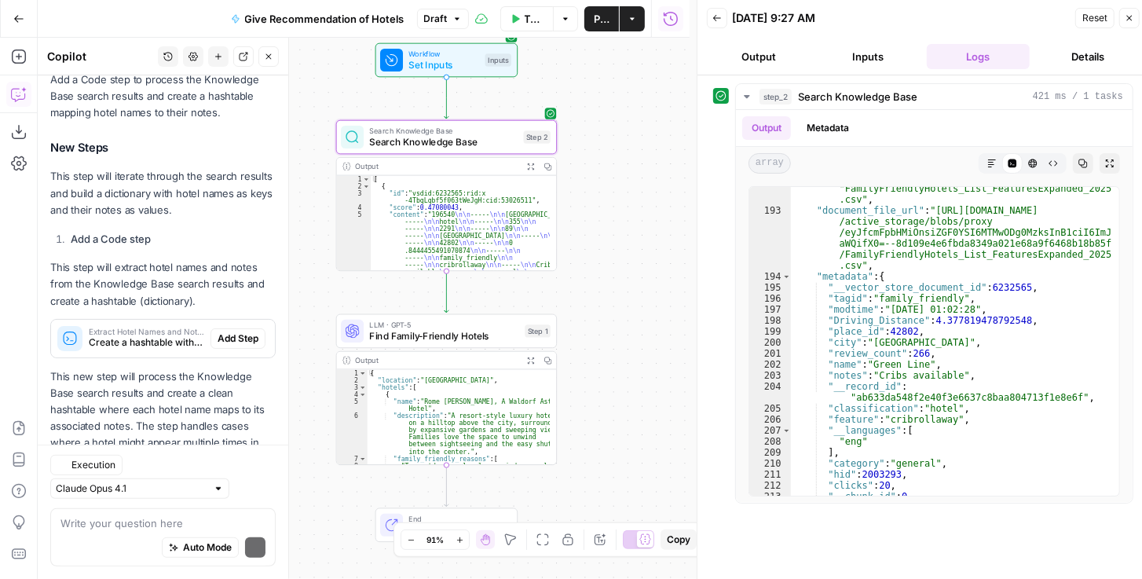
scroll to position [434, 0]
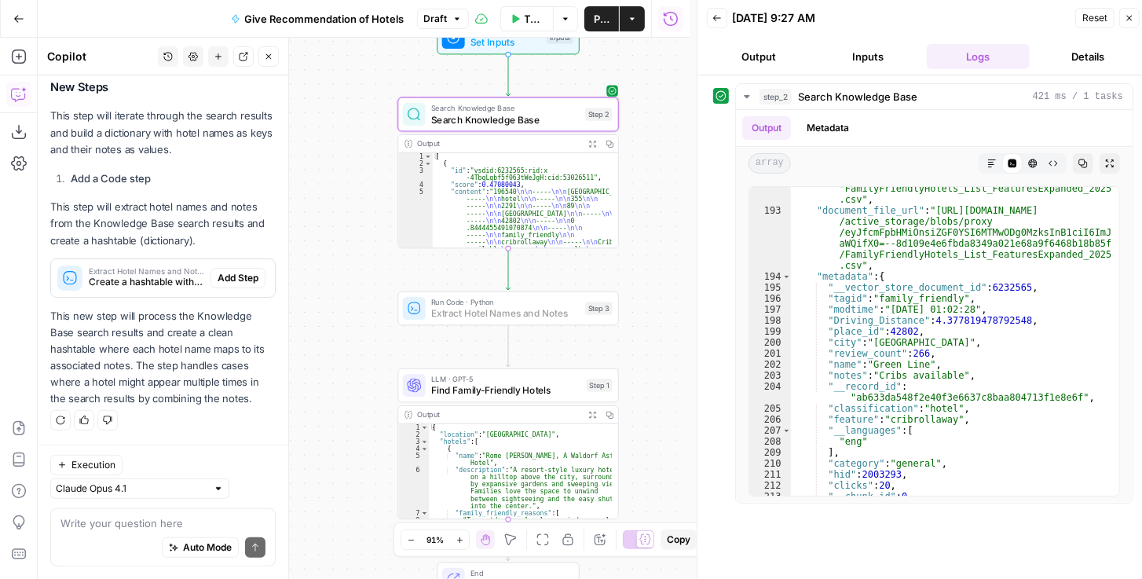
click at [220, 280] on span "Add Step" at bounding box center [238, 278] width 41 height 14
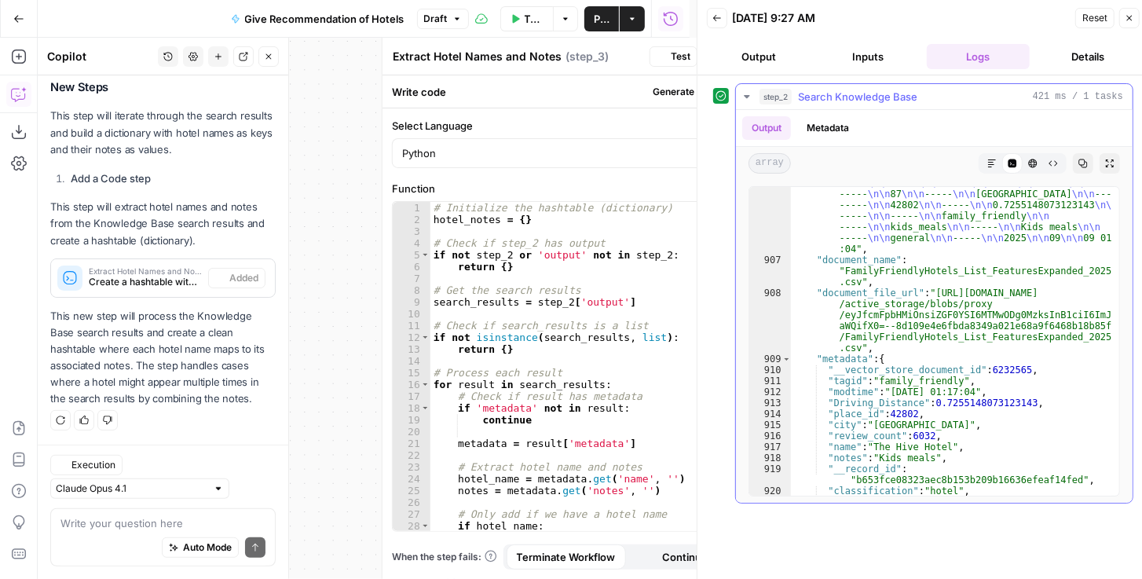
scroll to position [15130, 0]
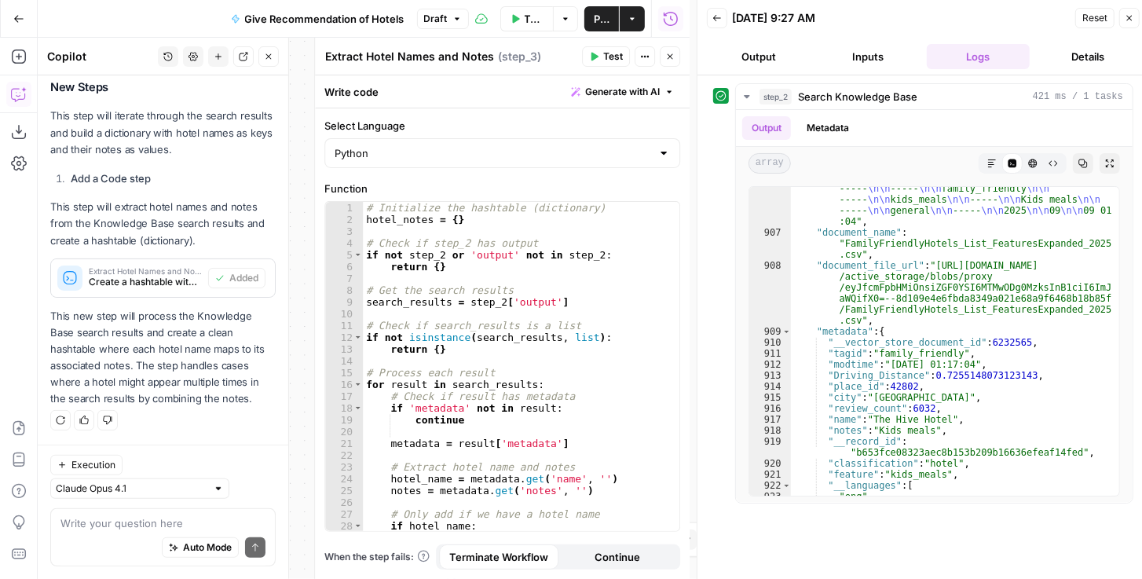
click at [601, 57] on button "Test" at bounding box center [606, 56] width 48 height 20
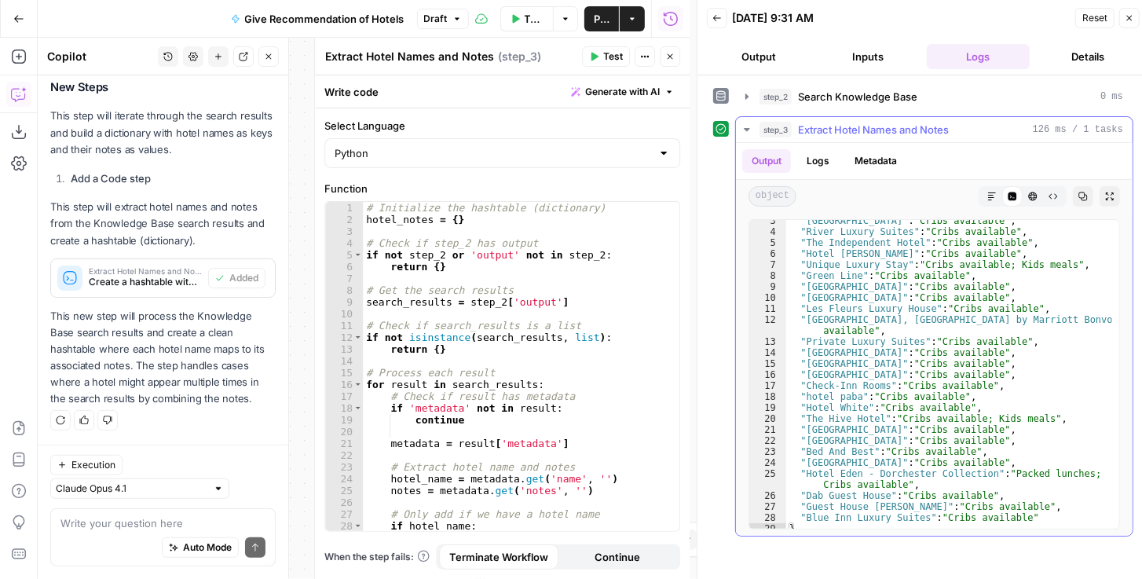
scroll to position [31, 0]
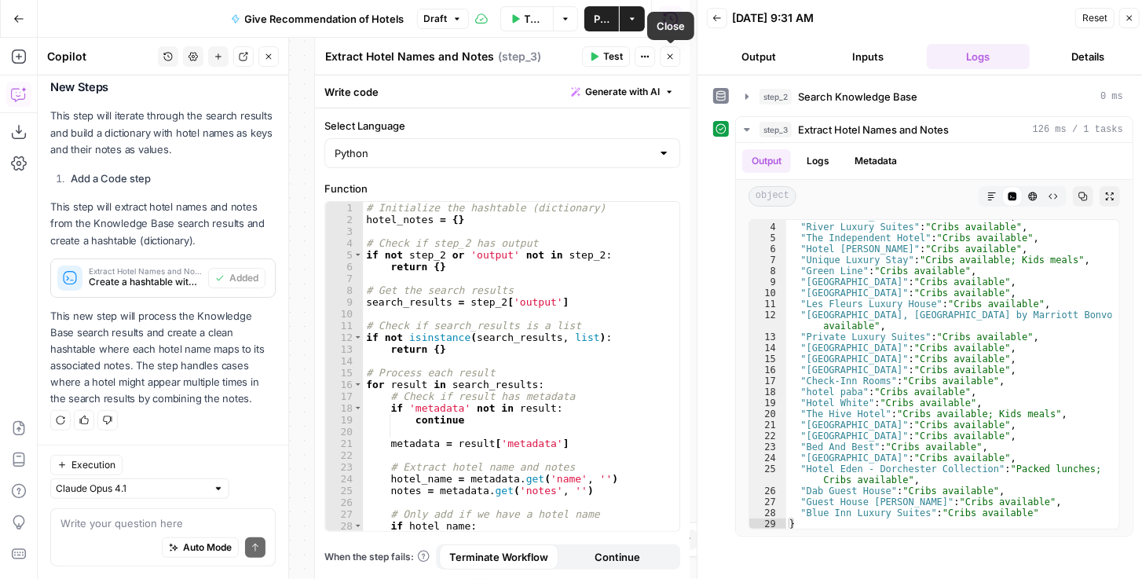
click at [666, 63] on button "Close" at bounding box center [670, 56] width 20 height 20
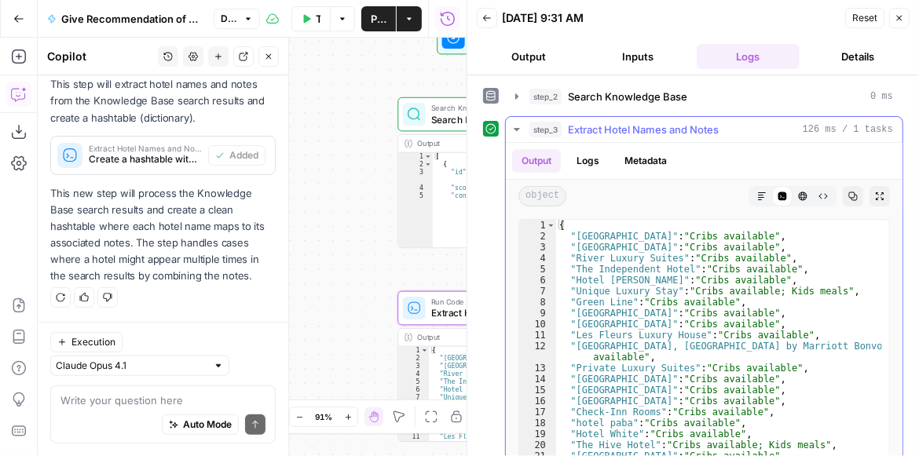
scroll to position [0, 0]
click at [438, 119] on span "Search Knowledge Base" at bounding box center [505, 119] width 148 height 14
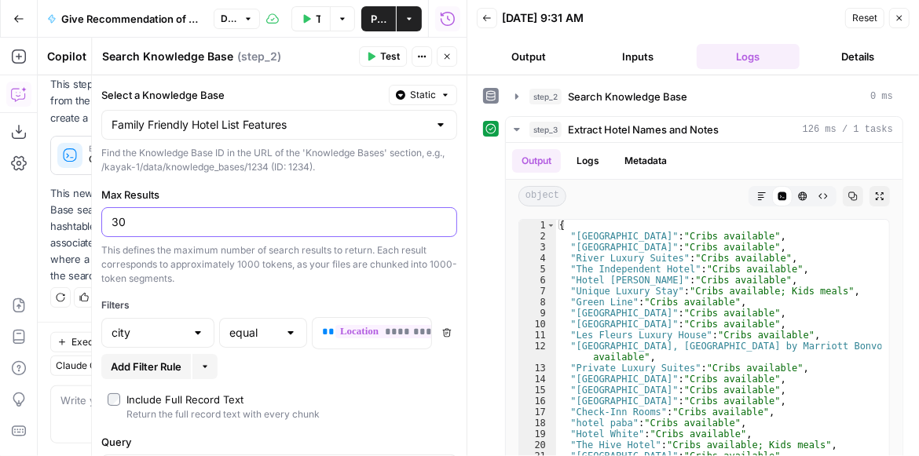
click at [121, 220] on input "30" at bounding box center [279, 222] width 335 height 16
type input "50"
click at [388, 57] on span "Test" at bounding box center [390, 56] width 20 height 14
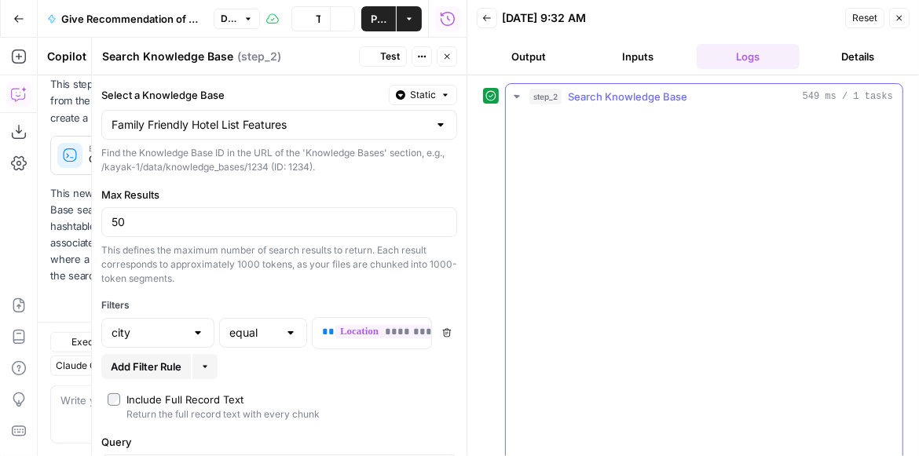
scroll to position [584, 0]
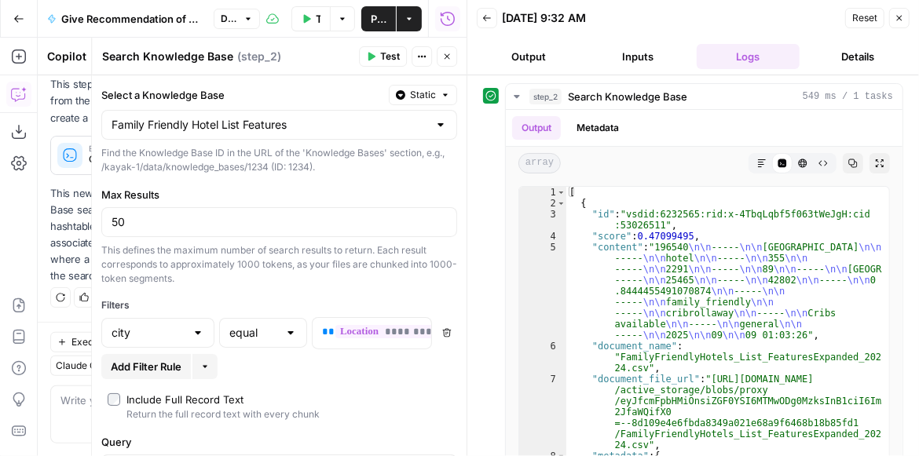
click at [440, 60] on button "Close" at bounding box center [447, 56] width 20 height 20
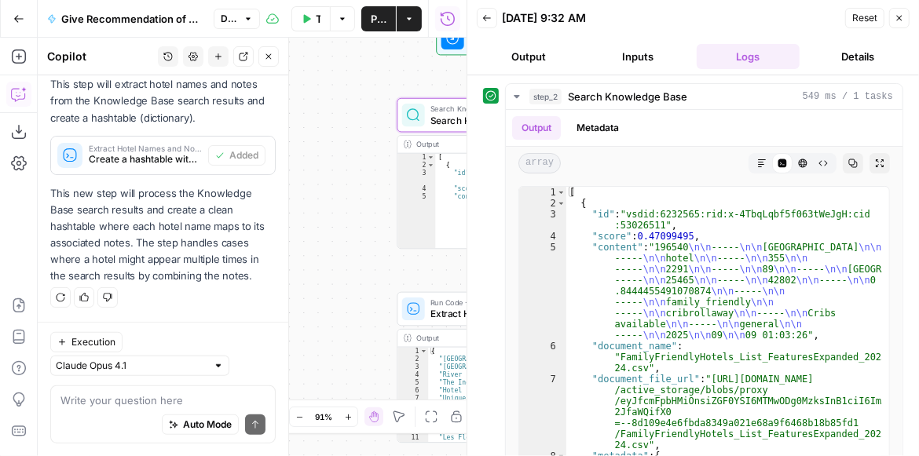
drag, startPoint x: 374, startPoint y: 251, endPoint x: 286, endPoint y: 139, distance: 142.6
click at [287, 139] on body "Kayak New Home Browse Insights Opportunities Your Data Recent Grids Create Edit…" at bounding box center [459, 228] width 919 height 456
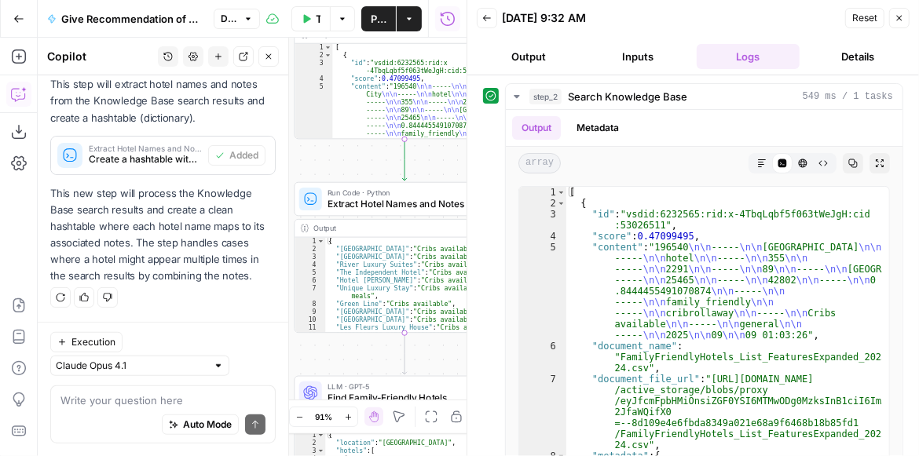
drag, startPoint x: 358, startPoint y: 160, endPoint x: 259, endPoint y: 163, distance: 99.0
click at [259, 163] on body "Kayak New Home Browse Insights Opportunities Your Data Recent Grids Create Edit…" at bounding box center [459, 228] width 919 height 456
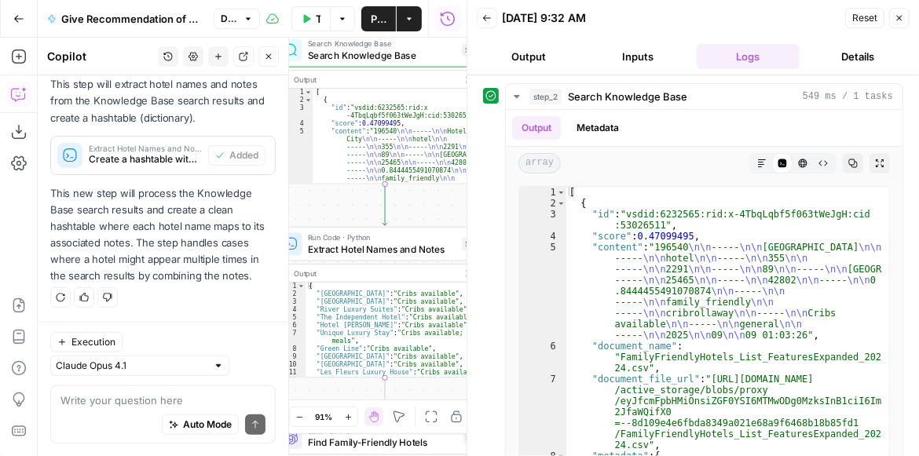
drag, startPoint x: 333, startPoint y: 211, endPoint x: 278, endPoint y: 205, distance: 55.3
click at [278, 205] on body "Kayak New Home Browse Insights Opportunities Your Data Recent Grids Create Edit…" at bounding box center [459, 228] width 919 height 456
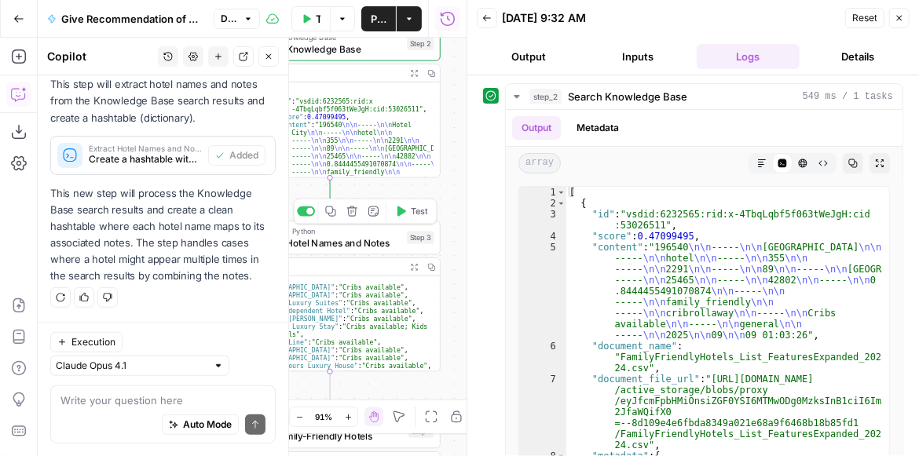
click at [411, 214] on span "Test" at bounding box center [419, 211] width 17 height 13
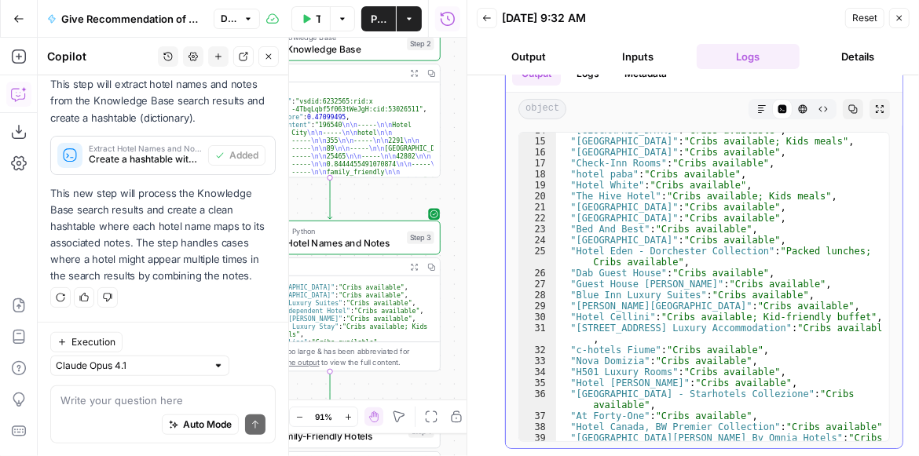
scroll to position [240, 0]
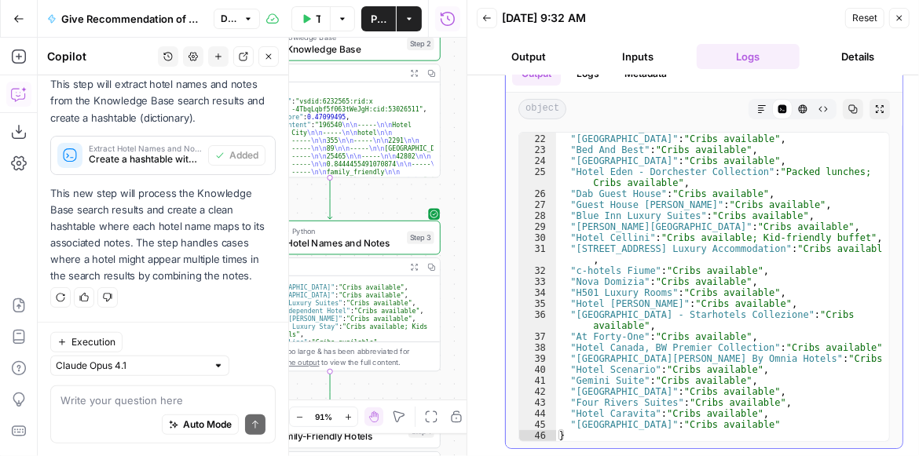
type textarea "**********"
drag, startPoint x: 573, startPoint y: 353, endPoint x: 756, endPoint y: 353, distance: 183.0
click at [756, 353] on div ""Hotel Oceania" : "Cribs available" , "[GEOGRAPHIC_DATA]" : "Cribs available" ,…" at bounding box center [719, 287] width 326 height 331
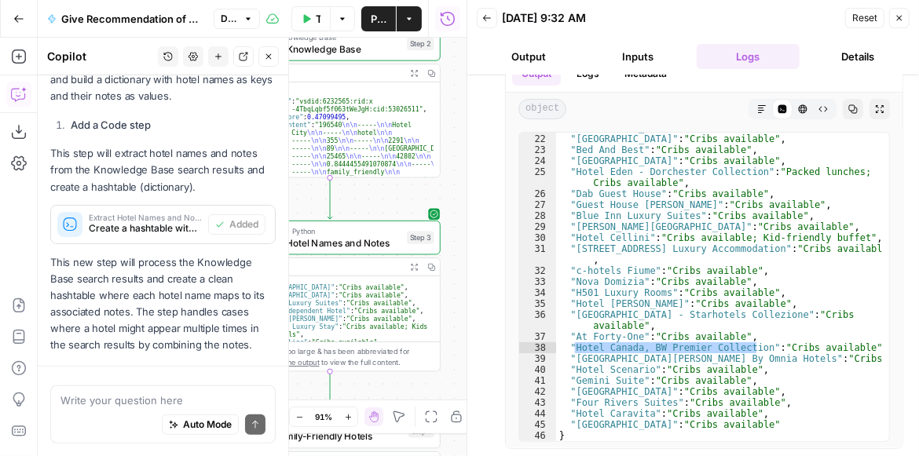
scroll to position [584, 0]
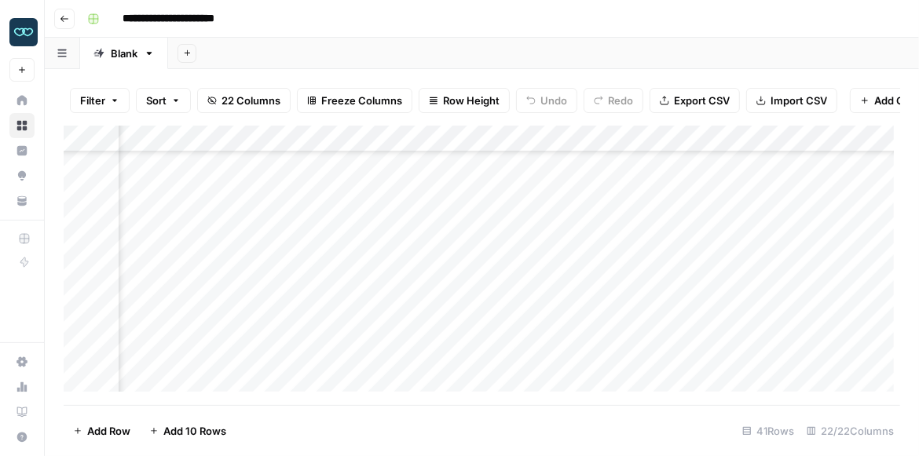
scroll to position [565, 1212]
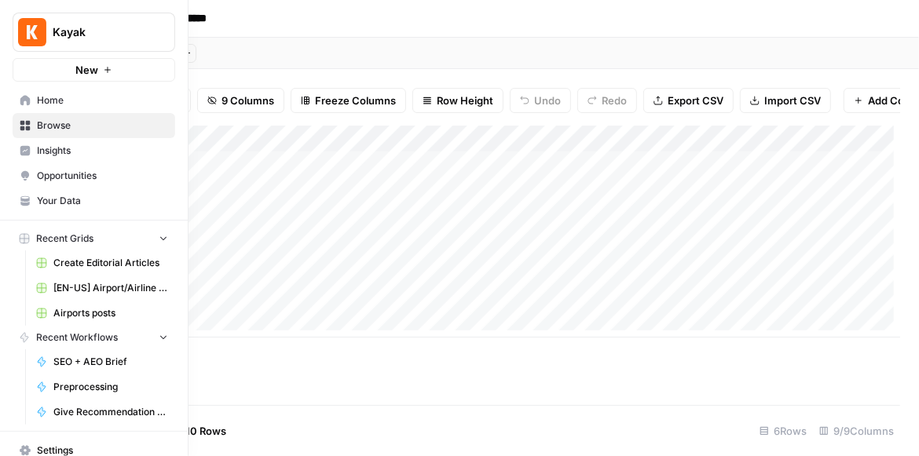
click at [66, 199] on span "Your Data" at bounding box center [102, 201] width 131 height 14
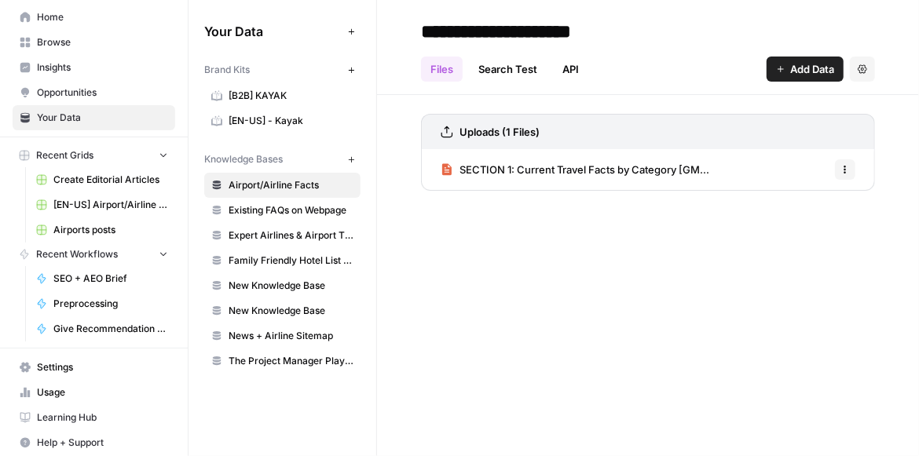
scroll to position [86, 0]
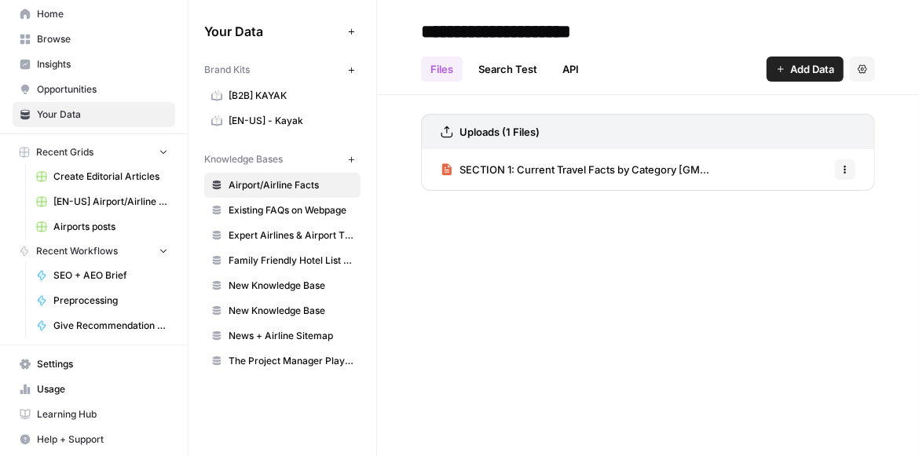
click at [57, 357] on span "Settings" at bounding box center [102, 364] width 131 height 14
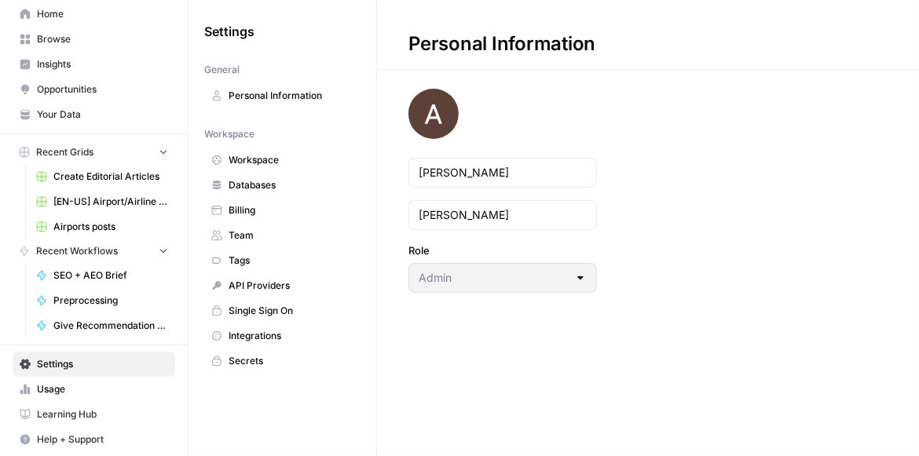
click at [260, 193] on link "Databases" at bounding box center [282, 185] width 156 height 25
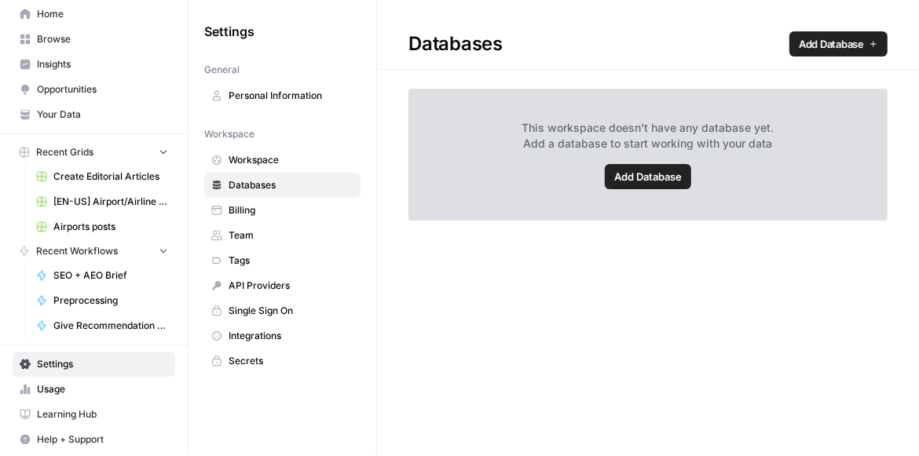
click at [833, 42] on span "Add Database" at bounding box center [831, 44] width 65 height 16
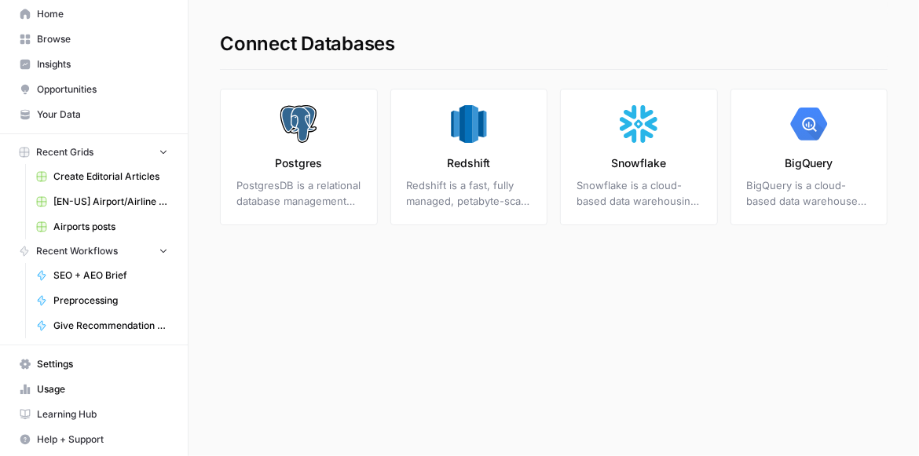
click at [138, 116] on span "Your Data" at bounding box center [102, 115] width 131 height 14
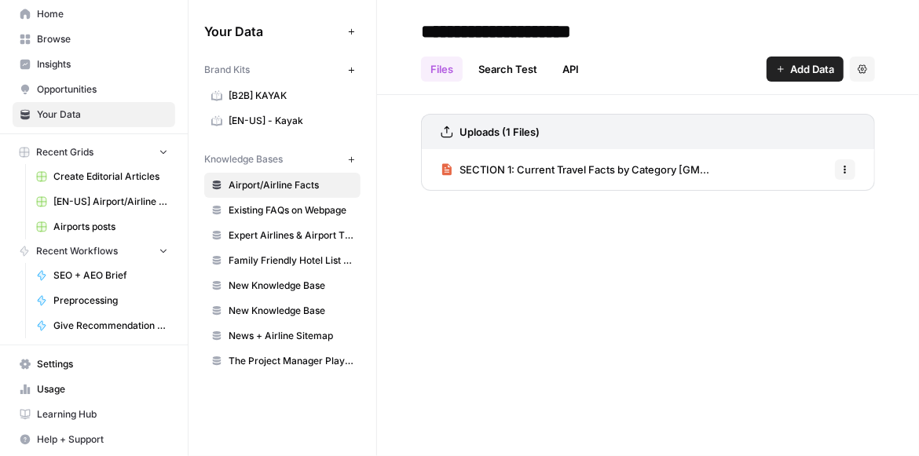
click at [321, 263] on span "Family Friendly Hotel List Features" at bounding box center [291, 261] width 125 height 14
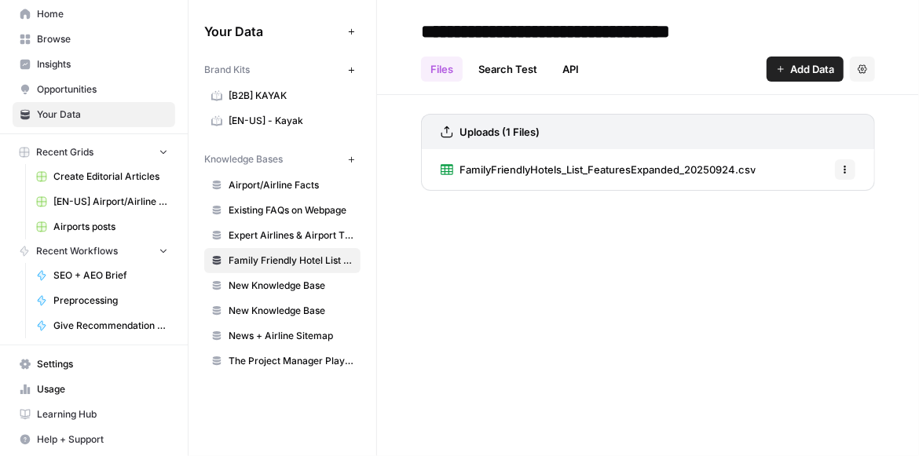
click at [84, 42] on span "Browse" at bounding box center [102, 39] width 131 height 14
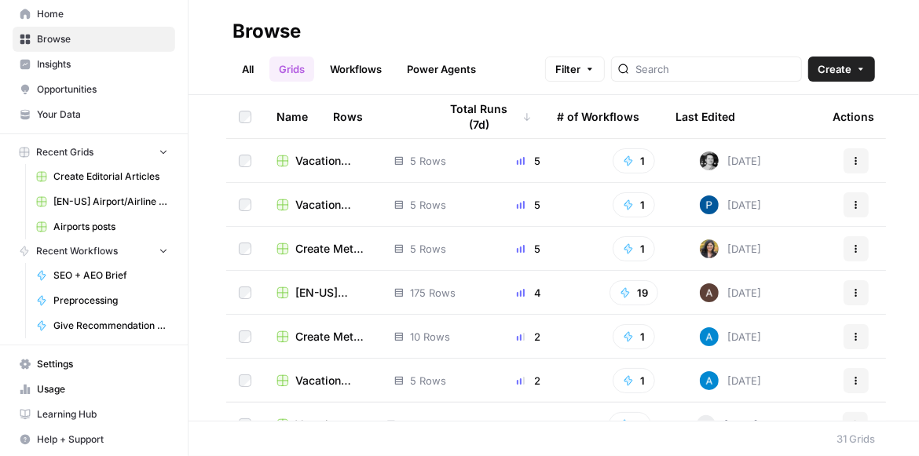
click at [830, 69] on span "Create" at bounding box center [834, 69] width 34 height 16
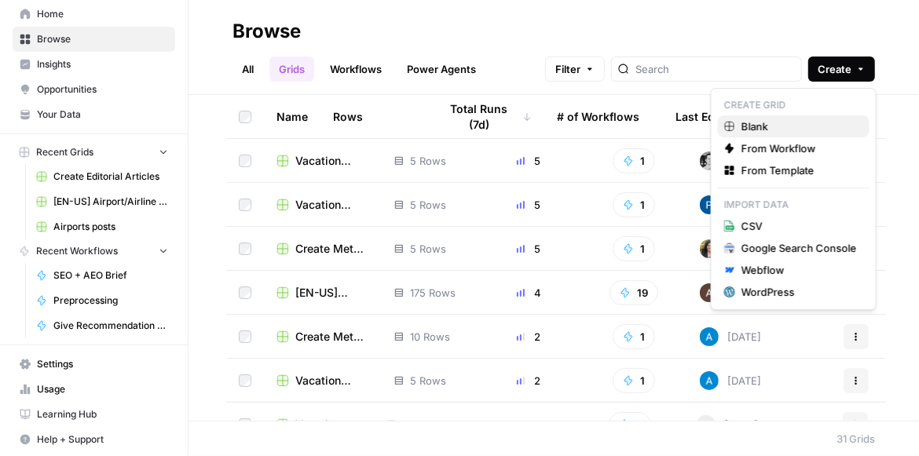
click at [771, 131] on span "Blank" at bounding box center [798, 127] width 115 height 16
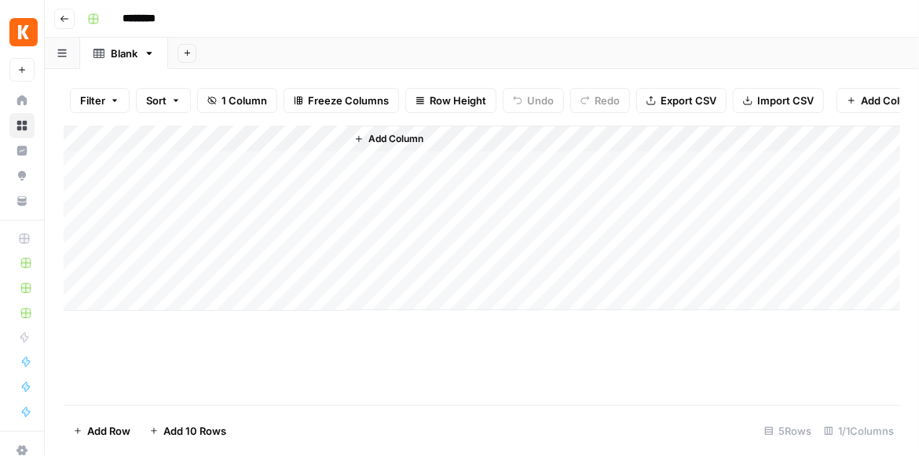
click at [391, 146] on span "Add Column" at bounding box center [395, 139] width 55 height 14
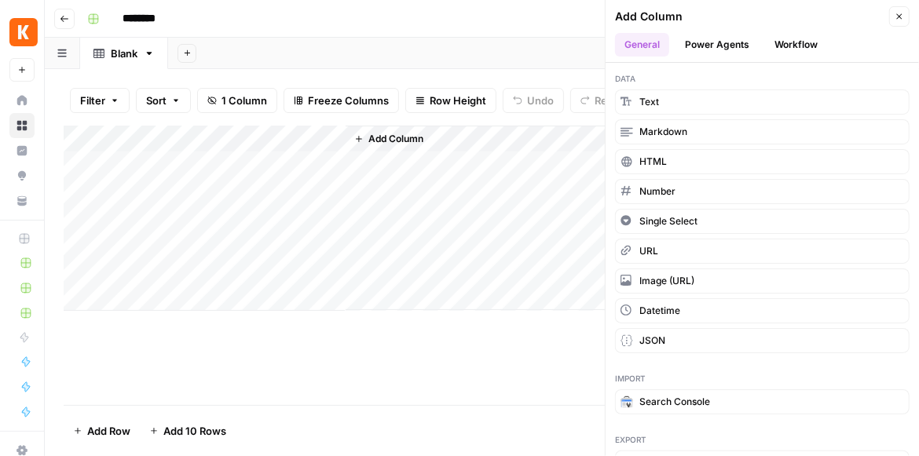
click at [741, 38] on button "Power Agents" at bounding box center [716, 45] width 83 height 24
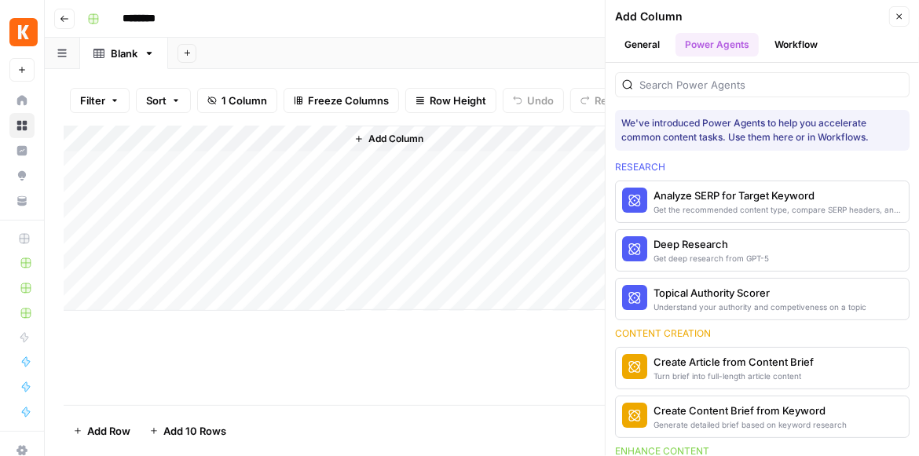
click at [792, 47] on button "Workflow" at bounding box center [796, 45] width 62 height 24
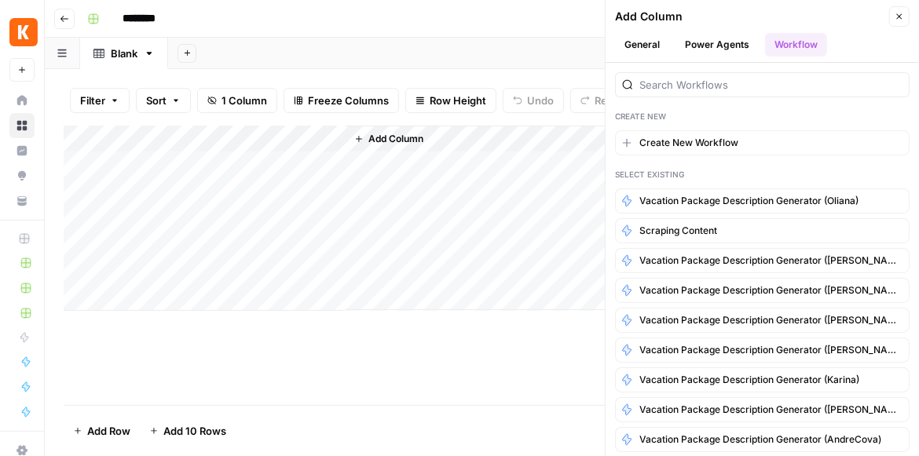
click at [717, 45] on button "Power Agents" at bounding box center [716, 45] width 83 height 24
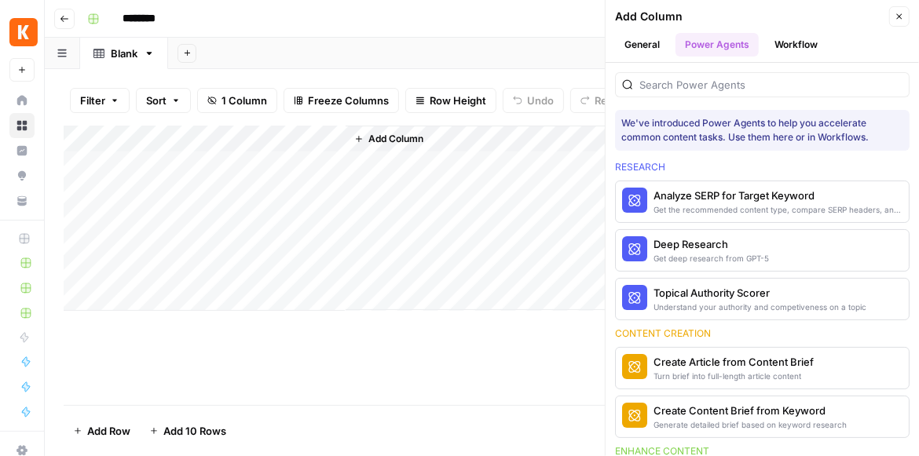
click at [657, 41] on button "General" at bounding box center [642, 45] width 54 height 24
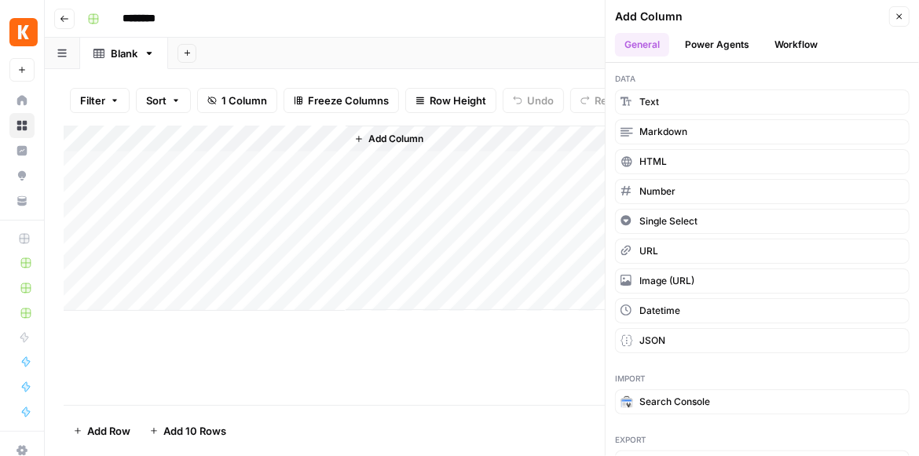
click at [704, 46] on button "Power Agents" at bounding box center [716, 45] width 83 height 24
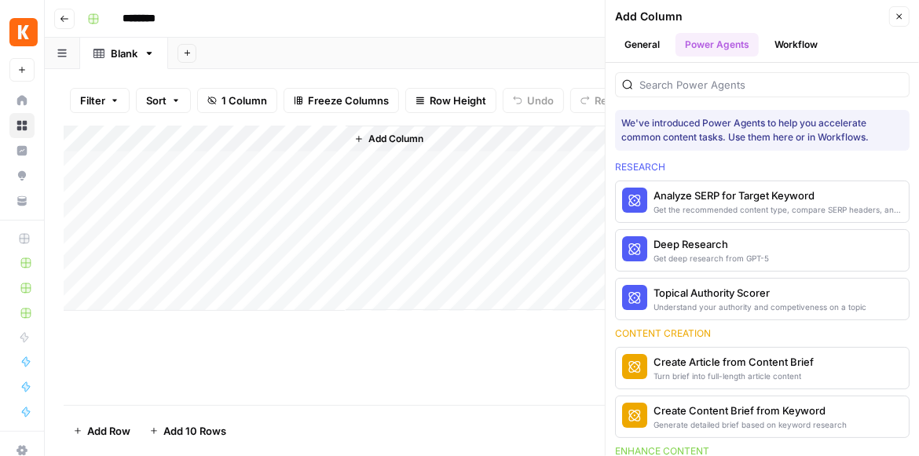
click at [667, 46] on button "General" at bounding box center [642, 45] width 54 height 24
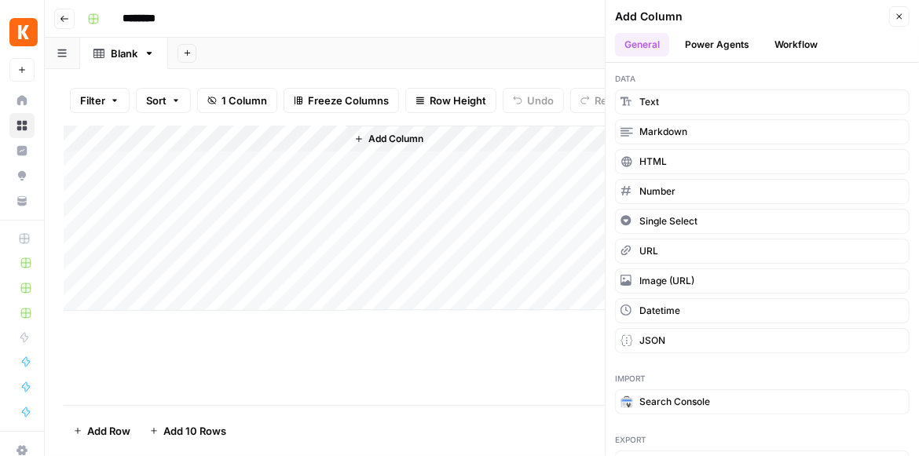
click at [260, 180] on div "Add Column" at bounding box center [482, 218] width 836 height 185
click at [447, 174] on div "Add Column" at bounding box center [623, 218] width 554 height 185
click at [417, 146] on span "Add Column" at bounding box center [395, 139] width 55 height 14
click at [419, 146] on span "Add Column" at bounding box center [395, 139] width 55 height 14
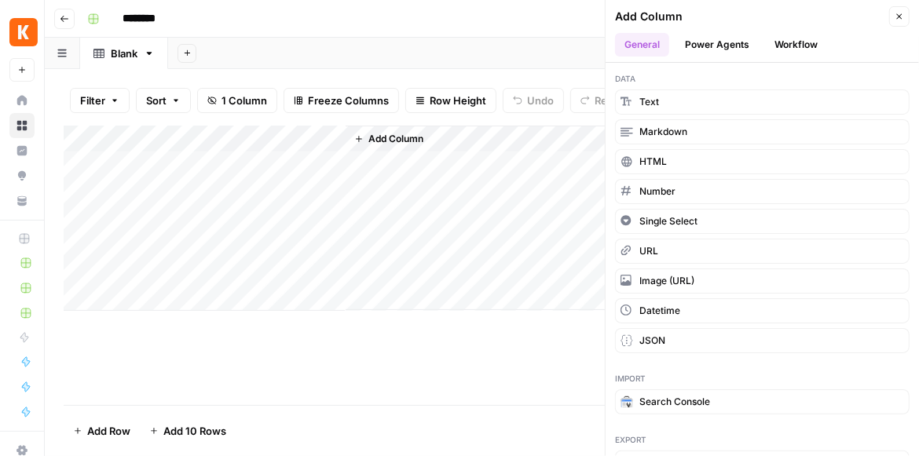
click at [366, 148] on button "Add Column" at bounding box center [389, 139] width 82 height 20
click at [788, 46] on button "Workflow" at bounding box center [796, 45] width 62 height 24
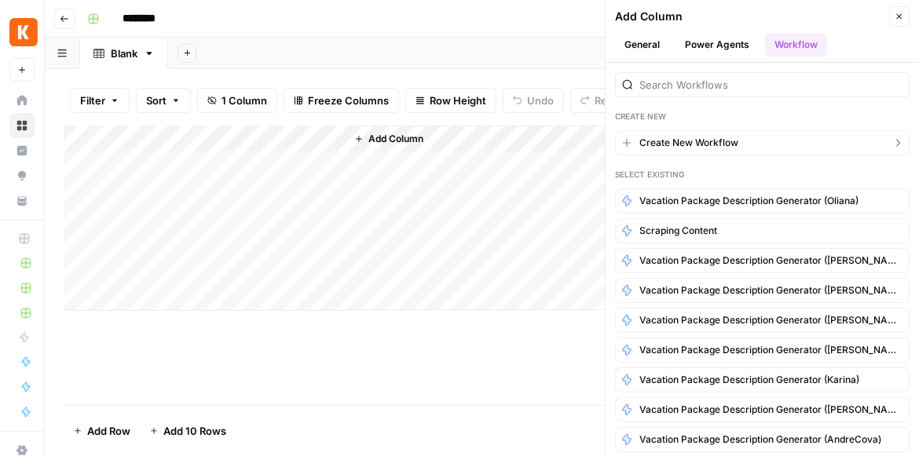
click at [731, 136] on span "Create New Workflow" at bounding box center [688, 143] width 99 height 14
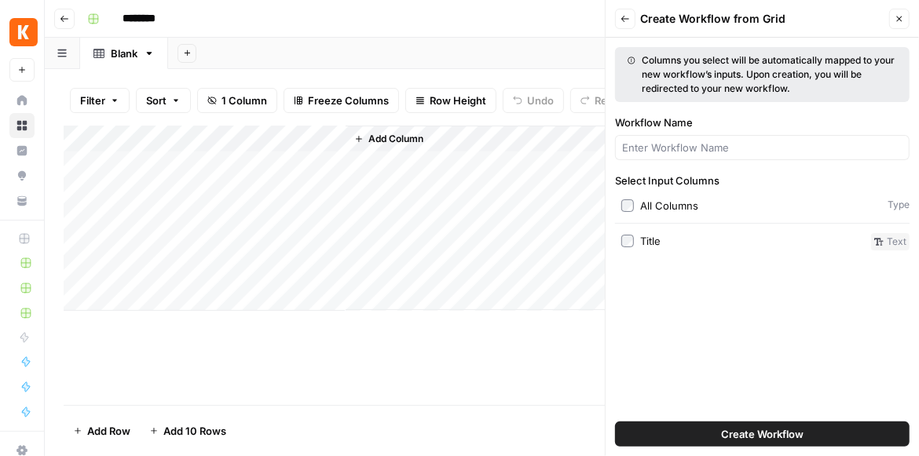
click at [729, 138] on div at bounding box center [762, 147] width 294 height 25
type input "Preprocess - Hotels"
click at [777, 438] on span "Create Workflow" at bounding box center [762, 434] width 82 height 16
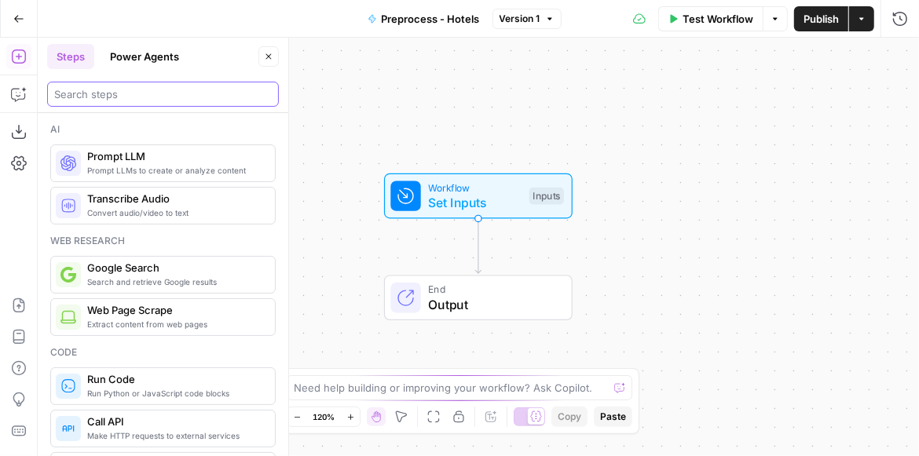
click at [148, 92] on input "search" at bounding box center [163, 94] width 218 height 16
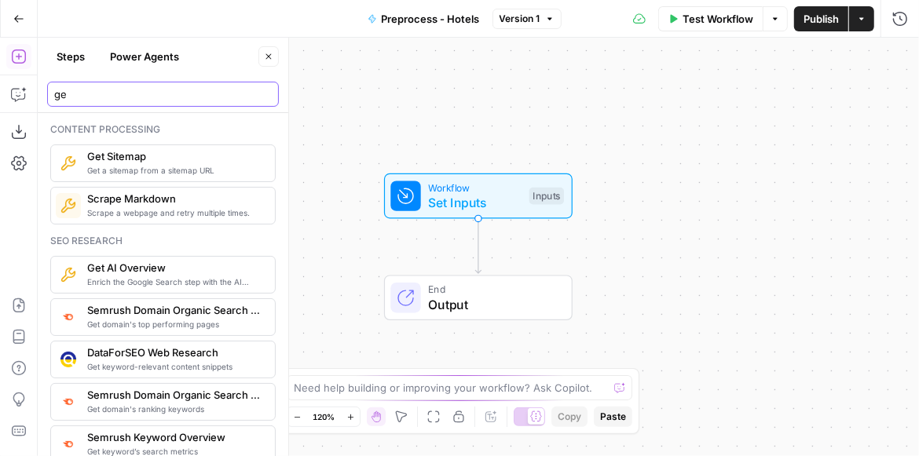
type input "g"
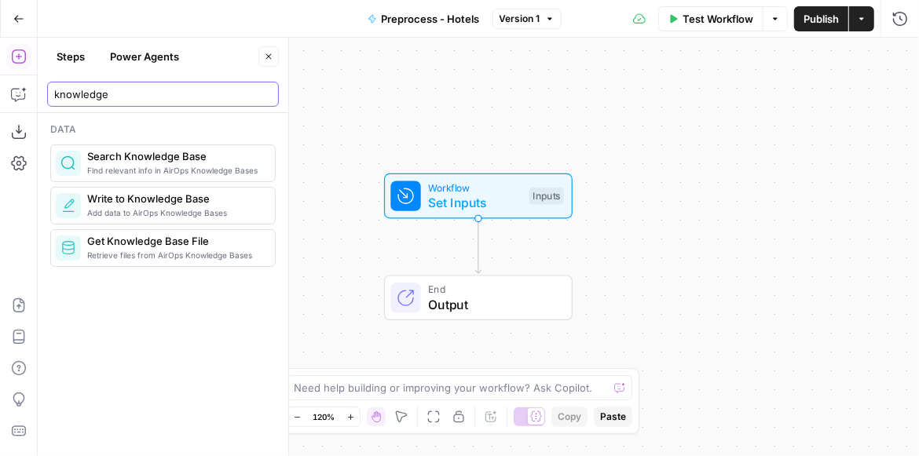
type input "knowledge"
click at [189, 242] on span "Get Knowledge Base File" at bounding box center [174, 241] width 175 height 16
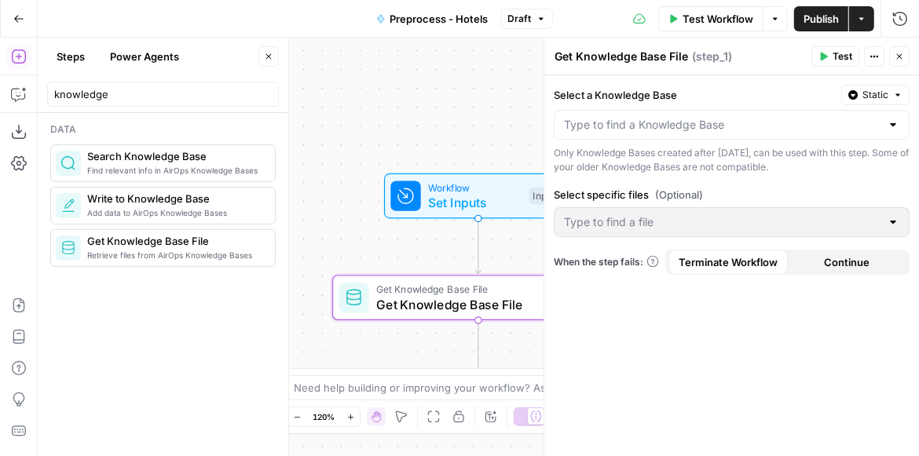
click at [753, 133] on div at bounding box center [732, 125] width 356 height 30
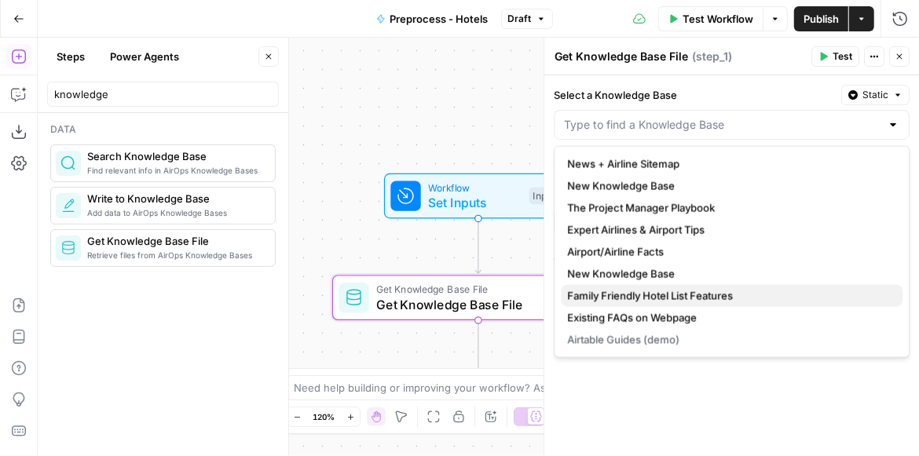
click at [677, 299] on span "Family Friendly Hotel List Features" at bounding box center [728, 296] width 323 height 16
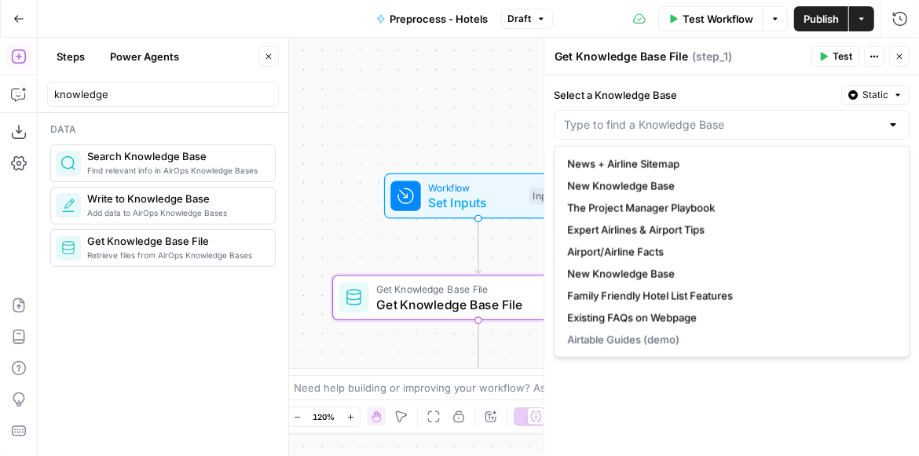
type input "Family Friendly Hotel List Features"
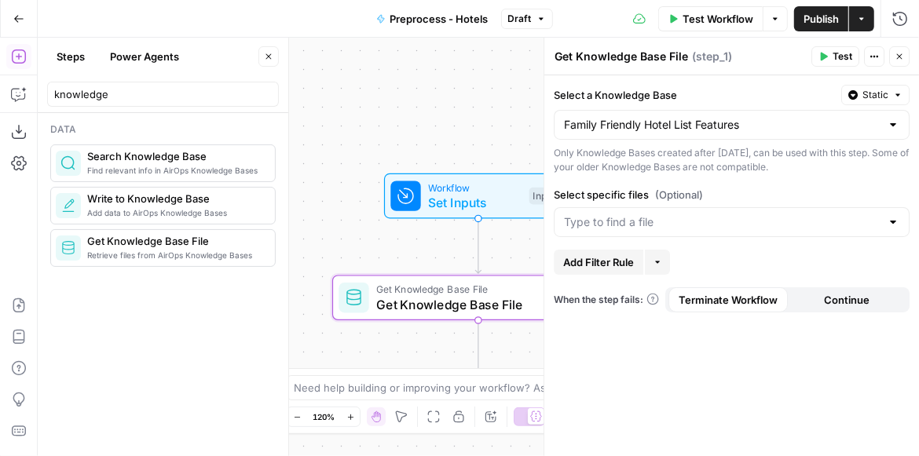
click at [889, 224] on div at bounding box center [893, 222] width 13 height 16
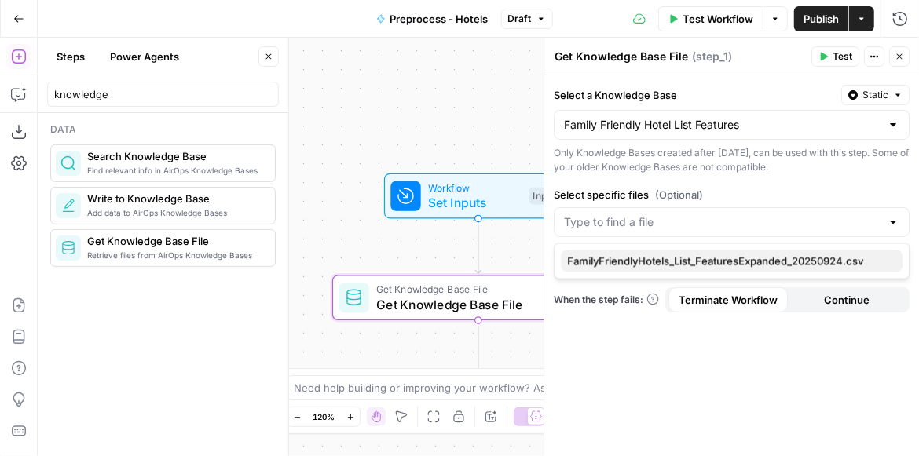
click at [684, 266] on span "FamilyFriendlyHotels_List_FeaturesExpanded_20250924.csv" at bounding box center [728, 261] width 323 height 16
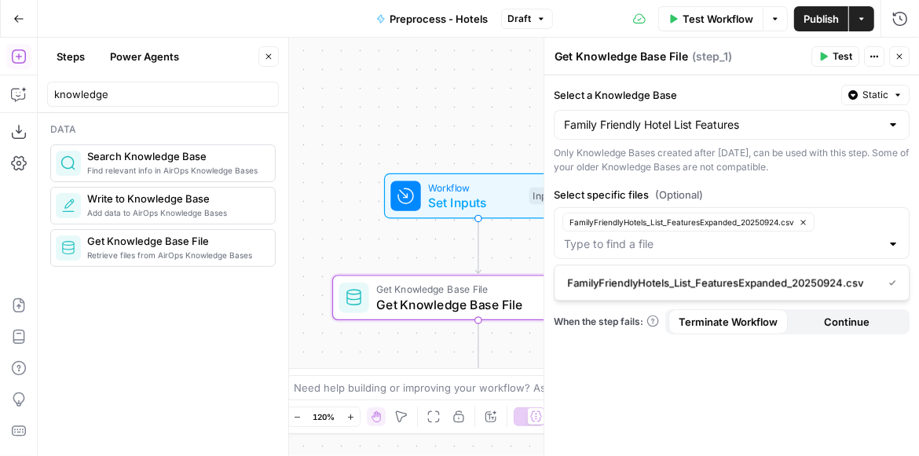
click at [826, 58] on icon "button" at bounding box center [822, 56] width 9 height 9
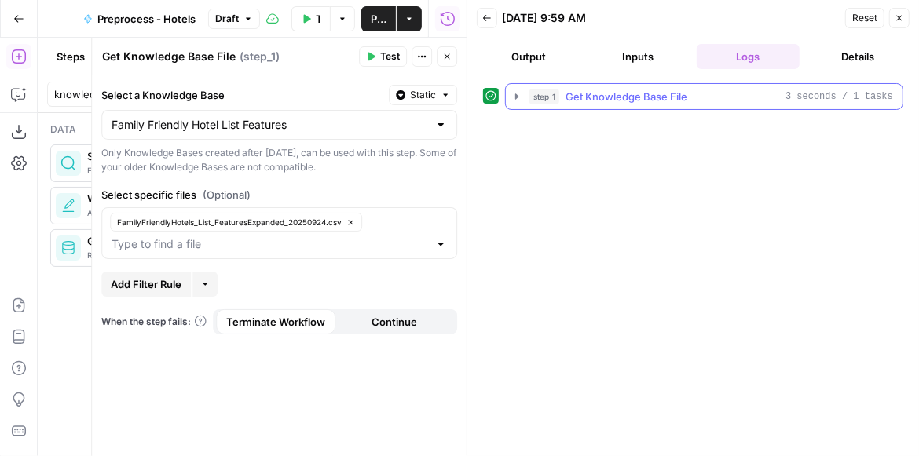
click at [520, 96] on icon "button" at bounding box center [516, 96] width 13 height 13
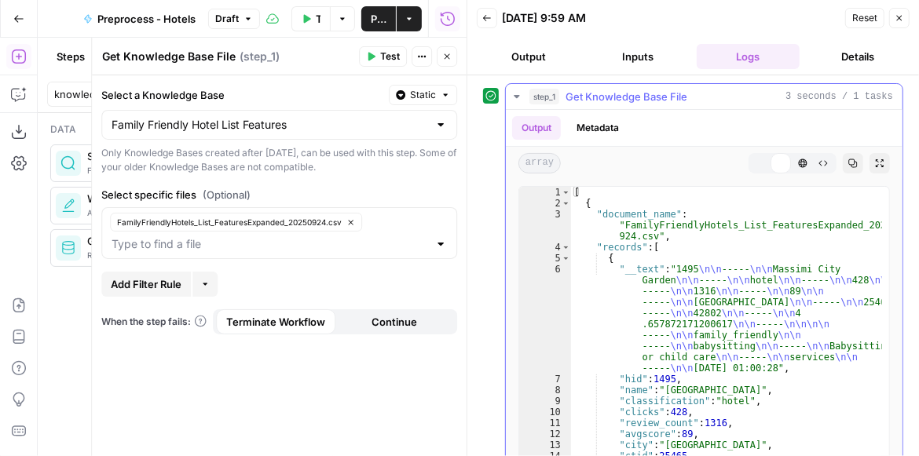
click at [519, 96] on icon "button" at bounding box center [516, 96] width 13 height 13
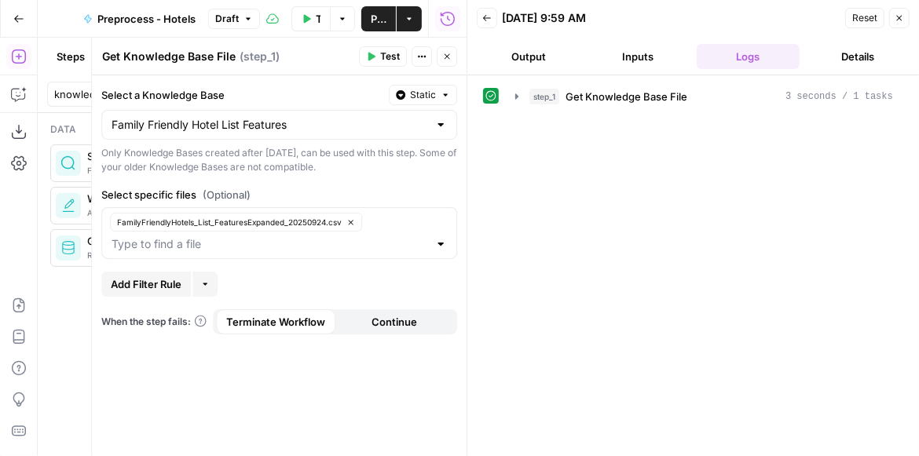
click at [444, 57] on icon "button" at bounding box center [446, 56] width 9 height 9
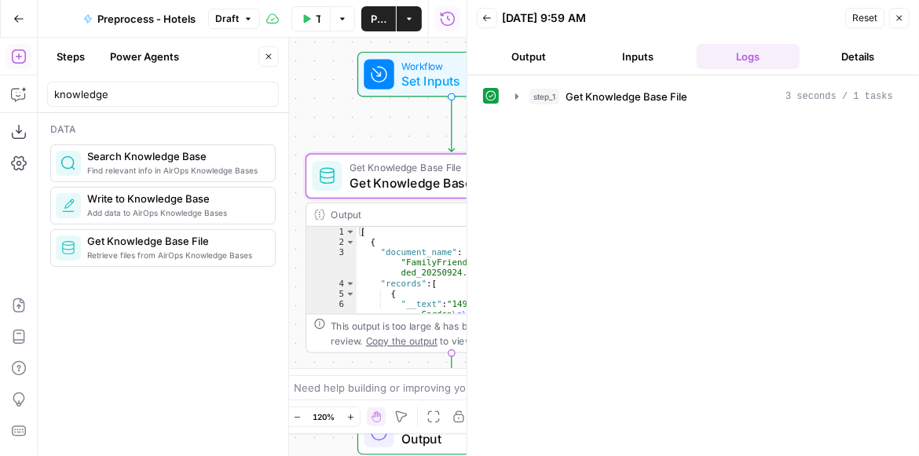
drag, startPoint x: 343, startPoint y: 218, endPoint x: 314, endPoint y: 92, distance: 129.7
click at [315, 93] on div "Workflow Set Inputs Inputs Get Knowledge Base File Get Knowledge Base File Step…" at bounding box center [252, 247] width 429 height 419
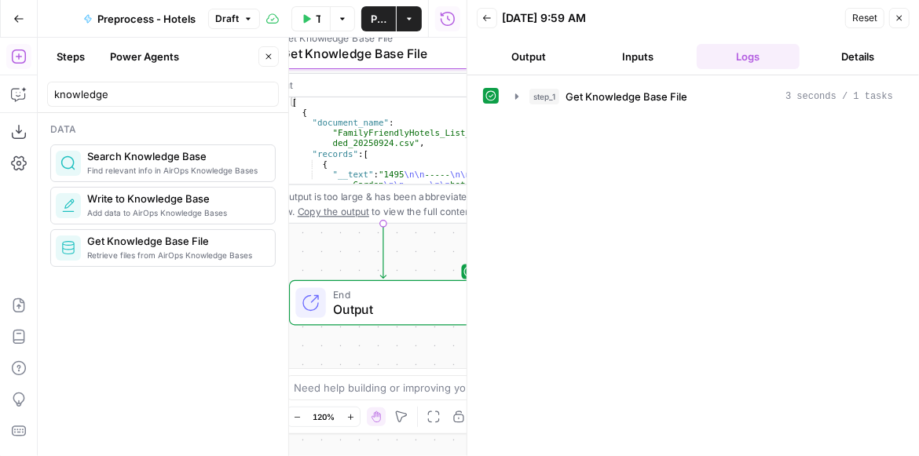
drag, startPoint x: 375, startPoint y: 355, endPoint x: 316, endPoint y: 243, distance: 126.1
click at [316, 243] on div "Workflow Set Inputs Inputs Get Knowledge Base File Get Knowledge Base File Step…" at bounding box center [252, 247] width 429 height 419
click at [899, 24] on button "Close" at bounding box center [899, 18] width 20 height 20
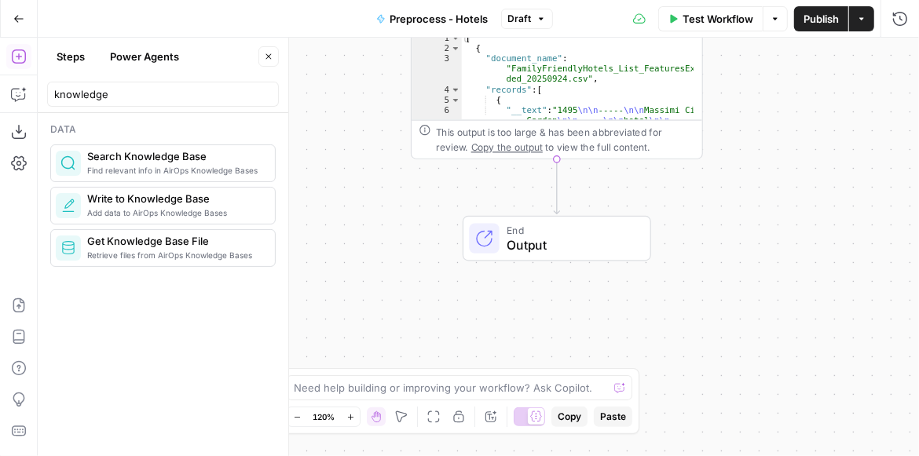
drag, startPoint x: 578, startPoint y: 269, endPoint x: 752, endPoint y: 207, distance: 185.0
click at [752, 207] on div "Workflow Set Inputs Inputs Get Knowledge Base File Get Knowledge Base File Step…" at bounding box center [478, 247] width 881 height 419
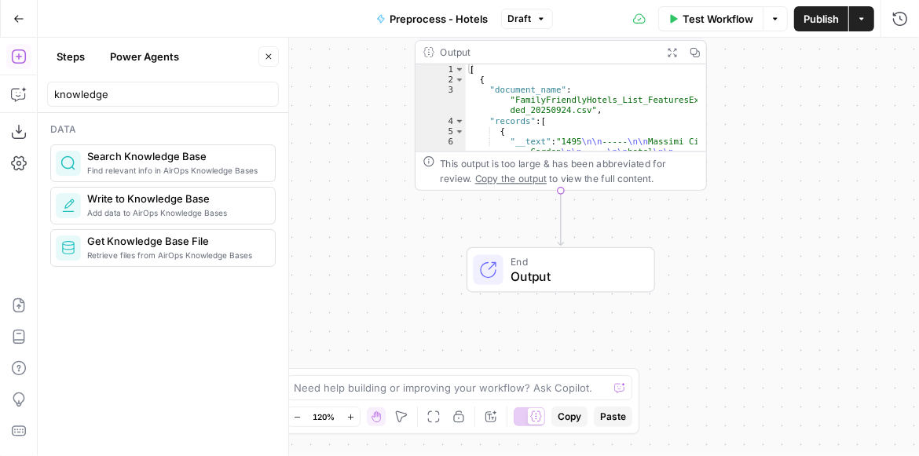
drag, startPoint x: 648, startPoint y: 215, endPoint x: 638, endPoint y: 300, distance: 85.4
click at [637, 288] on div "Workflow Set Inputs Inputs Get Knowledge Base File Get Knowledge Base File Step…" at bounding box center [478, 247] width 881 height 419
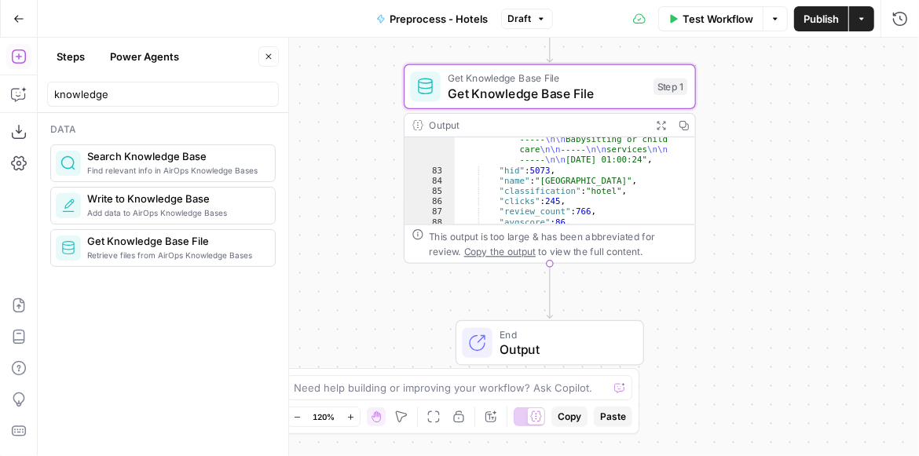
scroll to position [955, 0]
click at [13, 102] on button "Copilot" at bounding box center [18, 94] width 25 height 25
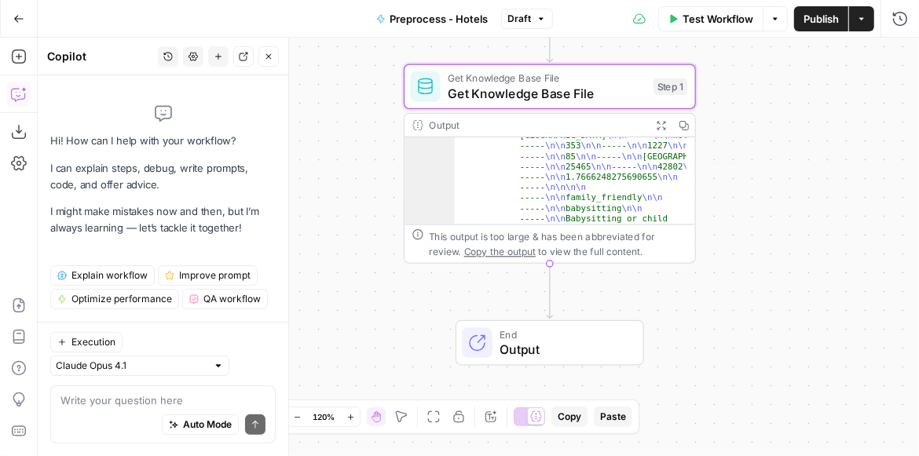
scroll to position [25656, 0]
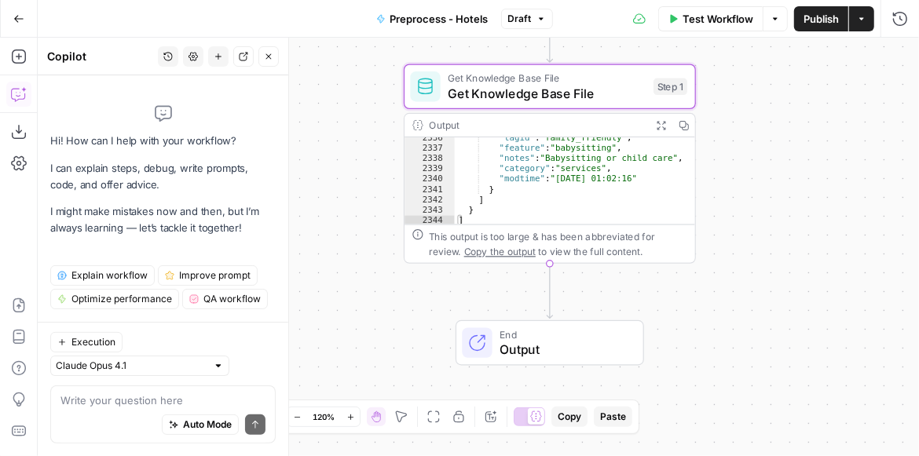
click at [24, 26] on button "Go Back" at bounding box center [19, 19] width 28 height 28
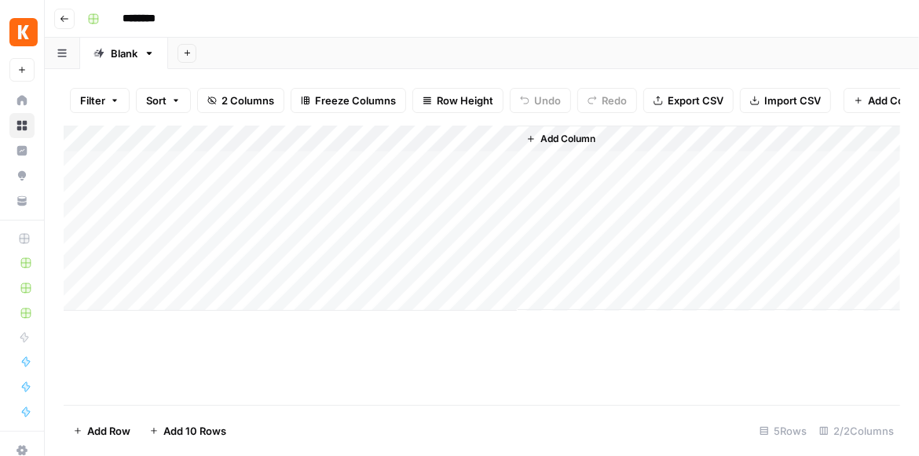
click at [481, 151] on div "Add Column" at bounding box center [482, 218] width 836 height 185
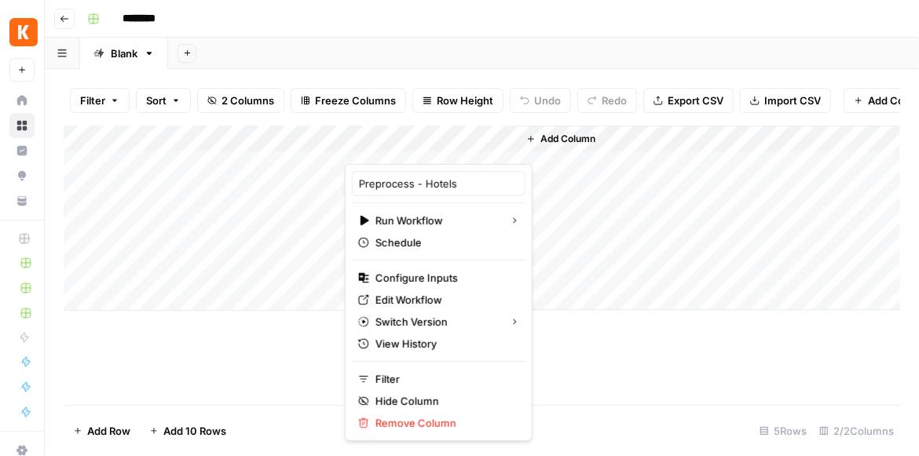
click at [656, 349] on div "Add Column" at bounding box center [482, 266] width 836 height 280
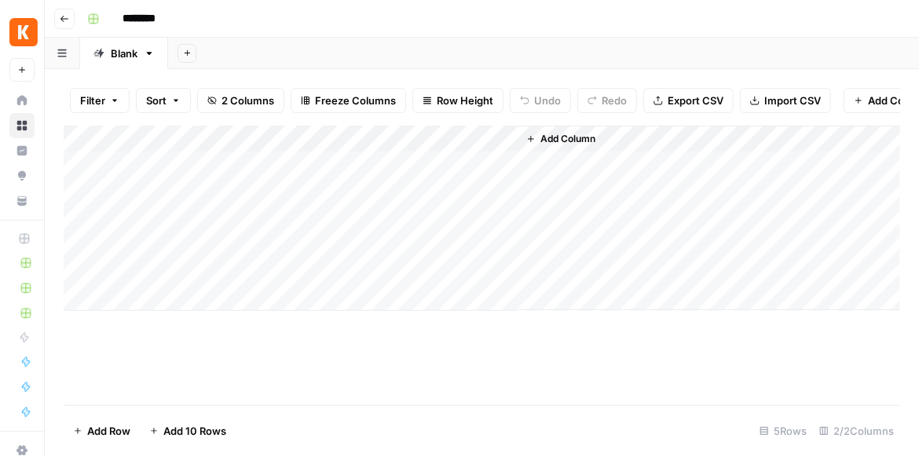
click at [168, 21] on input "********" at bounding box center [159, 18] width 88 height 25
click at [166, 20] on input "********" at bounding box center [159, 18] width 88 height 25
type input "**********"
click at [329, 42] on div "Add Sheet" at bounding box center [543, 53] width 751 height 31
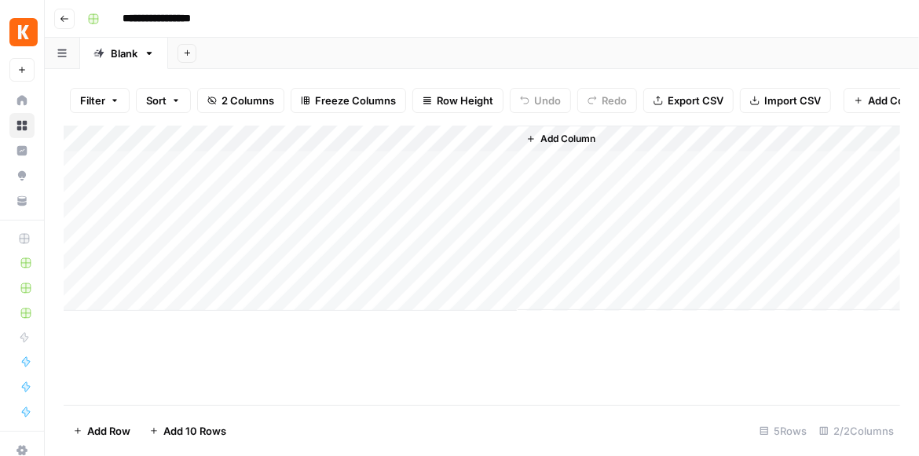
click at [59, 27] on button "Go back" at bounding box center [64, 19] width 20 height 20
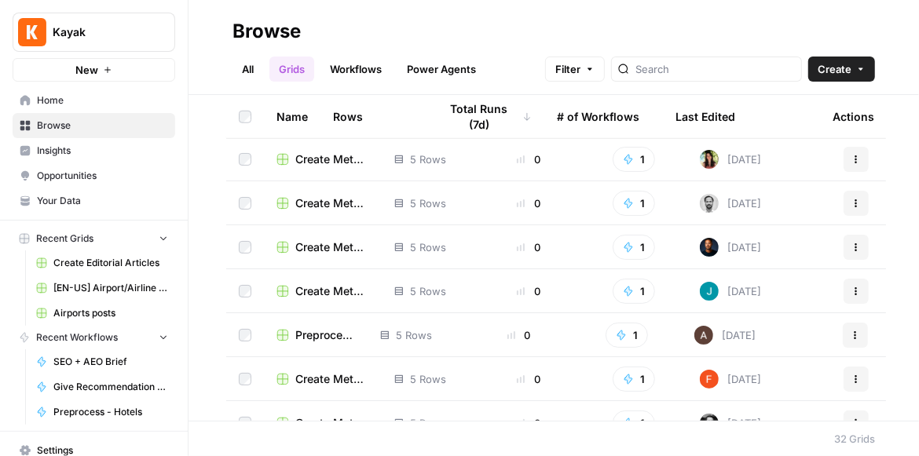
scroll to position [987, 0]
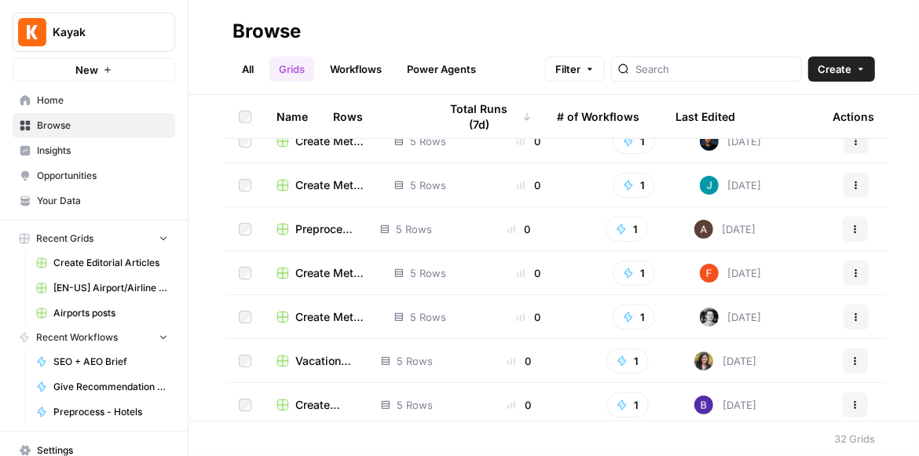
click at [854, 232] on icon "button" at bounding box center [854, 229] width 9 height 9
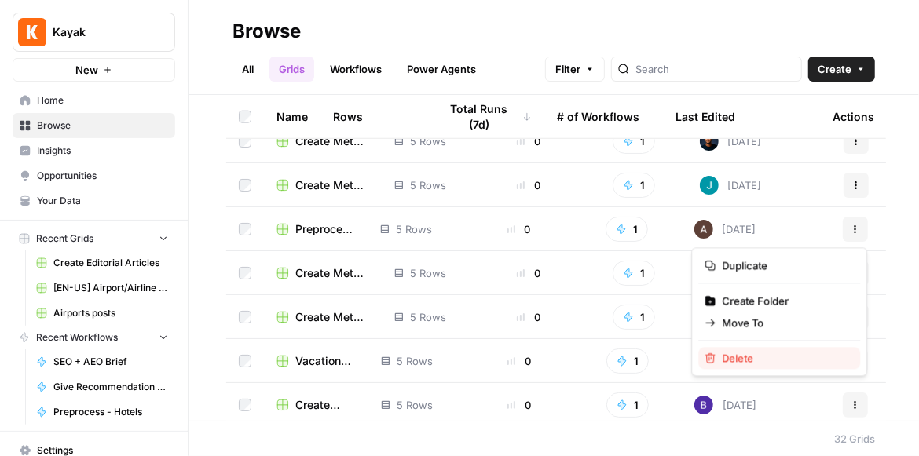
click at [748, 359] on span "Delete" at bounding box center [785, 358] width 126 height 16
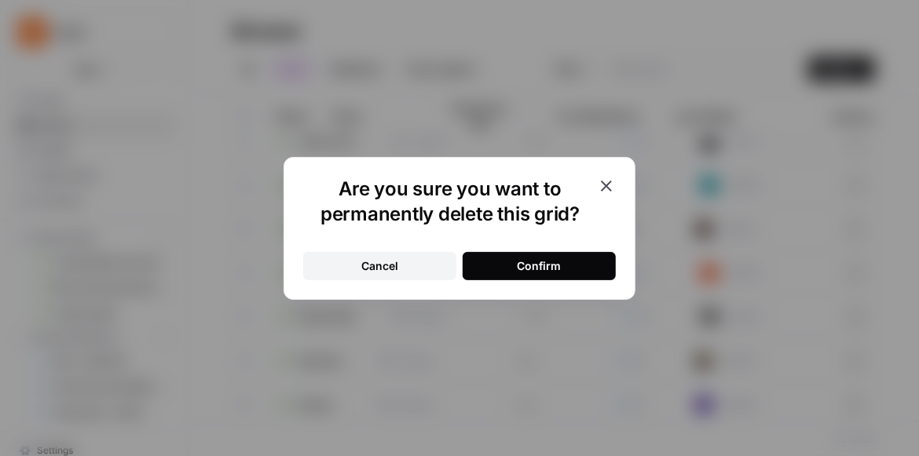
click at [533, 262] on div "Confirm" at bounding box center [539, 266] width 44 height 16
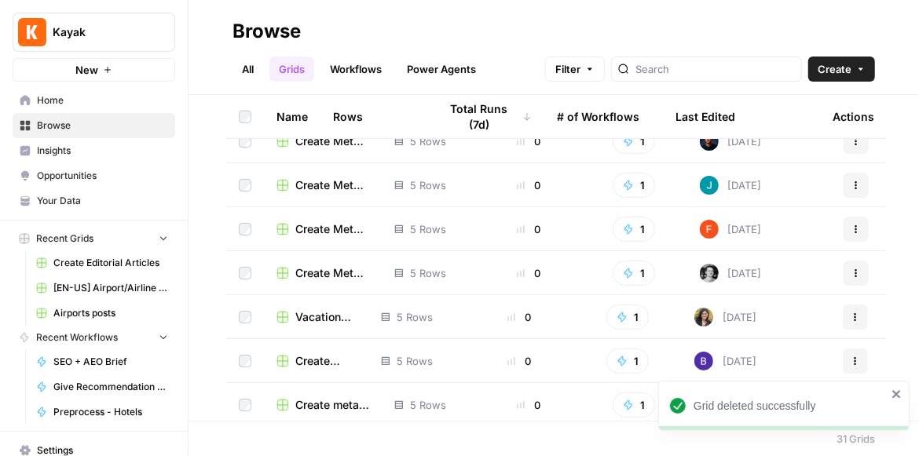
click at [376, 65] on link "Workflows" at bounding box center [355, 69] width 71 height 25
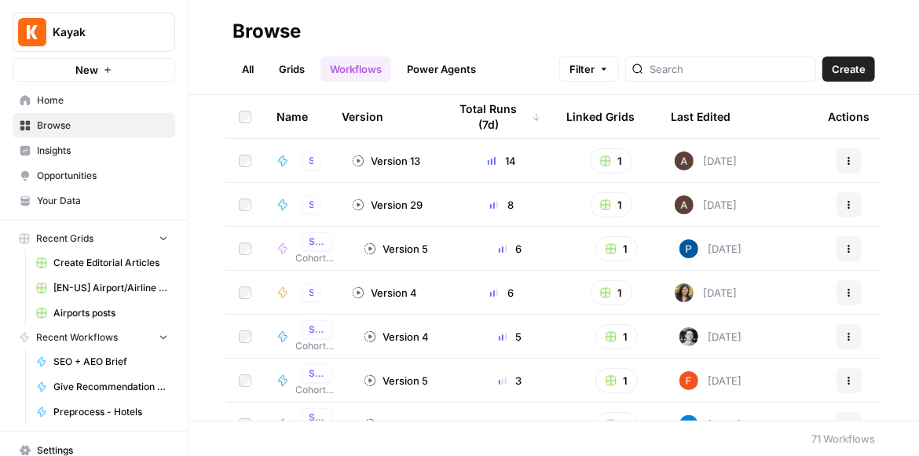
click at [287, 77] on link "Grids" at bounding box center [291, 69] width 45 height 25
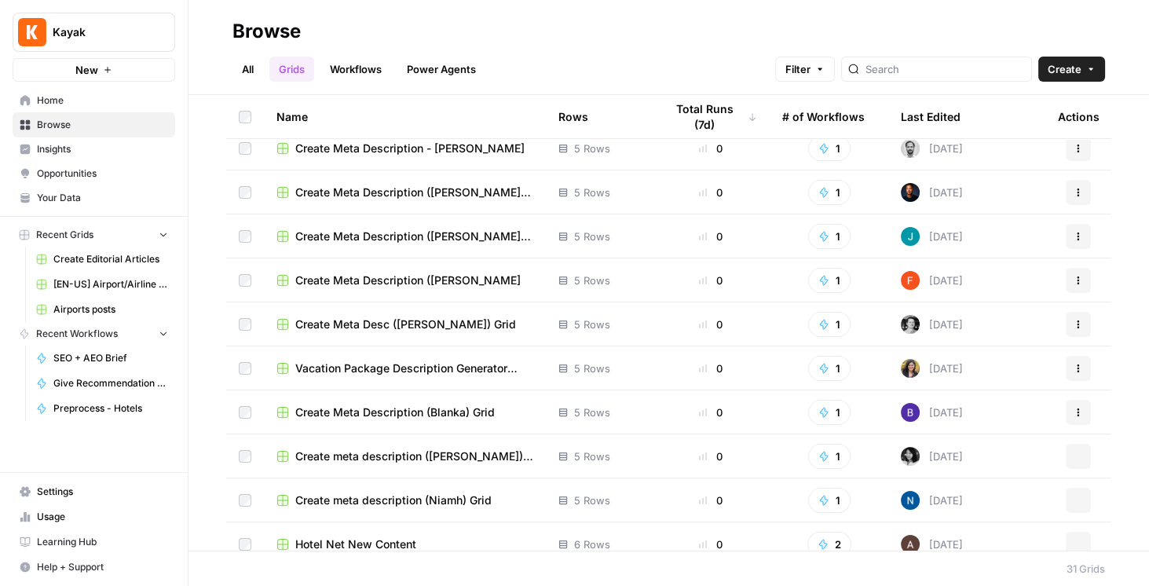
scroll to position [951, 0]
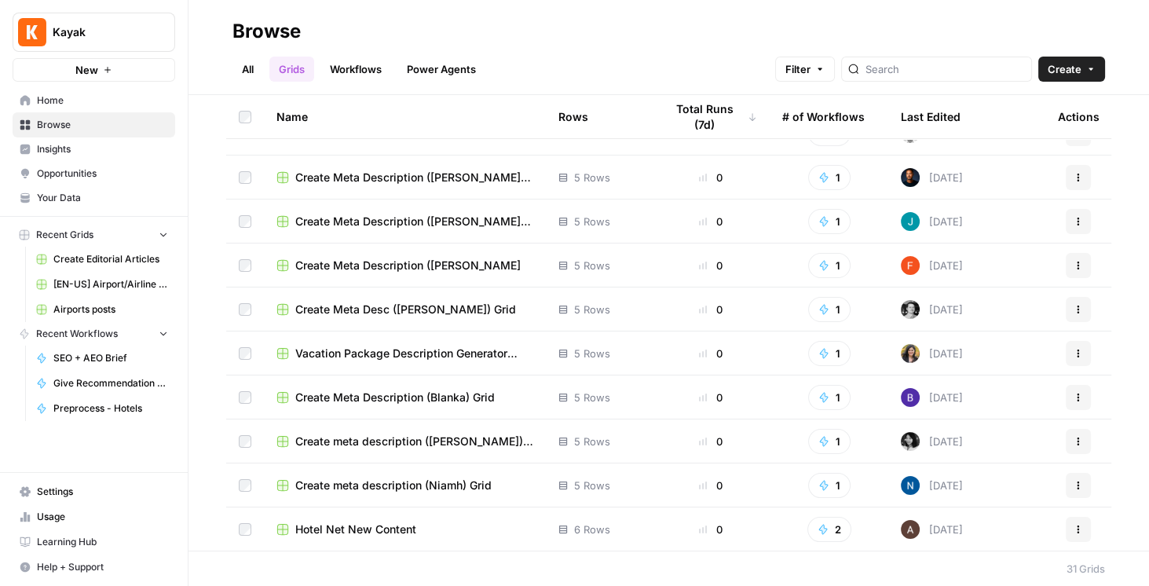
click at [822, 19] on div "Browse" at bounding box center [668, 31] width 872 height 25
click at [382, 455] on span "Hotel Net New Content" at bounding box center [355, 529] width 121 height 16
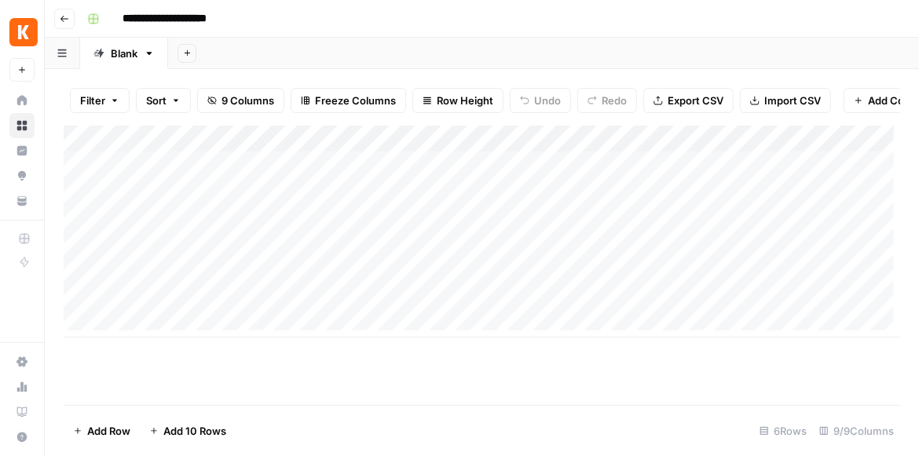
click at [542, 146] on div "Add Column" at bounding box center [482, 232] width 836 height 212
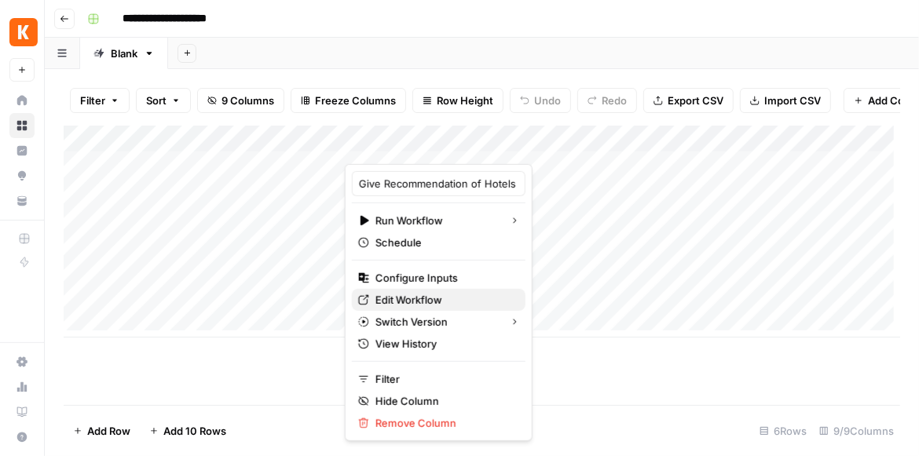
click at [390, 303] on span "Edit Workflow" at bounding box center [443, 300] width 137 height 16
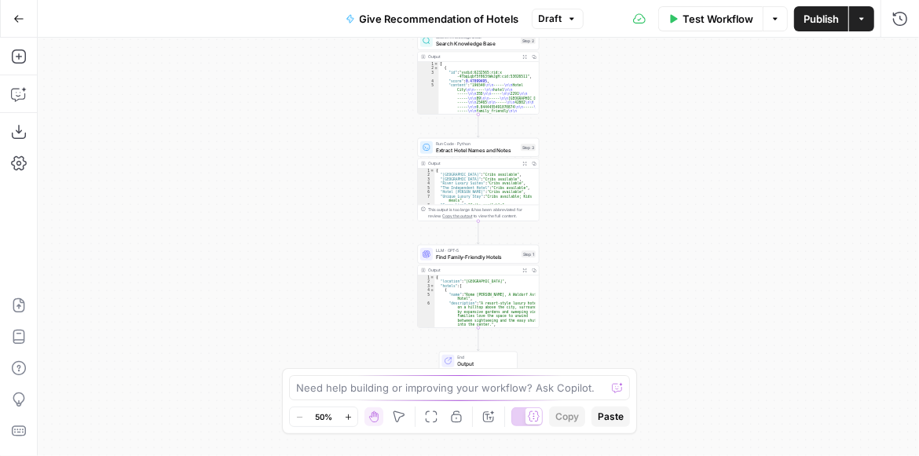
click at [455, 262] on div "LLM · GPT-5 Find Family-Friendly Hotels Step 1 Copy step Delete step Add Note T…" at bounding box center [479, 254] width 122 height 19
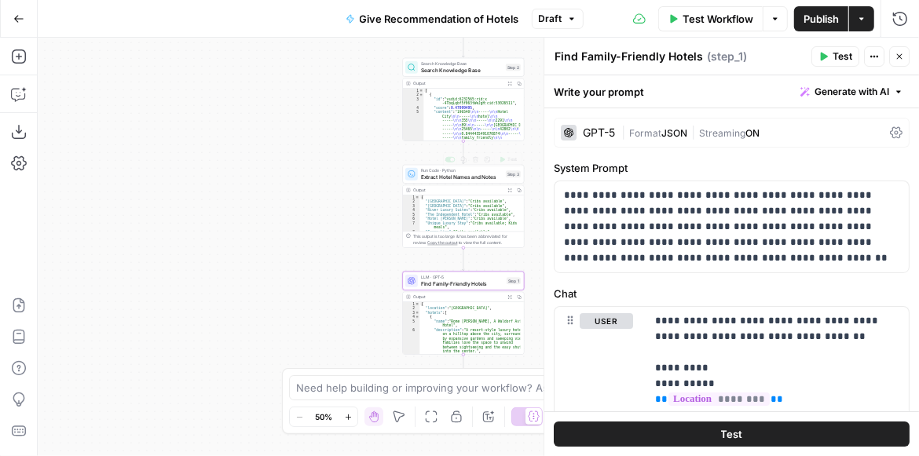
drag, startPoint x: 357, startPoint y: 174, endPoint x: 326, endPoint y: 223, distance: 58.6
click at [326, 223] on div "Workflow Set Inputs Inputs Search Knowledge Base Search Knowledge Base Step 2 O…" at bounding box center [478, 247] width 881 height 419
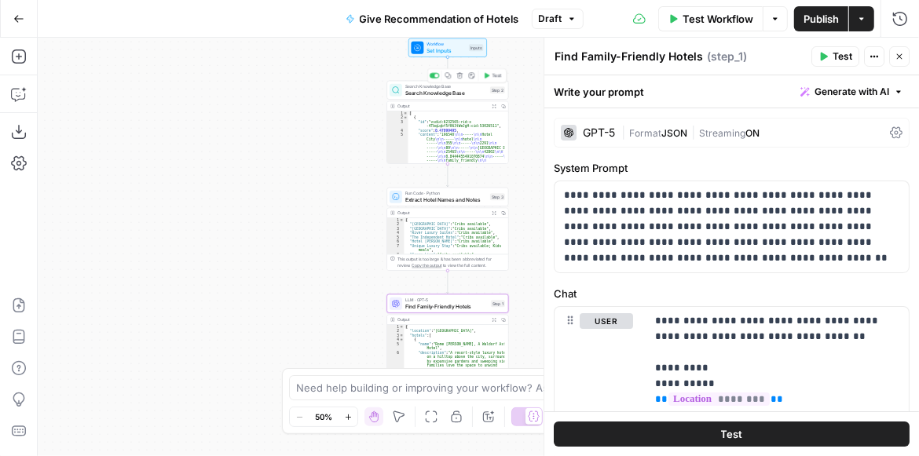
click at [444, 93] on span "Search Knowledge Base" at bounding box center [446, 93] width 82 height 8
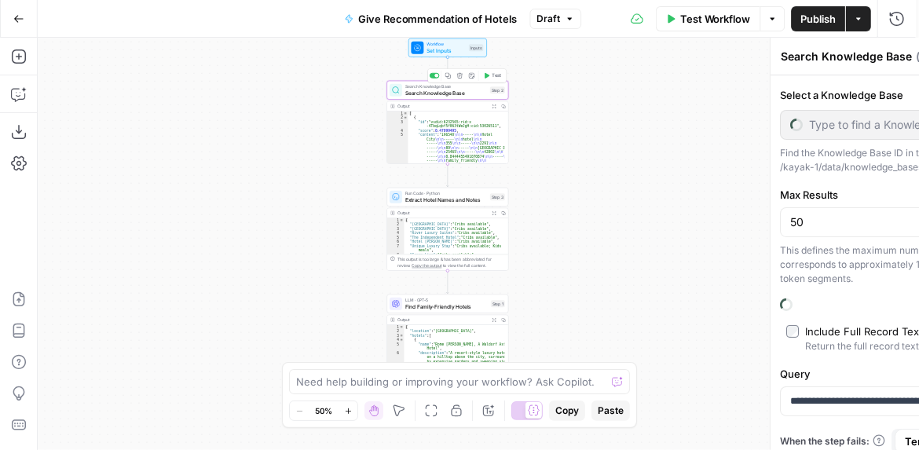
type input "Family Friendly Hotel List Features"
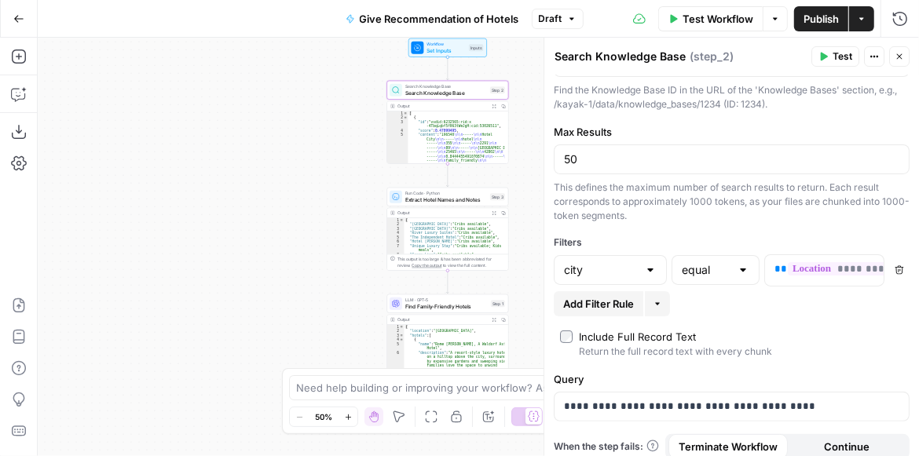
scroll to position [74, 0]
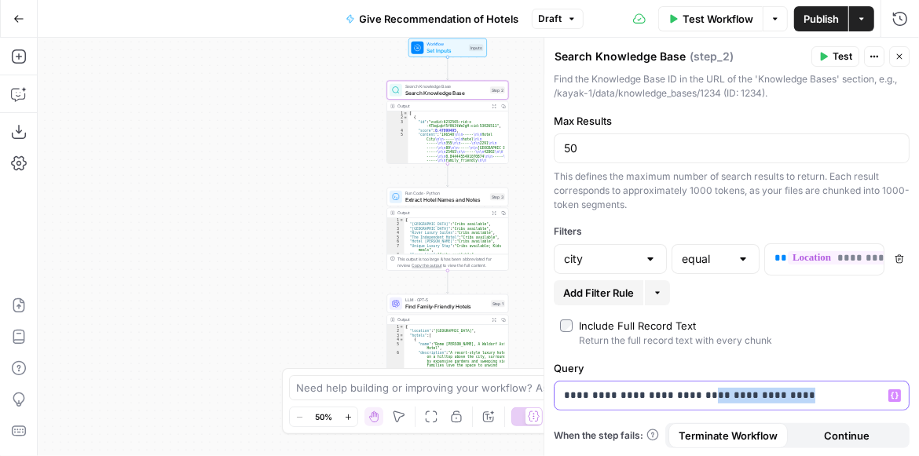
drag, startPoint x: 783, startPoint y: 403, endPoint x: 697, endPoint y: 391, distance: 86.4
click at [697, 391] on div "**********" at bounding box center [731, 396] width 354 height 28
click at [862, 393] on p "**********" at bounding box center [728, 396] width 329 height 16
click at [840, 60] on span "Test" at bounding box center [842, 56] width 20 height 14
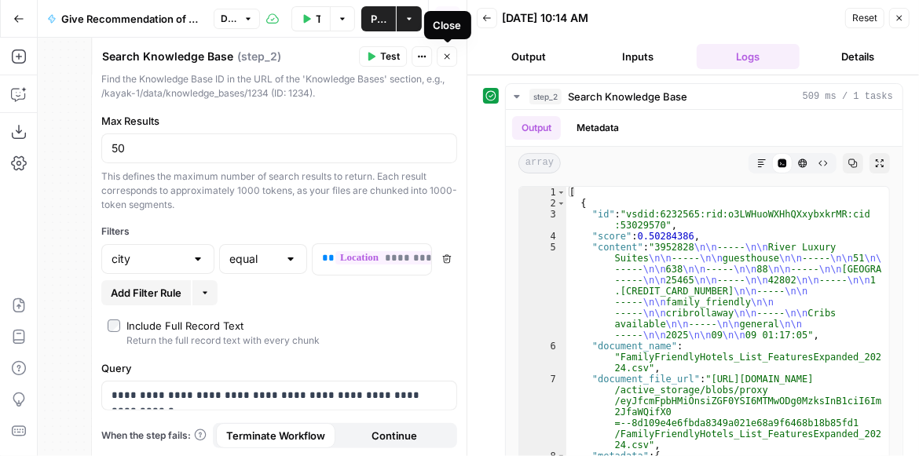
click at [448, 54] on icon "button" at bounding box center [446, 56] width 9 height 9
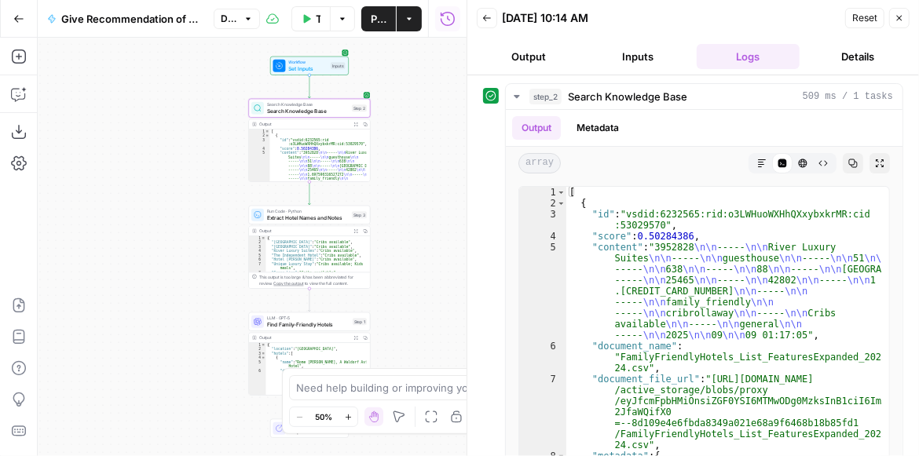
drag, startPoint x: 338, startPoint y: 208, endPoint x: 205, endPoint y: 224, distance: 134.4
click at [205, 224] on div "Workflow Set Inputs Inputs Search Knowledge Base Search Knowledge Base Step 2 O…" at bounding box center [252, 247] width 429 height 419
click at [345, 205] on div "Copy step Delete step Add Note Test" at bounding box center [325, 199] width 79 height 14
click at [347, 202] on icon "button" at bounding box center [345, 199] width 6 height 6
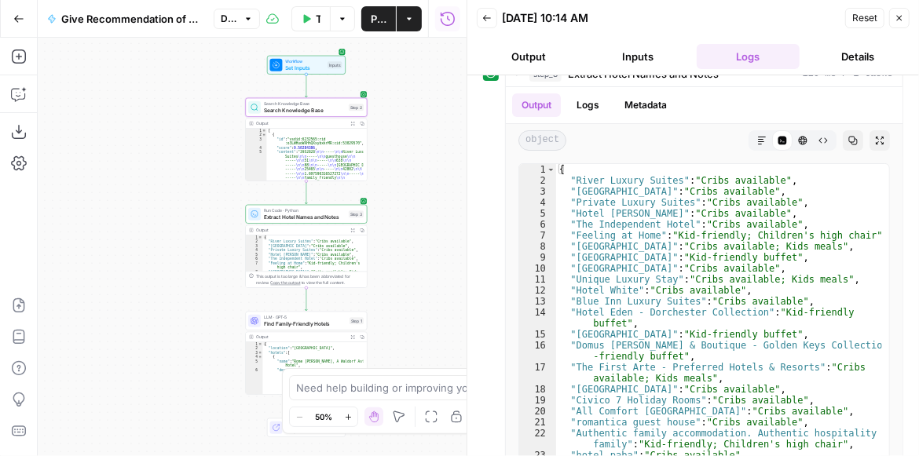
scroll to position [42, 0]
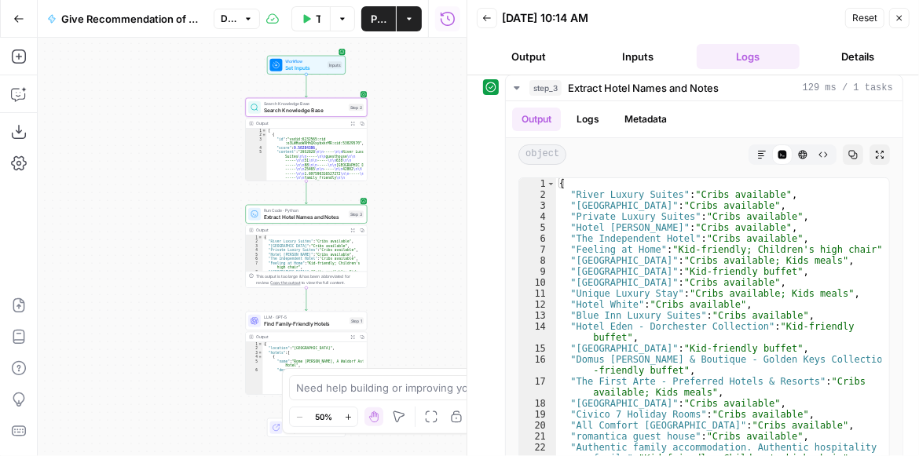
click at [282, 110] on span "Search Knowledge Base" at bounding box center [305, 110] width 82 height 8
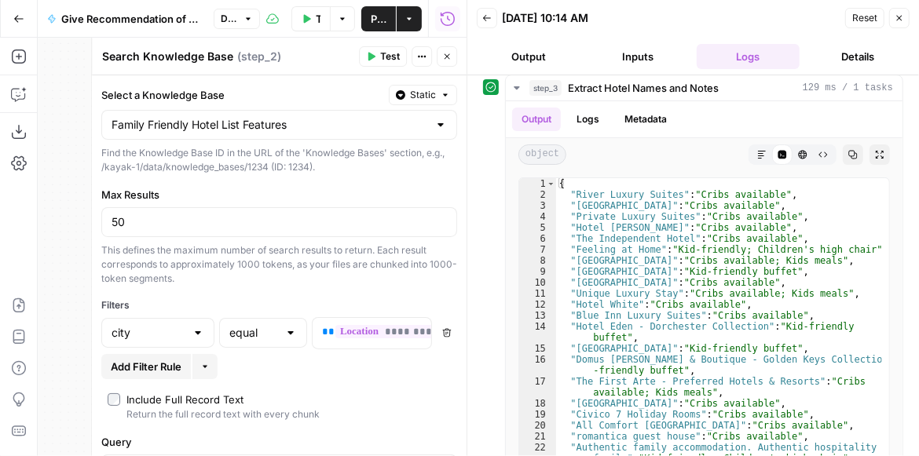
click at [169, 366] on span "Add Filter Rule" at bounding box center [146, 367] width 71 height 16
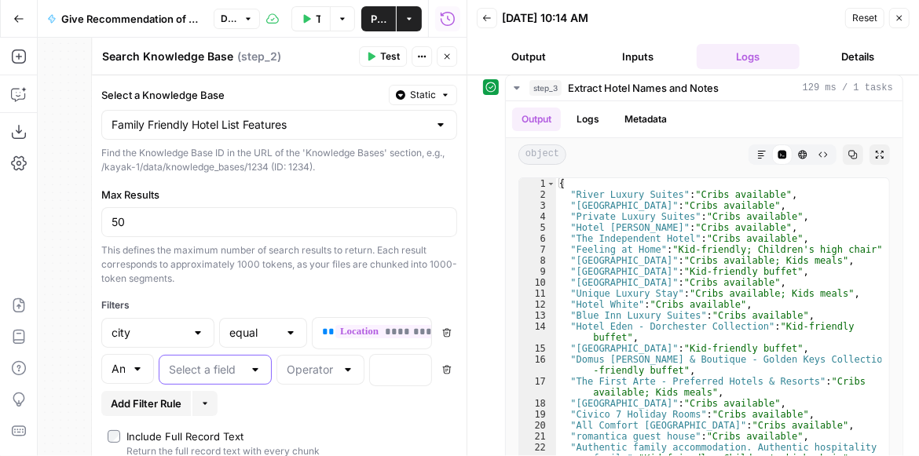
click at [196, 376] on input "text" at bounding box center [206, 370] width 74 height 16
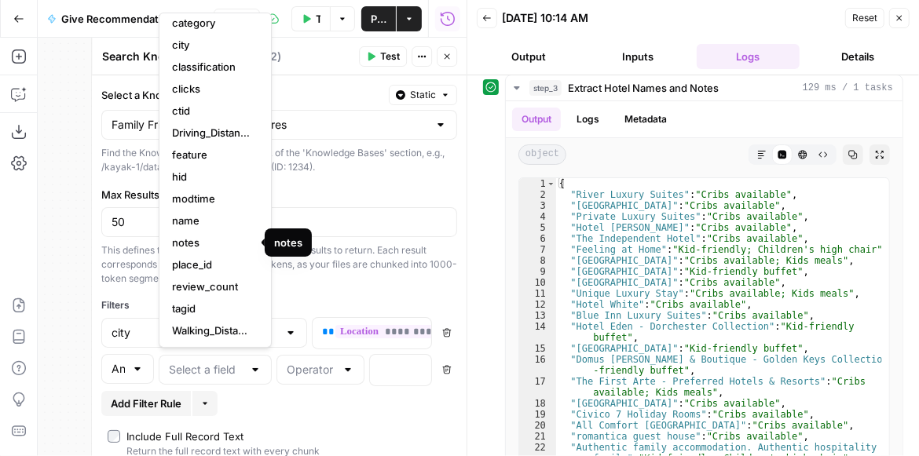
scroll to position [0, 0]
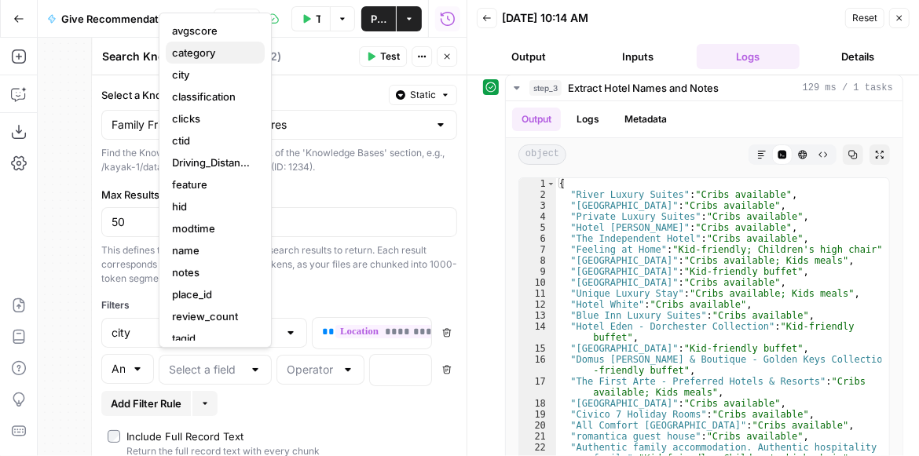
click at [213, 60] on span "category" at bounding box center [212, 53] width 80 height 16
type input "category"
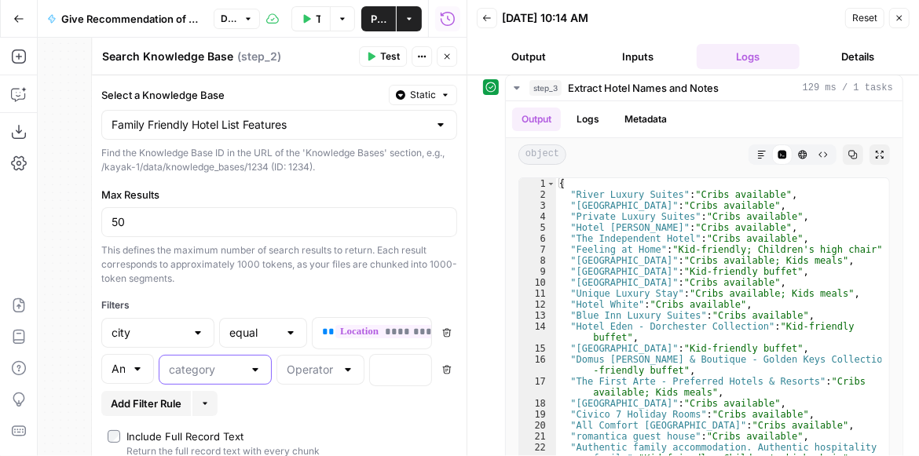
click at [188, 370] on input "text" at bounding box center [206, 370] width 74 height 16
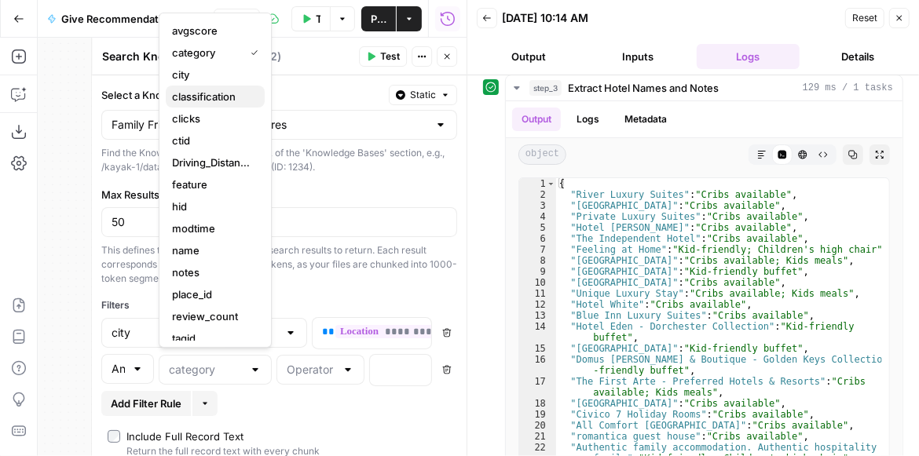
click at [199, 103] on span "classification" at bounding box center [212, 97] width 80 height 16
type input "classification"
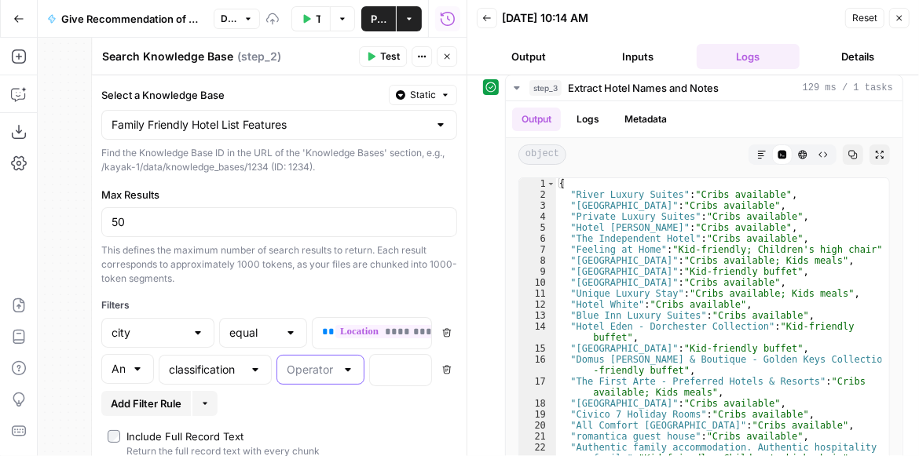
click at [302, 372] on input "text" at bounding box center [311, 370] width 49 height 16
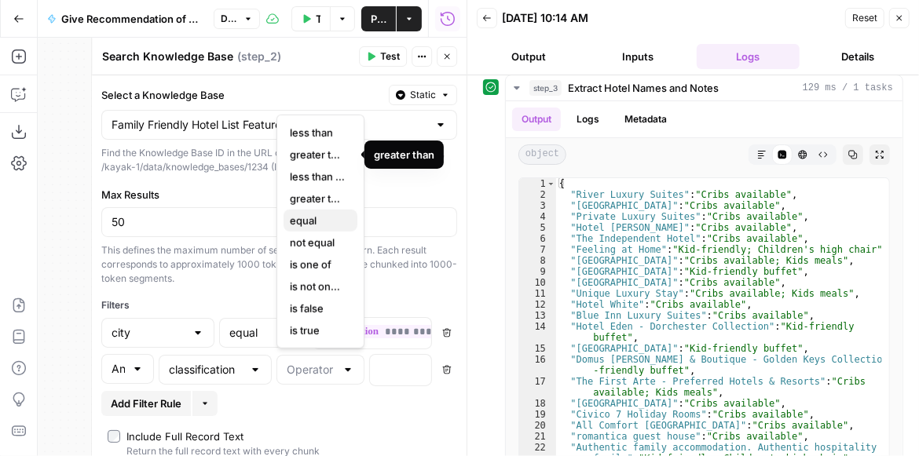
click at [313, 215] on span "equal" at bounding box center [317, 221] width 55 height 16
type input "equal"
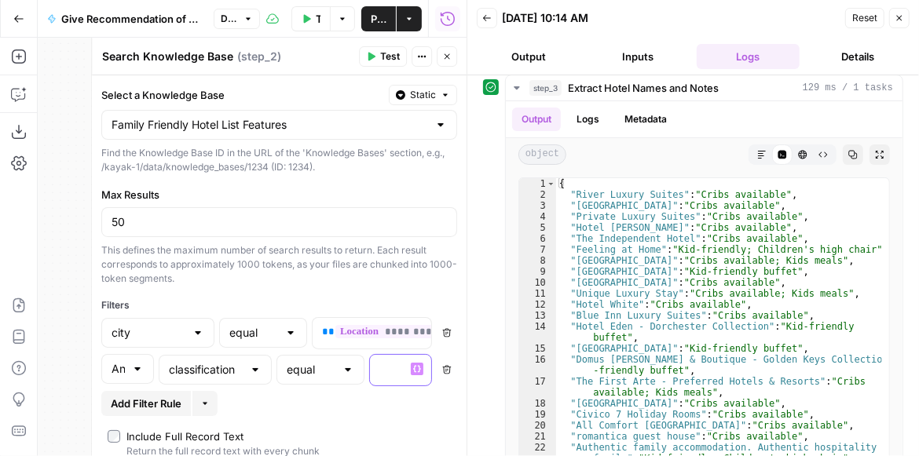
click at [386, 381] on div at bounding box center [388, 370] width 36 height 31
click at [376, 58] on button "Test" at bounding box center [383, 56] width 48 height 20
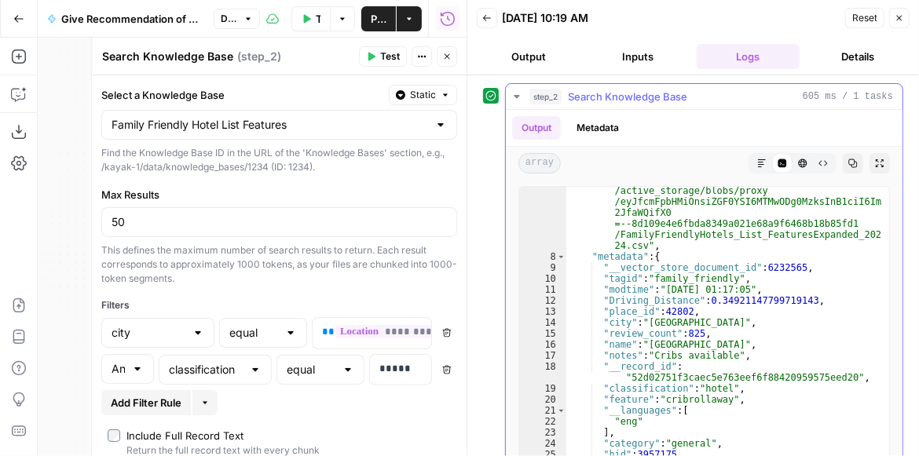
scroll to position [102, 0]
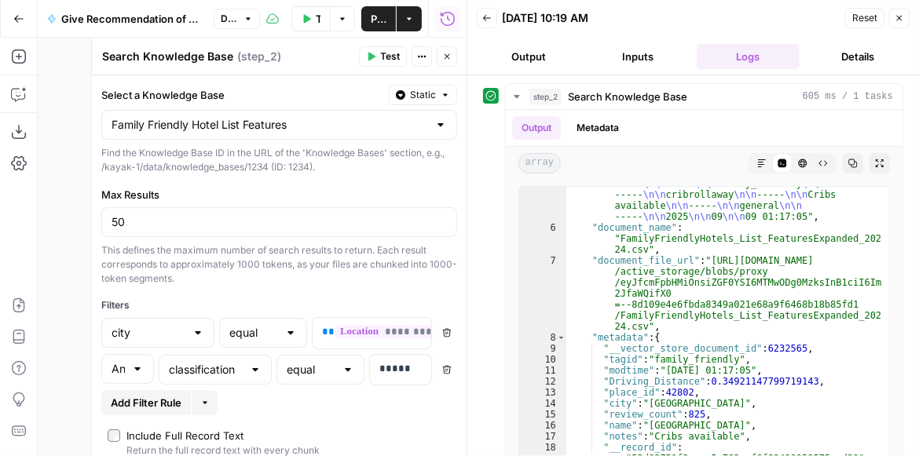
click at [152, 404] on span "Add Filter Rule" at bounding box center [146, 403] width 71 height 16
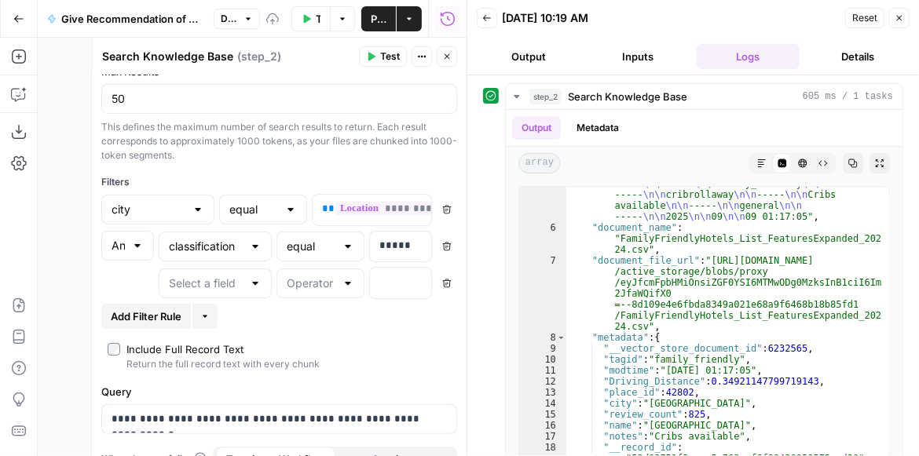
scroll to position [147, 0]
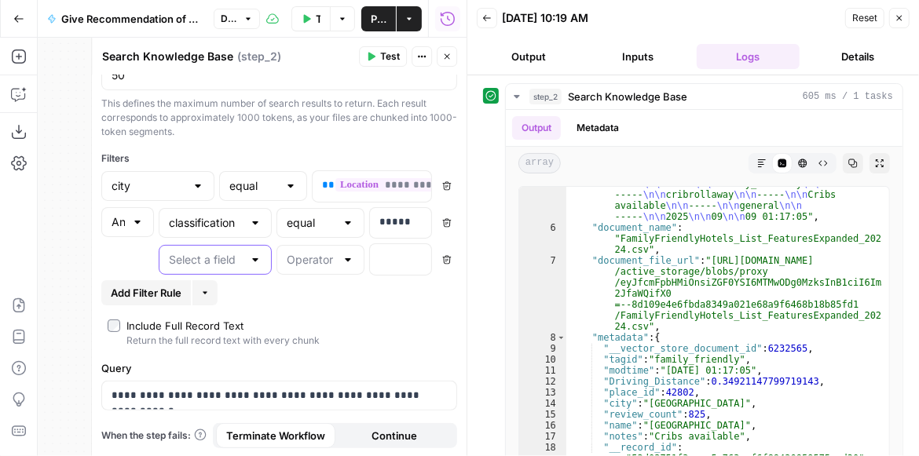
click at [233, 256] on input "text" at bounding box center [206, 260] width 74 height 16
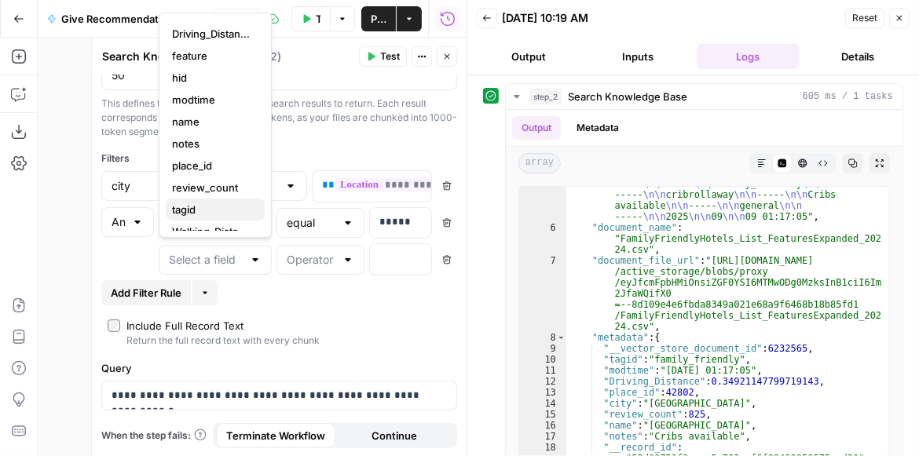
scroll to position [134, 0]
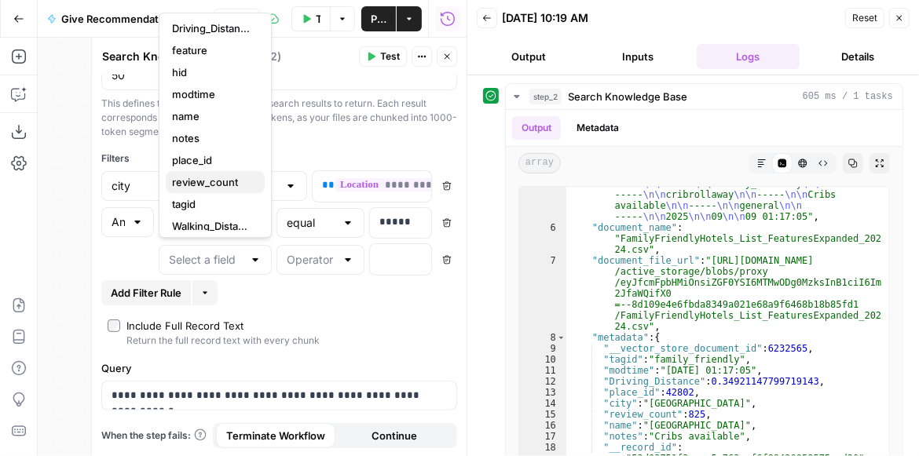
click at [222, 185] on span "review_count" at bounding box center [212, 182] width 80 height 16
type input "review_count"
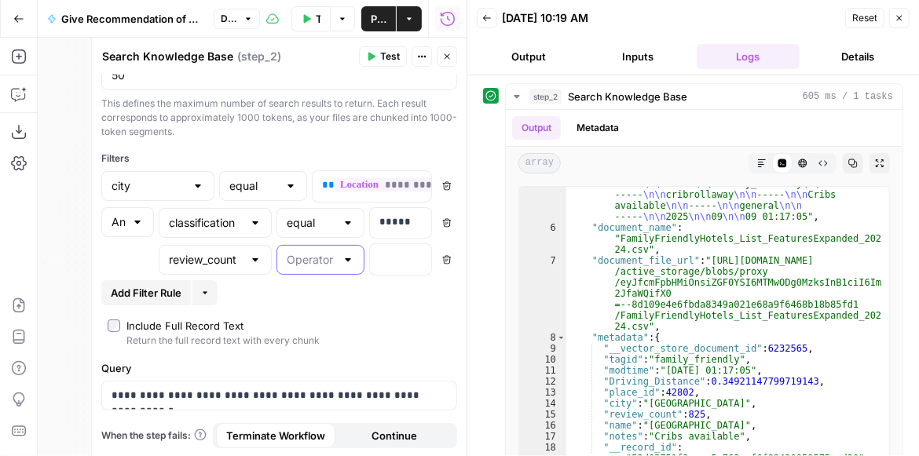
click at [314, 254] on input "text" at bounding box center [311, 260] width 49 height 16
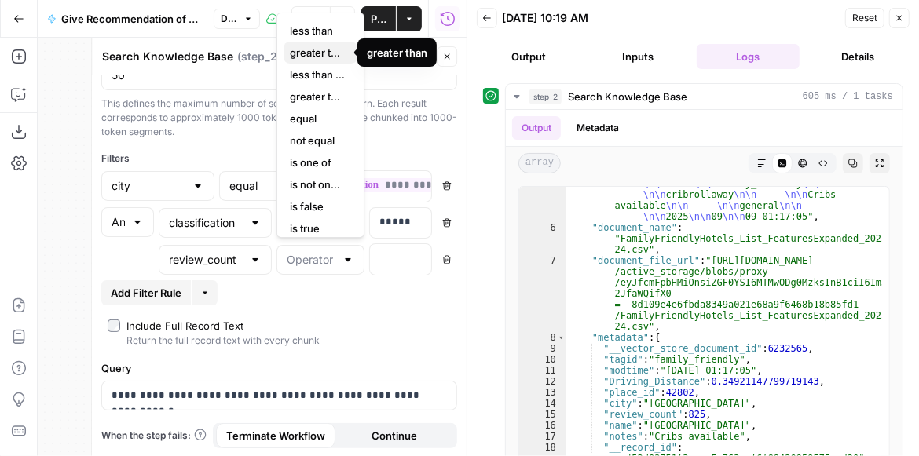
click at [316, 49] on span "greater than" at bounding box center [317, 53] width 55 height 16
type input "greater than"
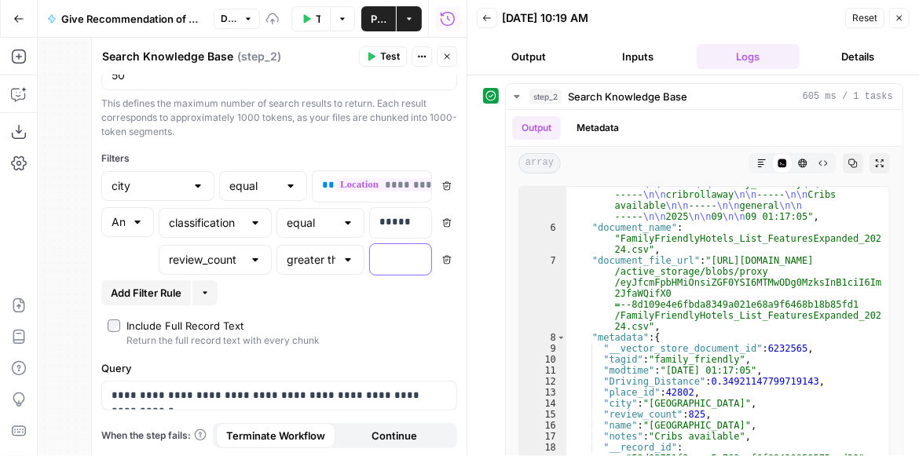
click at [380, 262] on p at bounding box center [387, 258] width 17 height 16
click at [381, 66] on button "Test" at bounding box center [383, 56] width 48 height 20
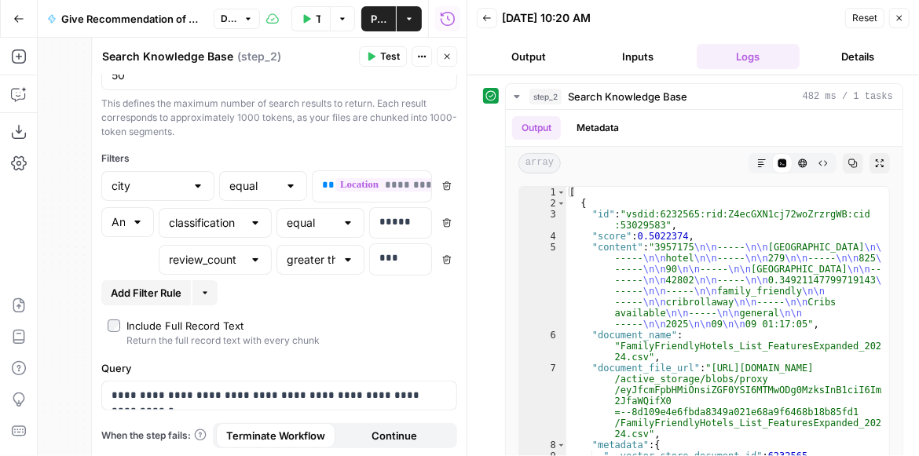
click at [392, 53] on span "Test" at bounding box center [390, 56] width 20 height 14
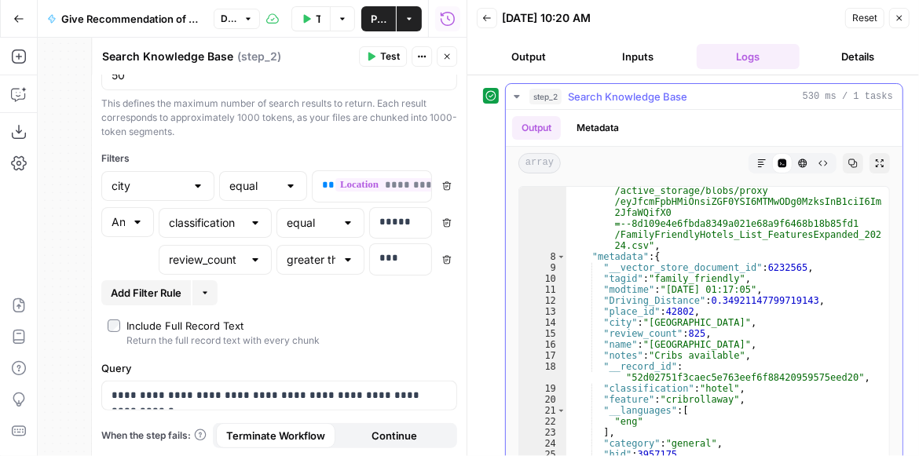
scroll to position [255, 0]
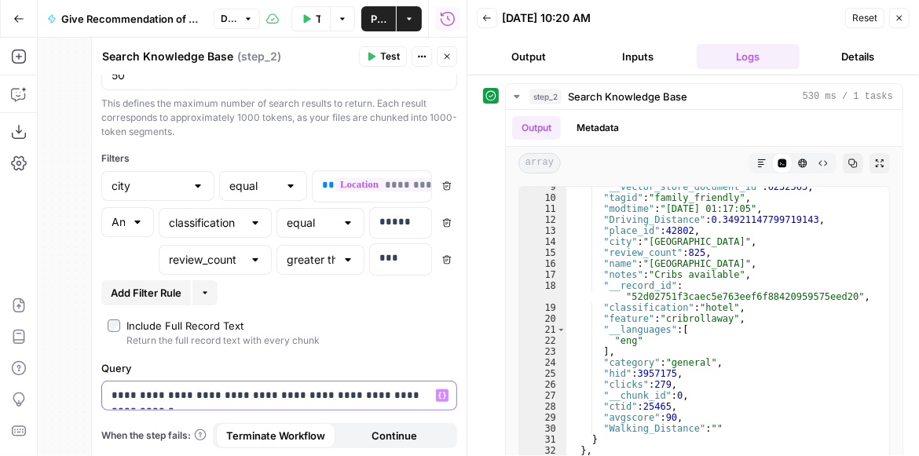
drag, startPoint x: 243, startPoint y: 394, endPoint x: 142, endPoint y: 392, distance: 100.5
click at [142, 392] on p "**********" at bounding box center [276, 396] width 329 height 16
click at [365, 62] on button "Test" at bounding box center [383, 56] width 48 height 20
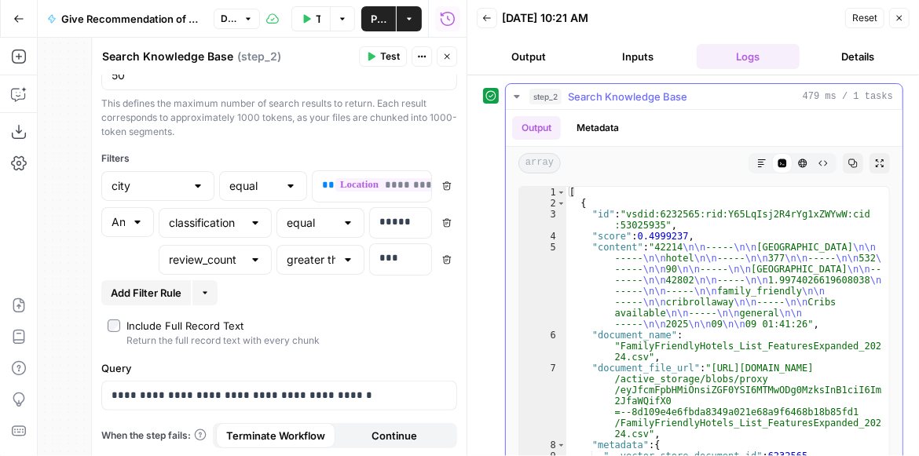
scroll to position [102, 0]
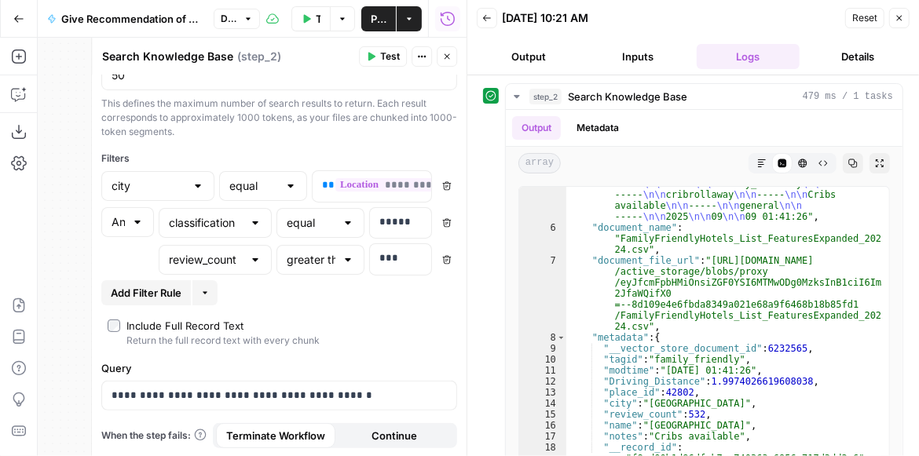
click at [444, 60] on icon "button" at bounding box center [446, 56] width 9 height 9
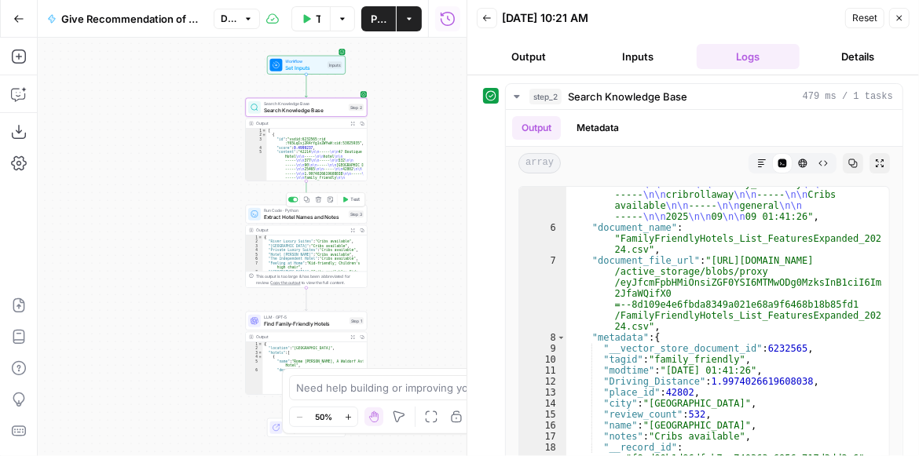
click at [348, 199] on button "Test" at bounding box center [351, 200] width 24 height 10
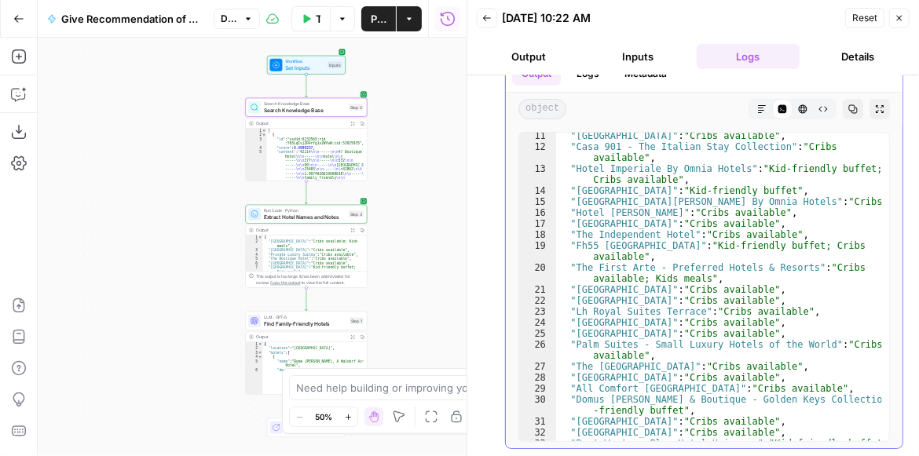
scroll to position [0, 0]
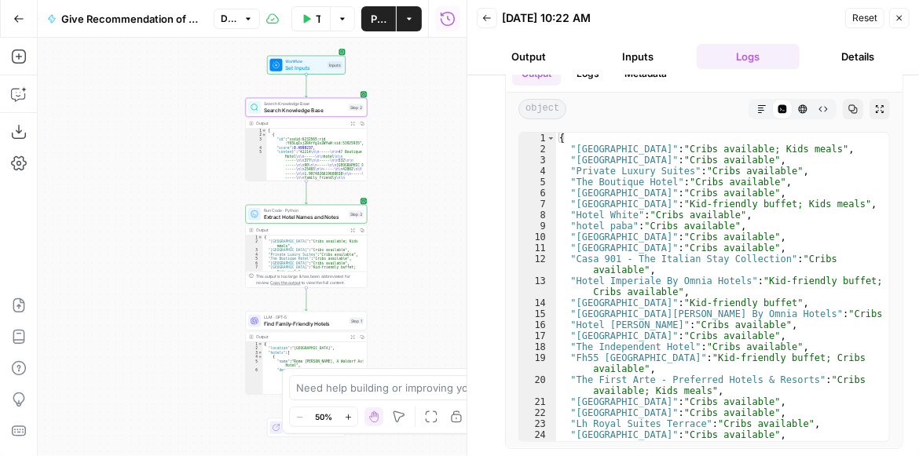
click at [302, 115] on div "Search Knowledge Base Search Knowledge Base Step 2 Copy step Delete step Add No…" at bounding box center [307, 107] width 122 height 19
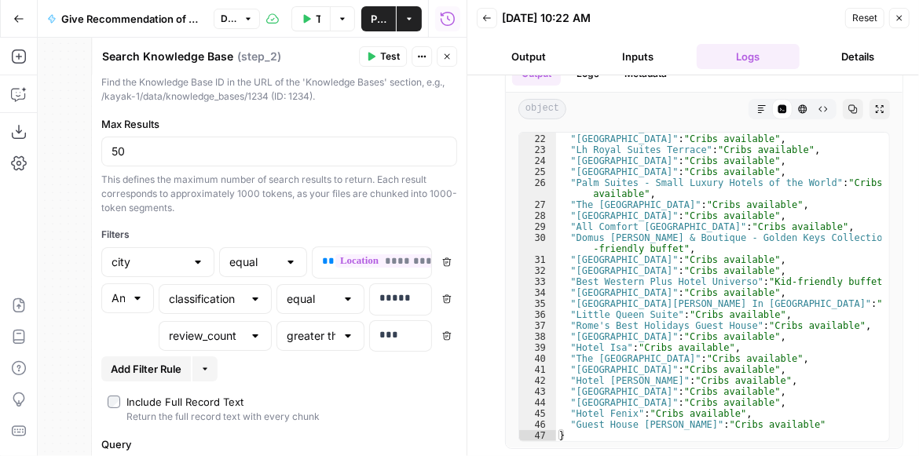
scroll to position [147, 0]
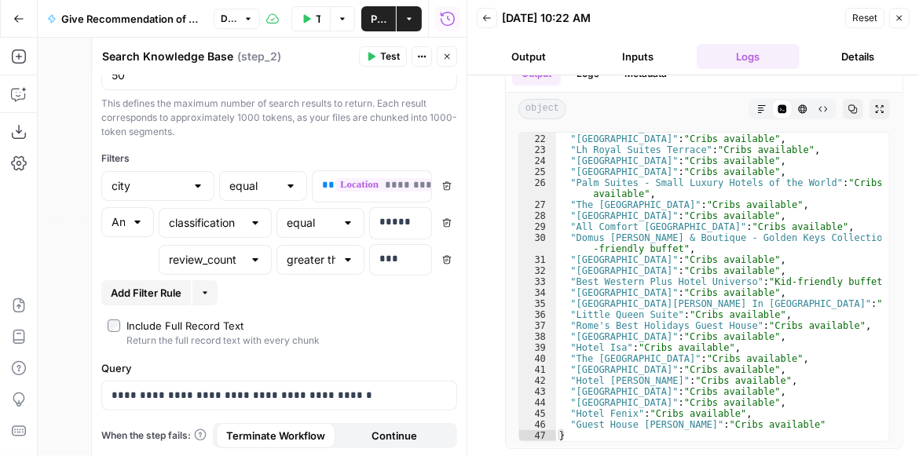
click at [192, 320] on div "Include Full Record Text" at bounding box center [184, 326] width 117 height 16
click at [376, 60] on button "Test" at bounding box center [383, 56] width 48 height 20
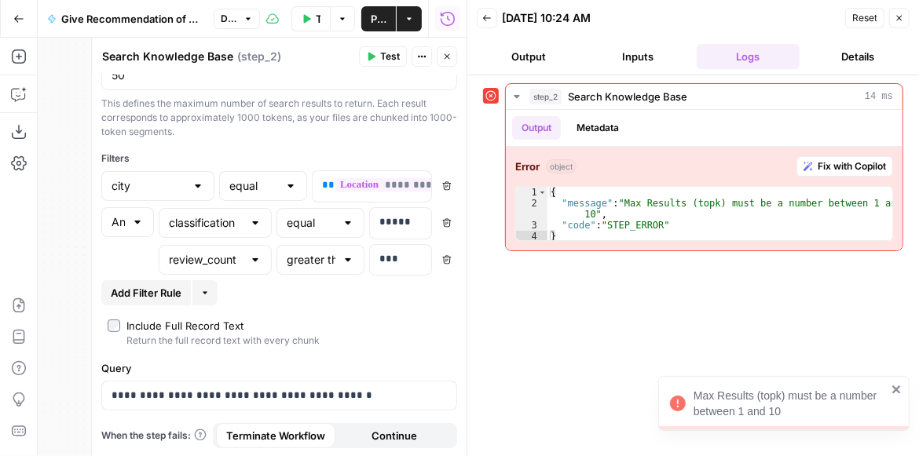
click at [167, 325] on div "Include Full Record Text" at bounding box center [184, 326] width 117 height 16
click at [384, 62] on span "Test" at bounding box center [390, 56] width 20 height 14
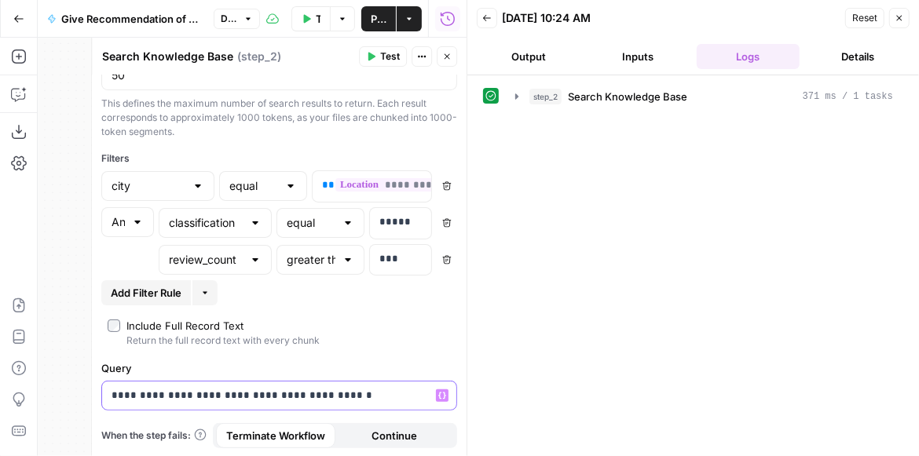
drag, startPoint x: 336, startPoint y: 395, endPoint x: 221, endPoint y: 388, distance: 114.9
click at [221, 388] on p "**********" at bounding box center [276, 396] width 329 height 16
click at [385, 57] on span "Test" at bounding box center [390, 56] width 20 height 14
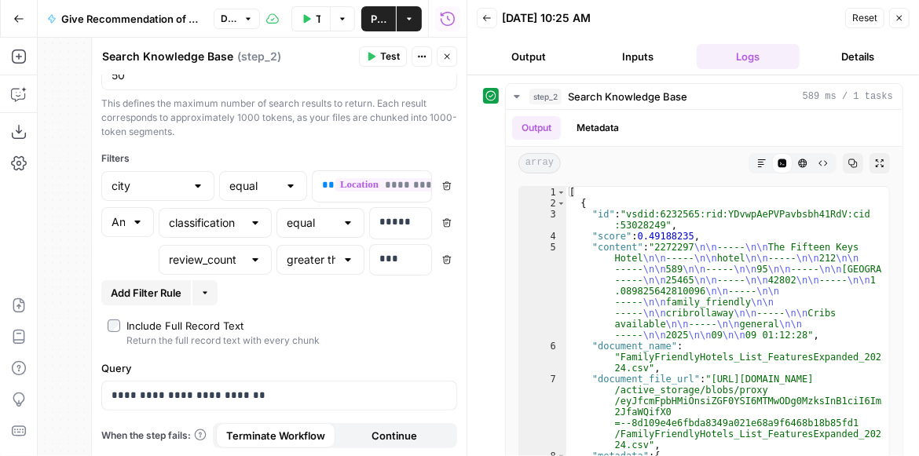
click at [442, 54] on icon "button" at bounding box center [446, 56] width 9 height 9
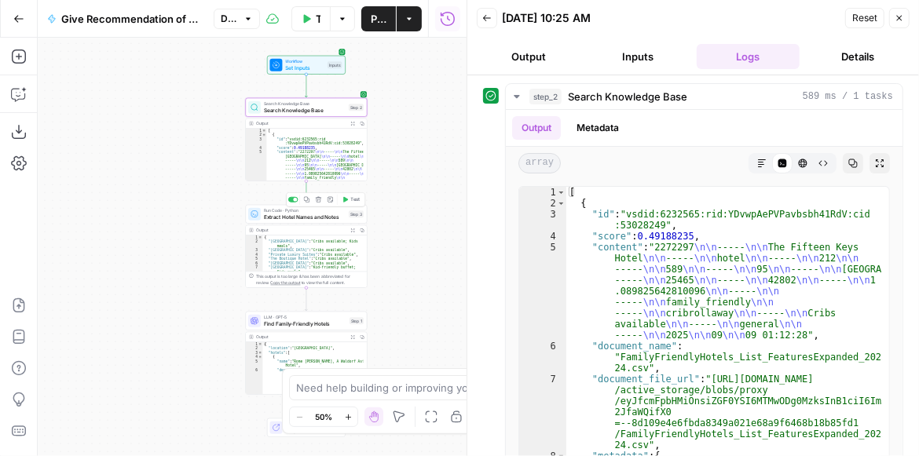
click at [353, 204] on button "Test" at bounding box center [351, 200] width 24 height 10
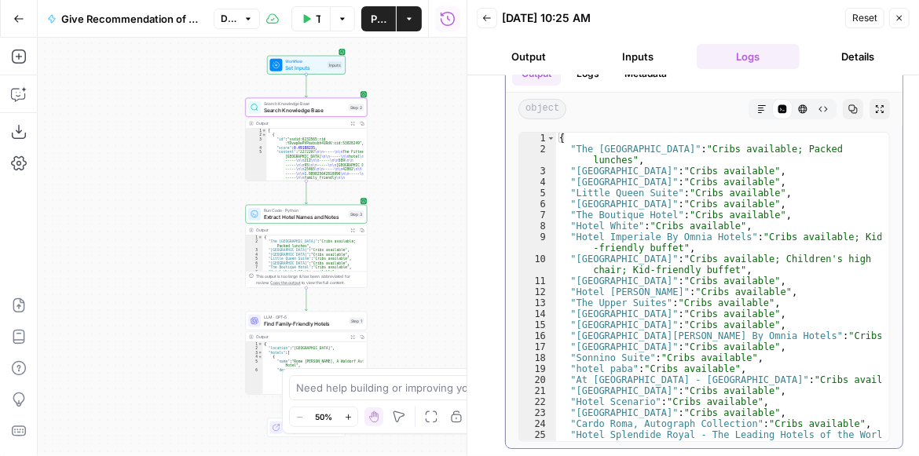
scroll to position [0, 0]
